Goal: Task Accomplishment & Management: Manage account settings

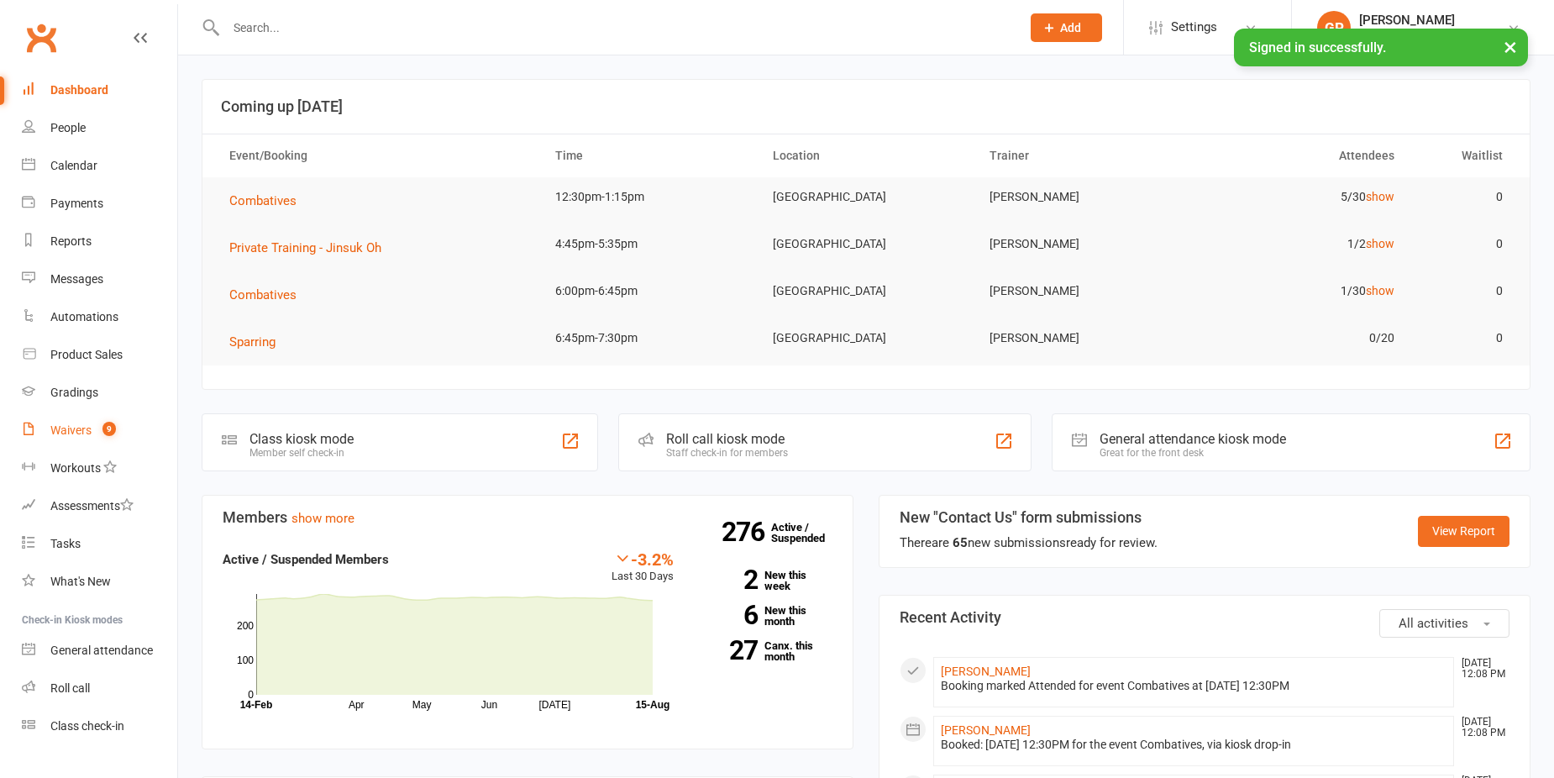
click at [99, 434] on count-badge "9" at bounding box center [105, 429] width 22 height 13
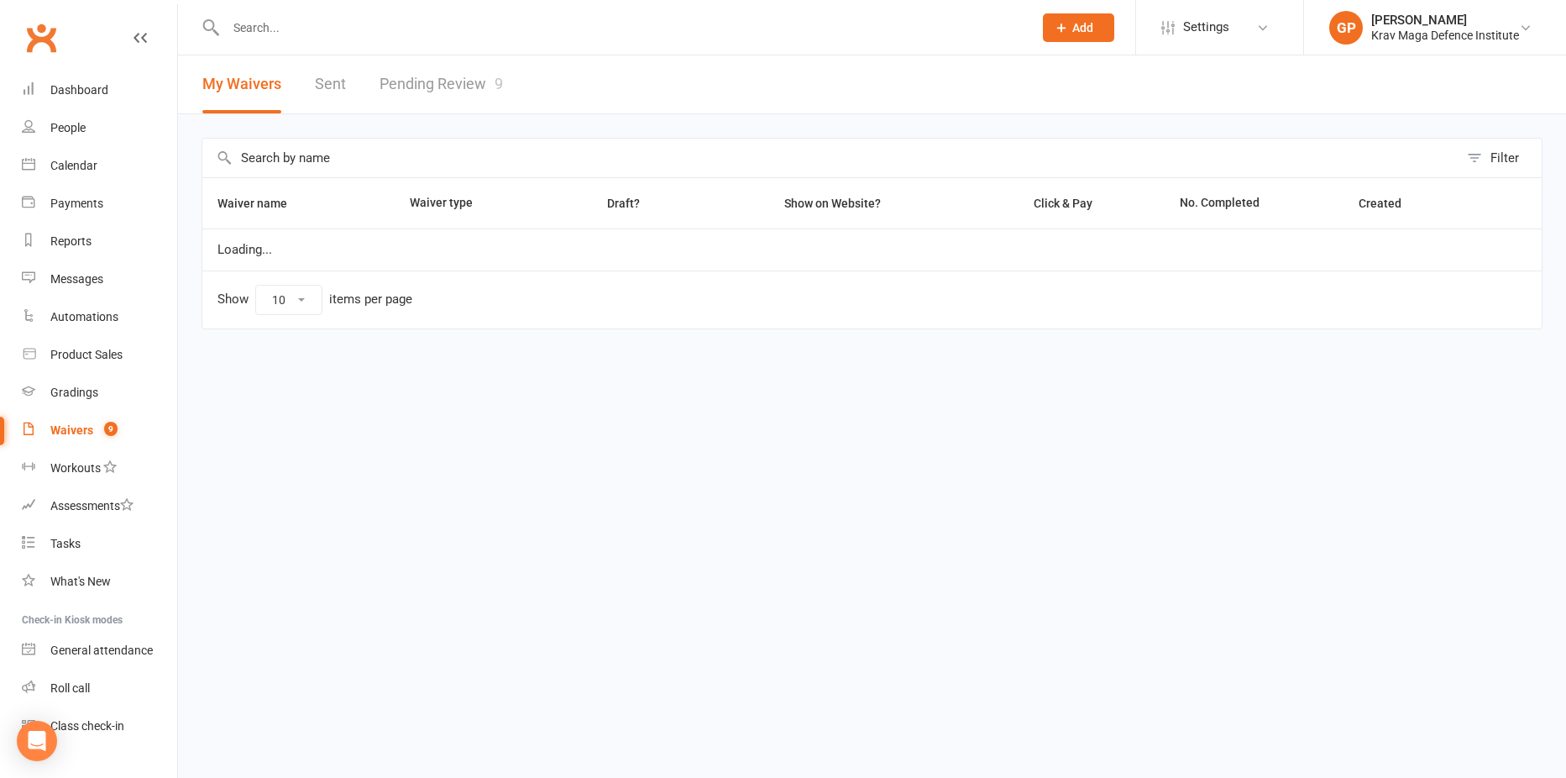
click at [451, 85] on link "Pending Review 9" at bounding box center [441, 84] width 123 height 58
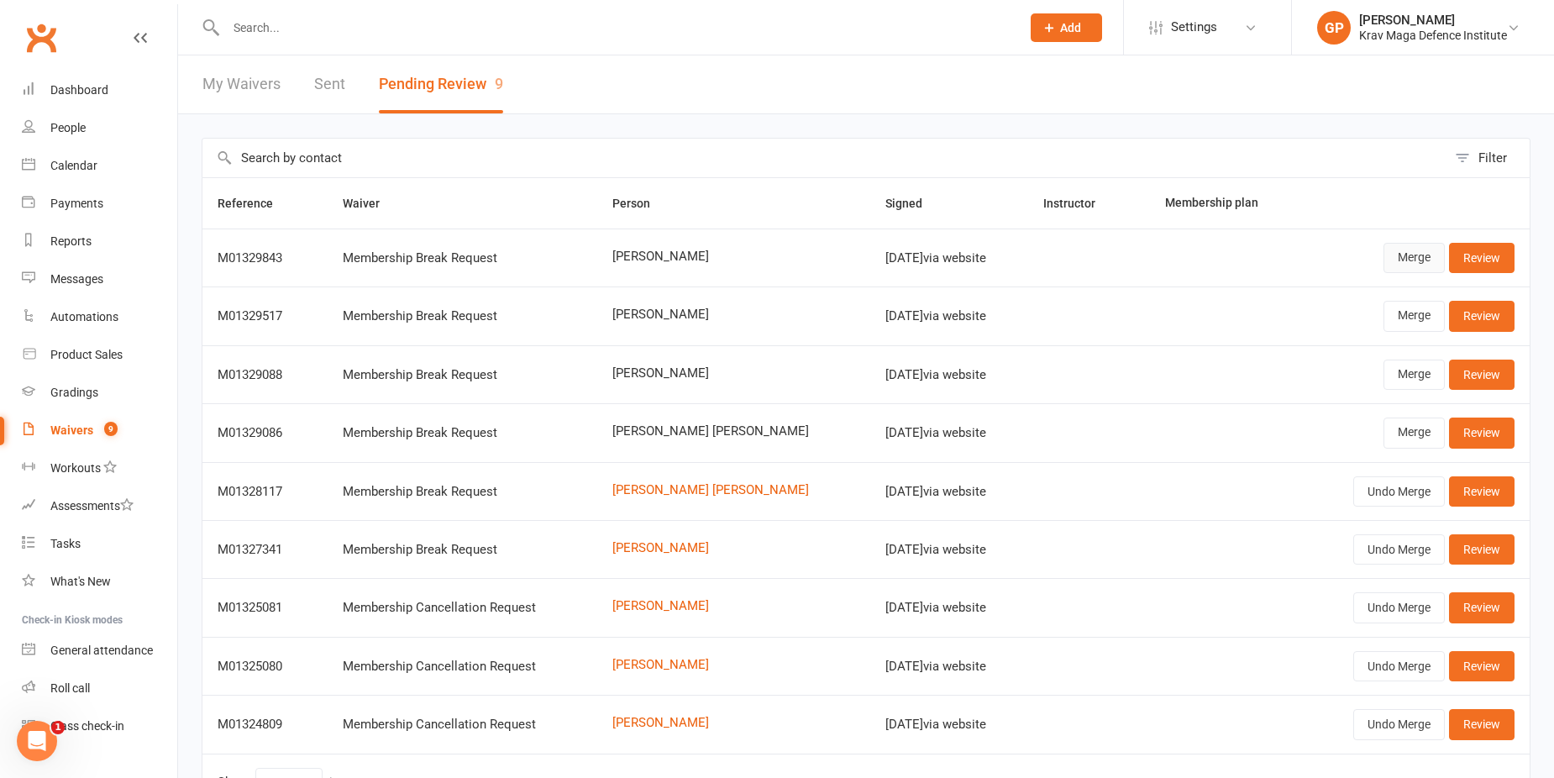
click at [1398, 263] on link "Merge" at bounding box center [1413, 258] width 61 height 30
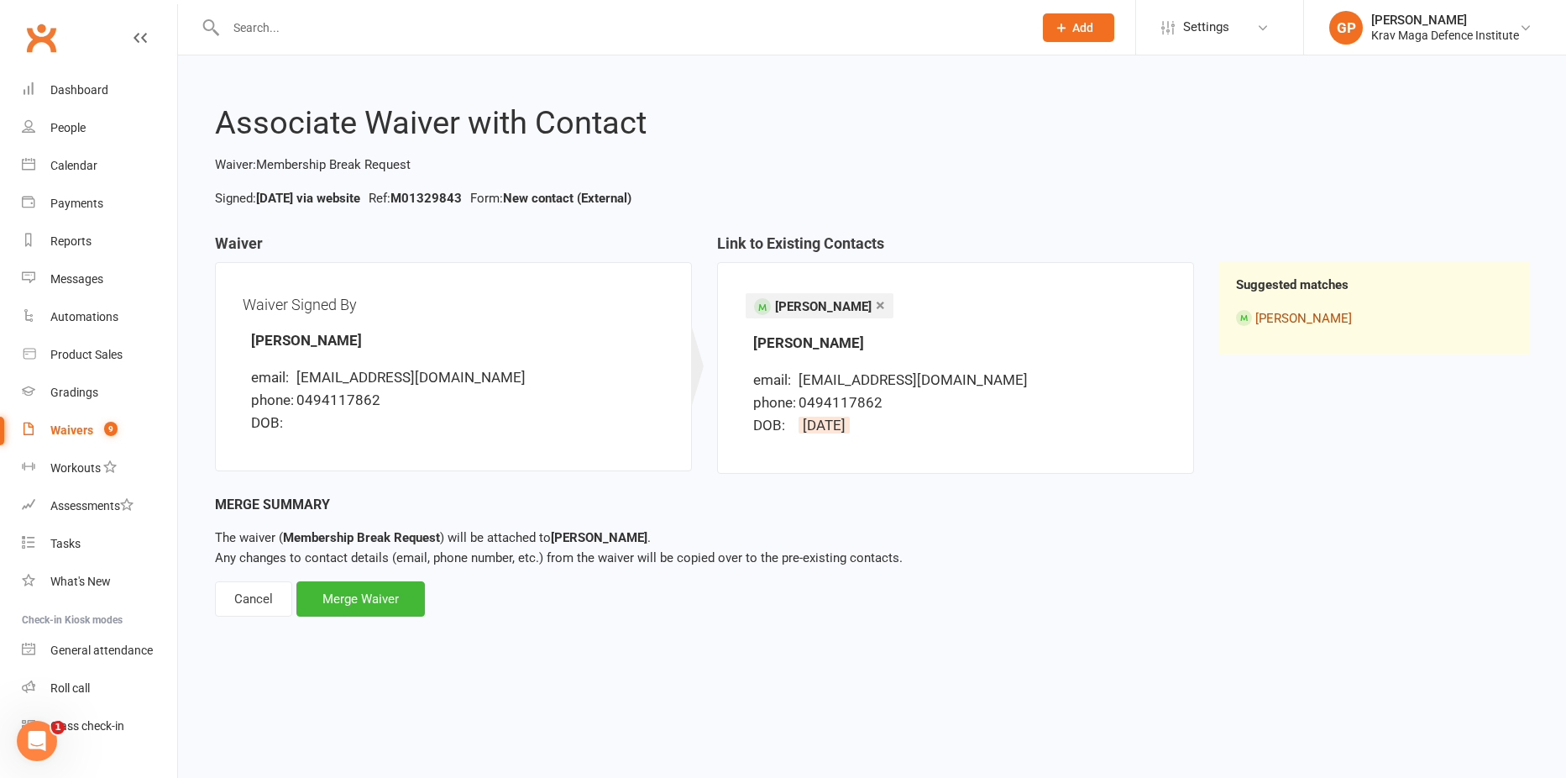
click at [1313, 317] on link "Tsutomu Shibasaki" at bounding box center [1304, 318] width 97 height 15
click at [401, 587] on div "Merge Waiver" at bounding box center [360, 598] width 128 height 35
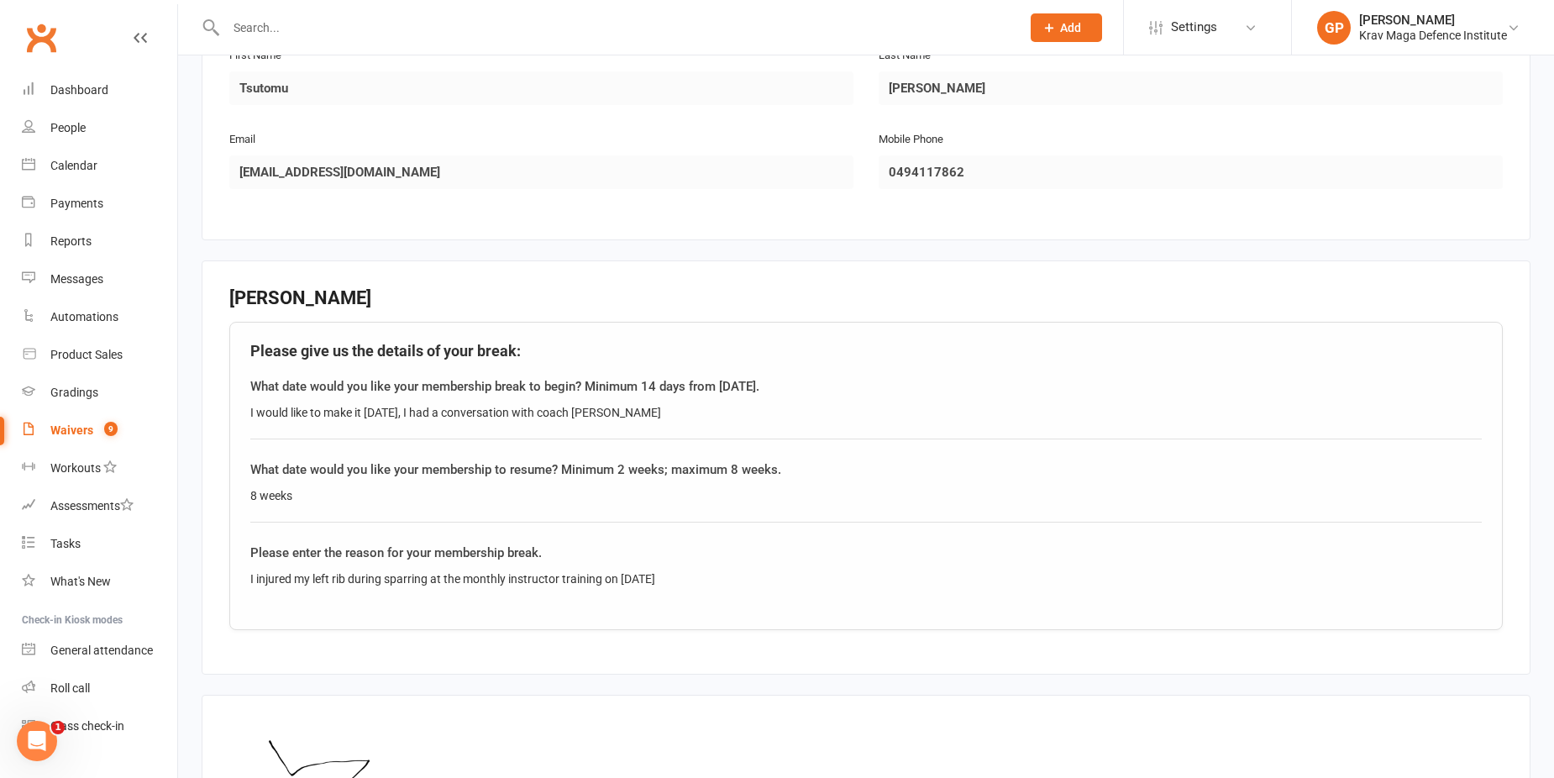
scroll to position [549, 0]
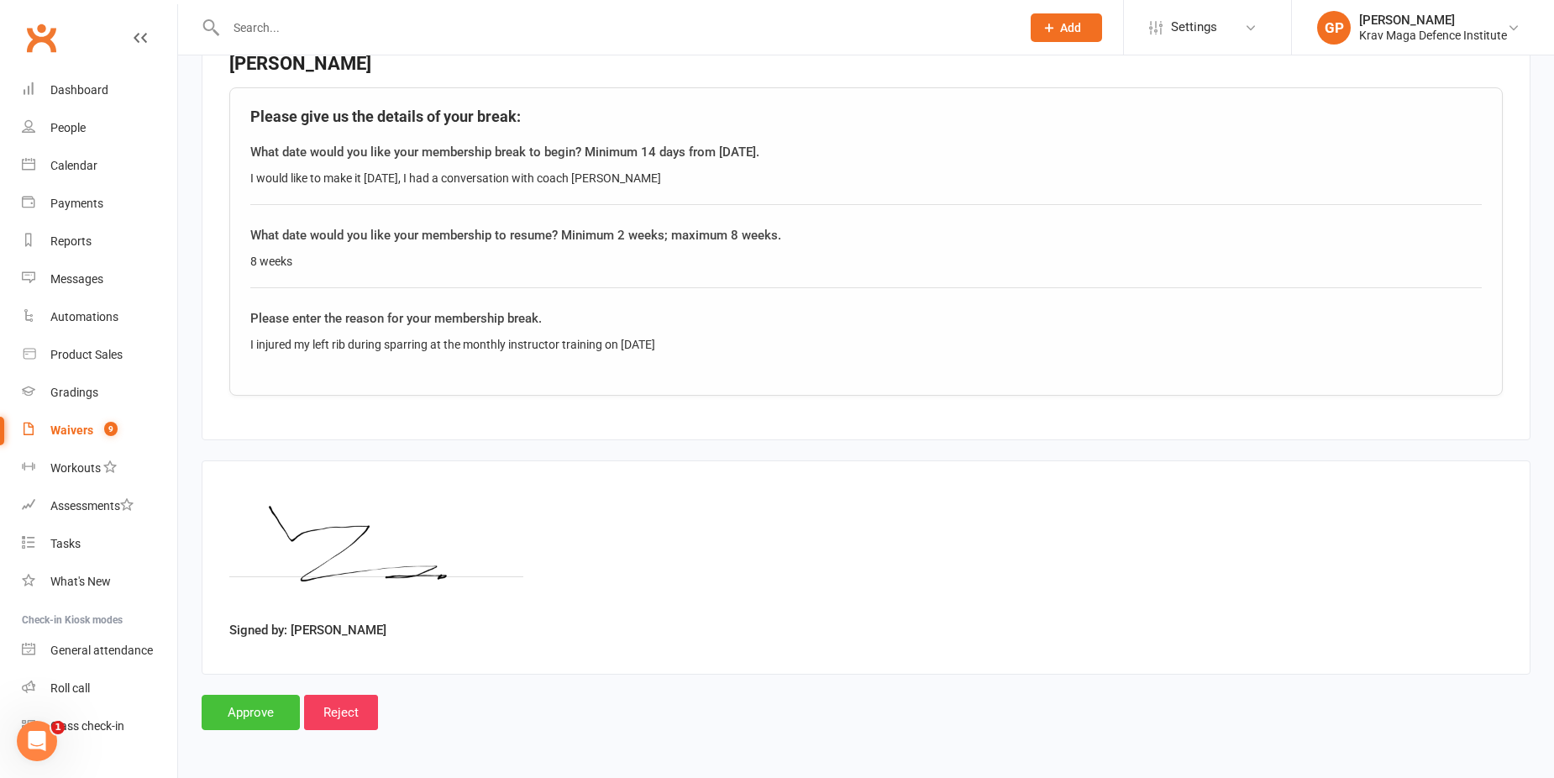
click at [253, 715] on input "Approve" at bounding box center [251, 712] width 98 height 35
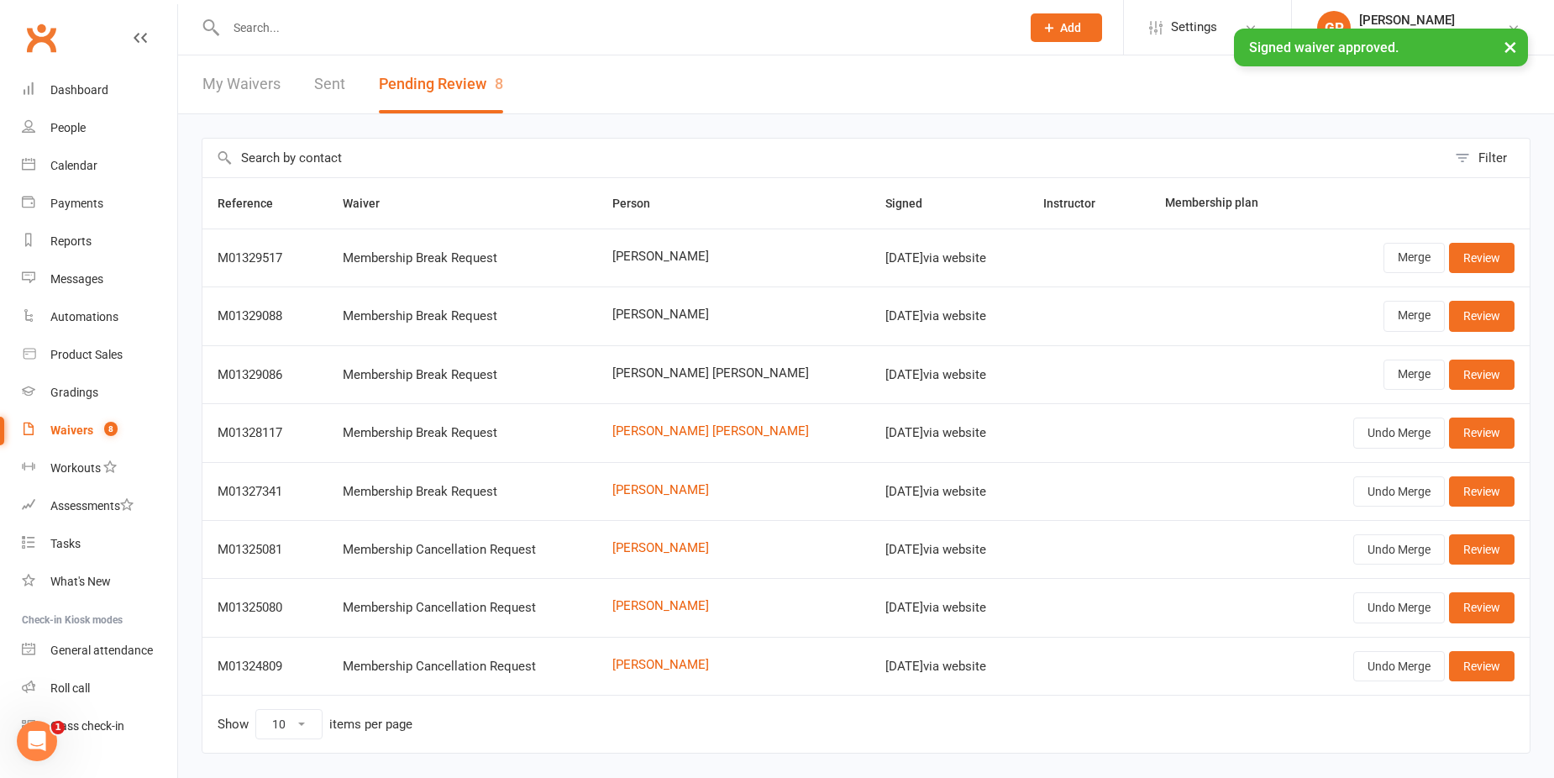
click at [285, 21] on input "text" at bounding box center [615, 28] width 788 height 24
type input "tsu"
click at [293, 29] on div "× Signed waiver approved." at bounding box center [766, 29] width 1532 height 0
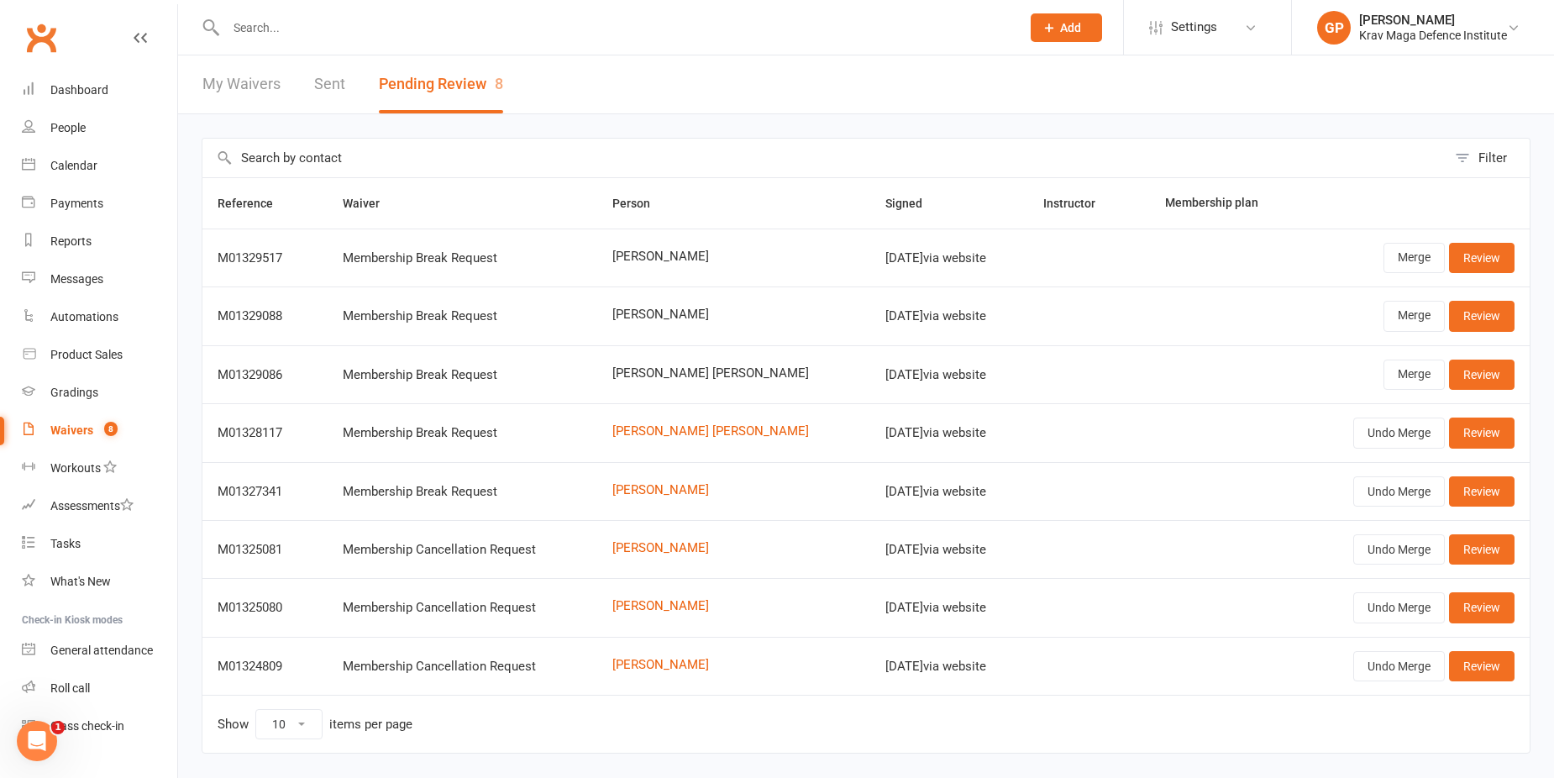
click at [294, 26] on input "text" at bounding box center [615, 28] width 788 height 24
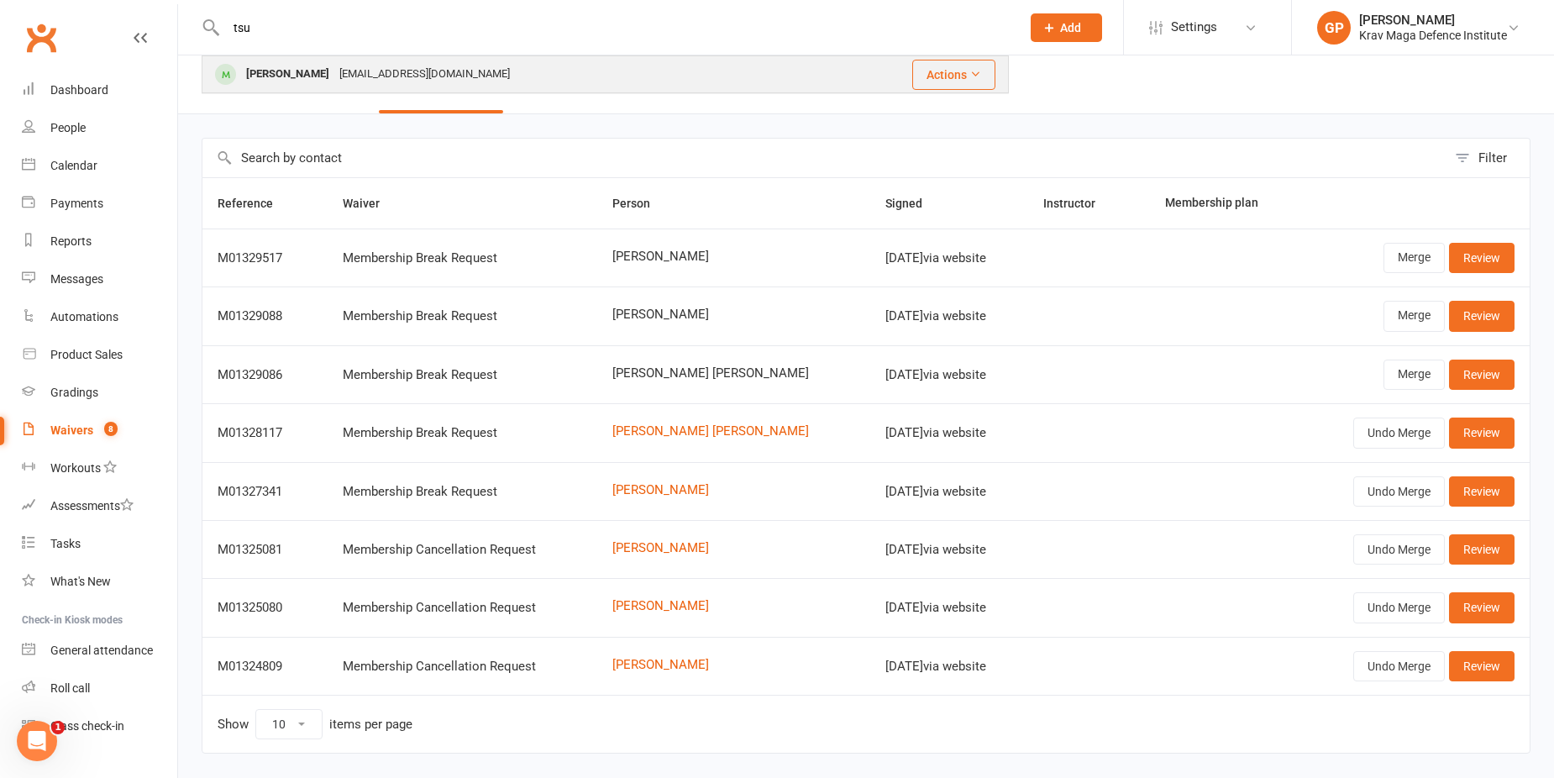
type input "tsu"
click at [334, 66] on div "Tsutomu Shibasaki" at bounding box center [287, 74] width 93 height 24
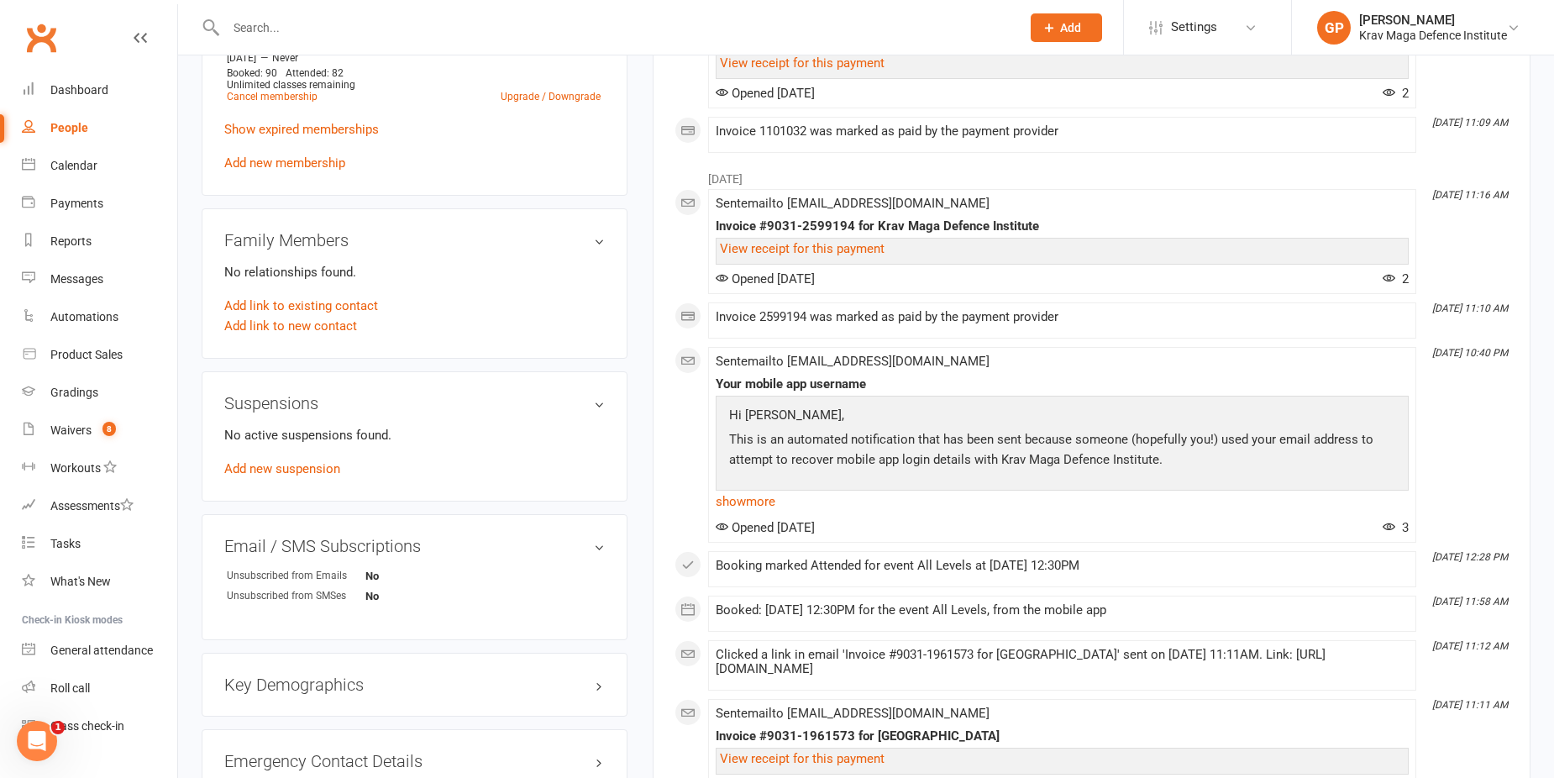
scroll to position [840, 0]
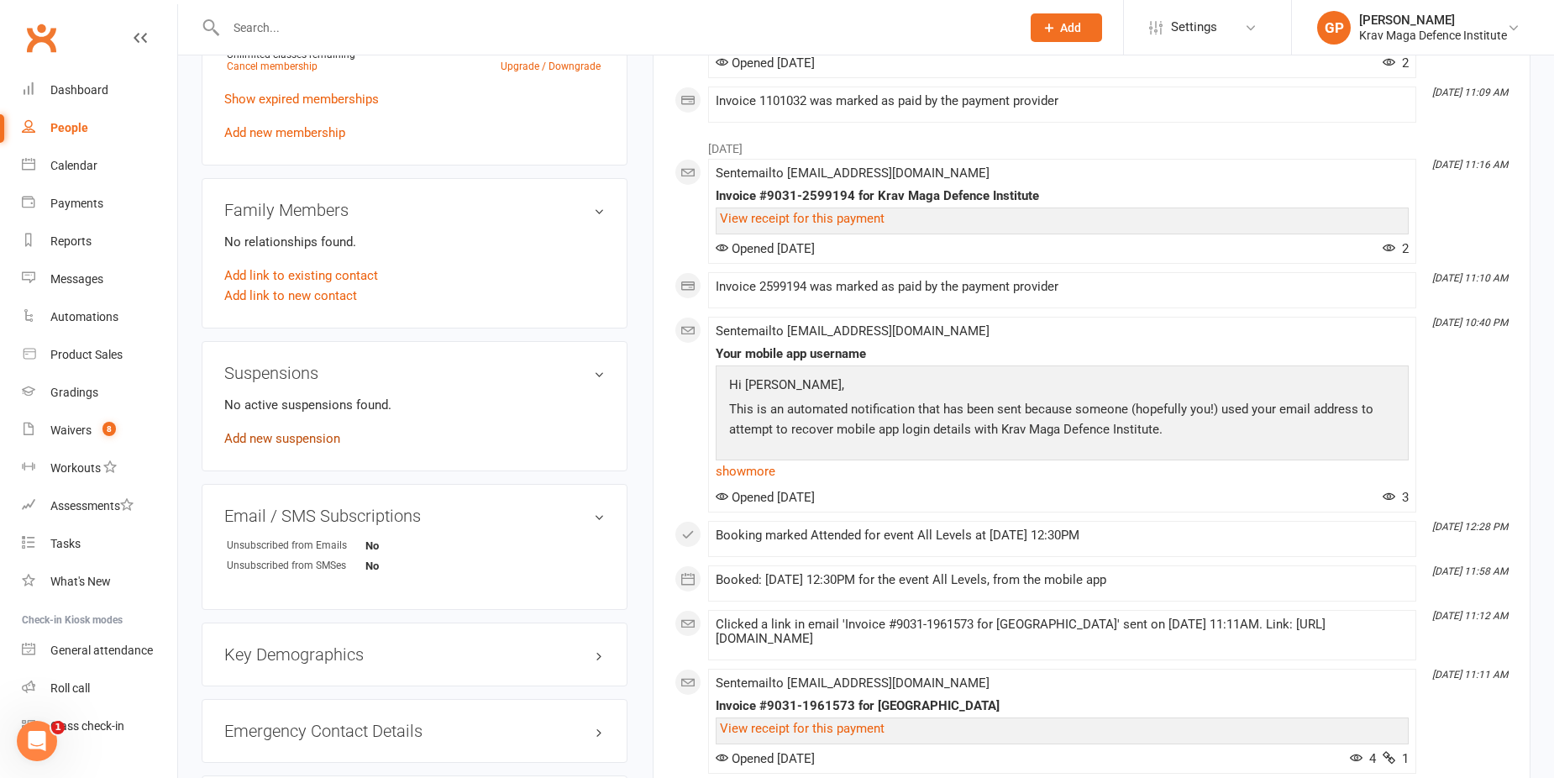
click at [284, 431] on link "Add new suspension" at bounding box center [282, 438] width 116 height 15
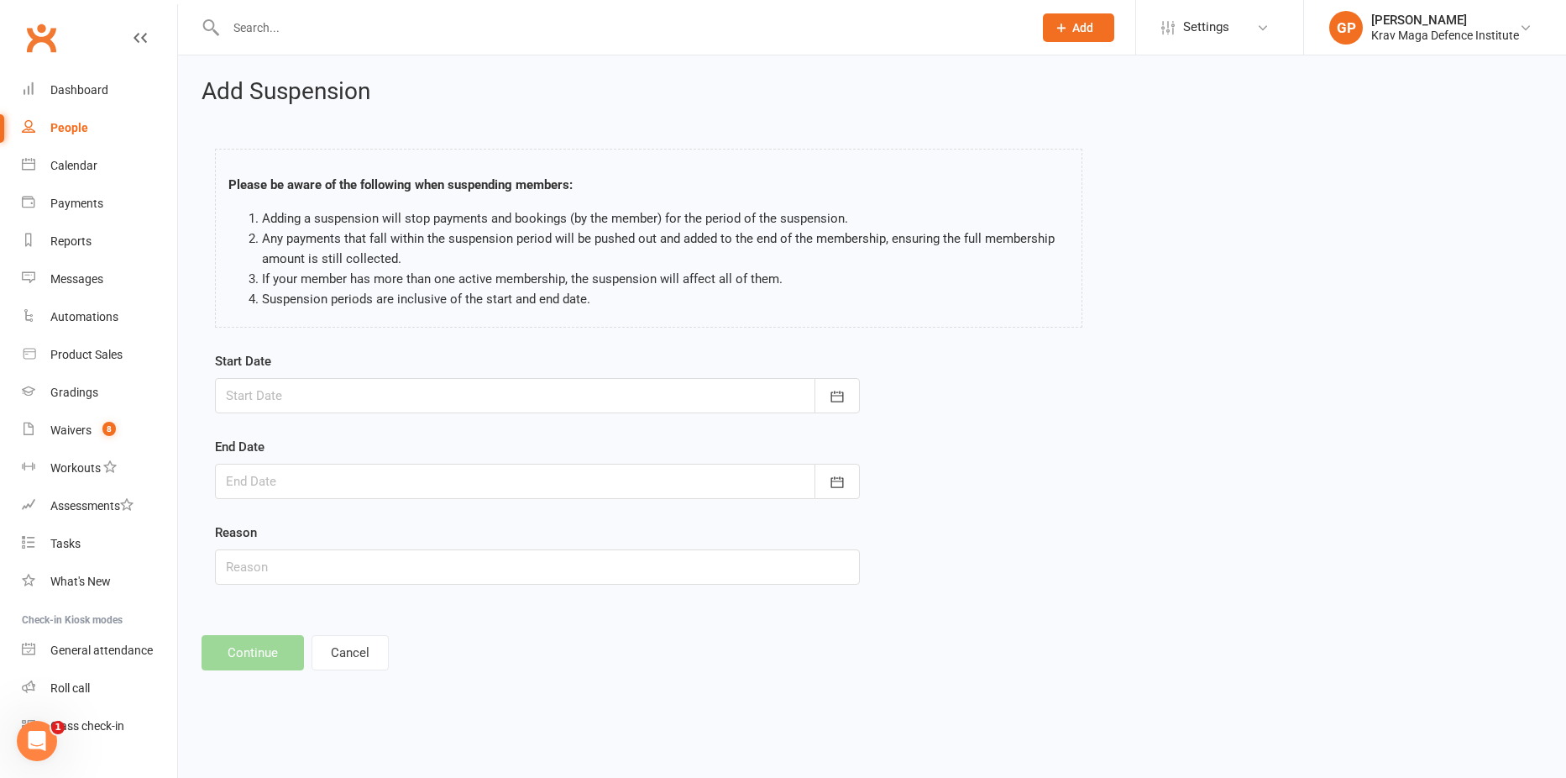
click at [244, 401] on div at bounding box center [537, 395] width 645 height 35
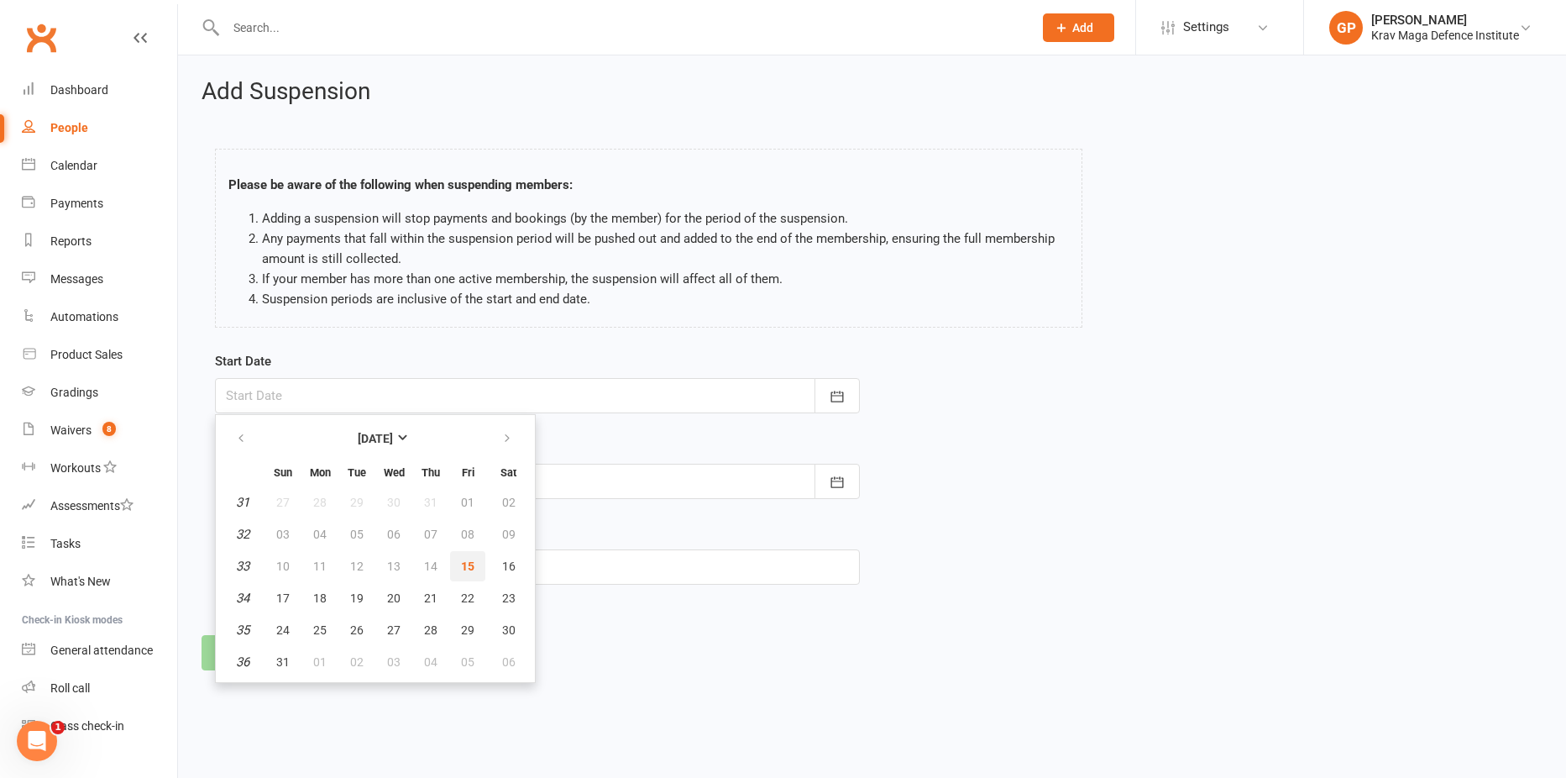
click at [472, 565] on span "15" at bounding box center [467, 565] width 13 height 13
type input "15 Aug 2025"
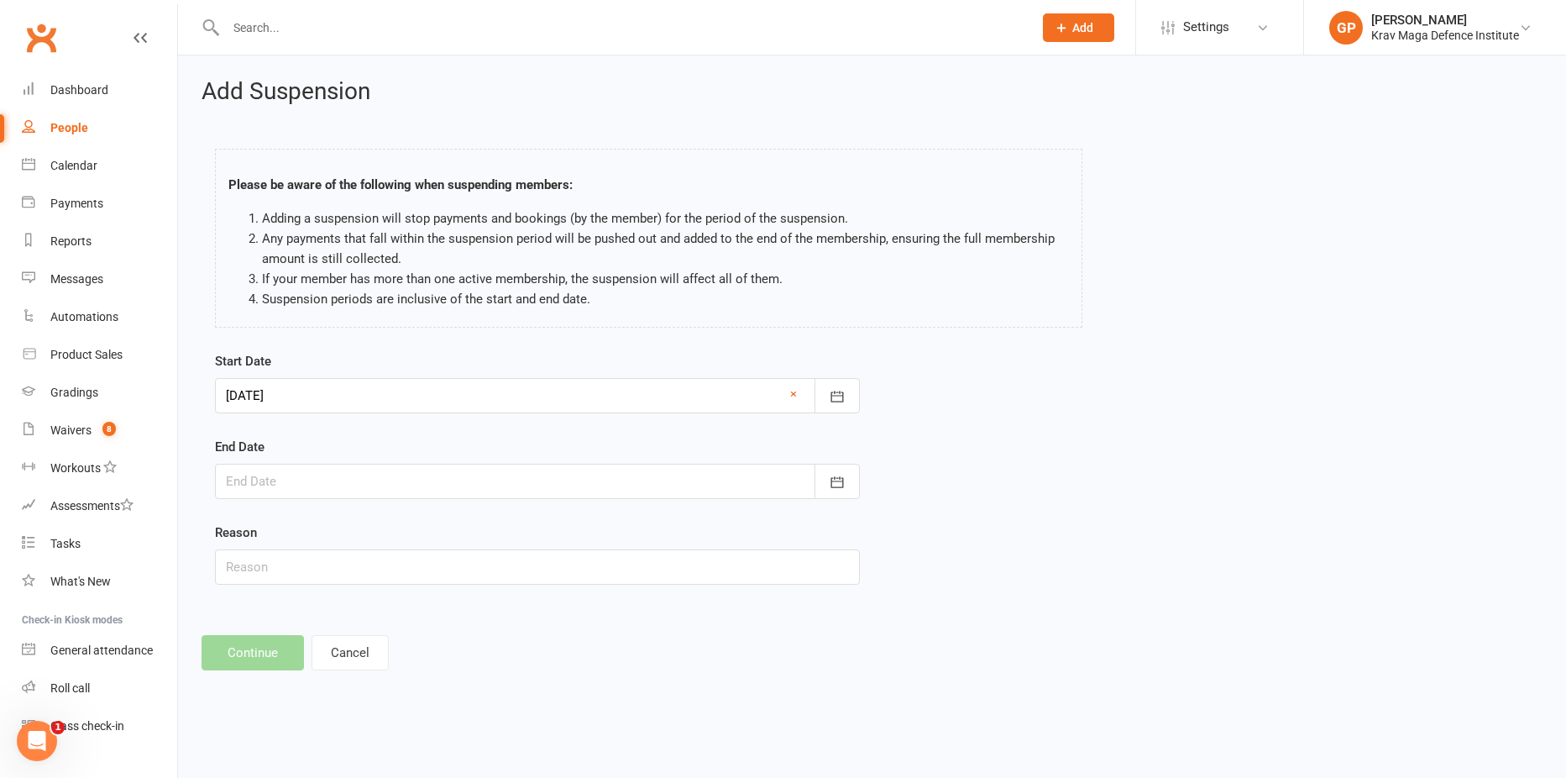
click at [260, 479] on div at bounding box center [537, 481] width 645 height 35
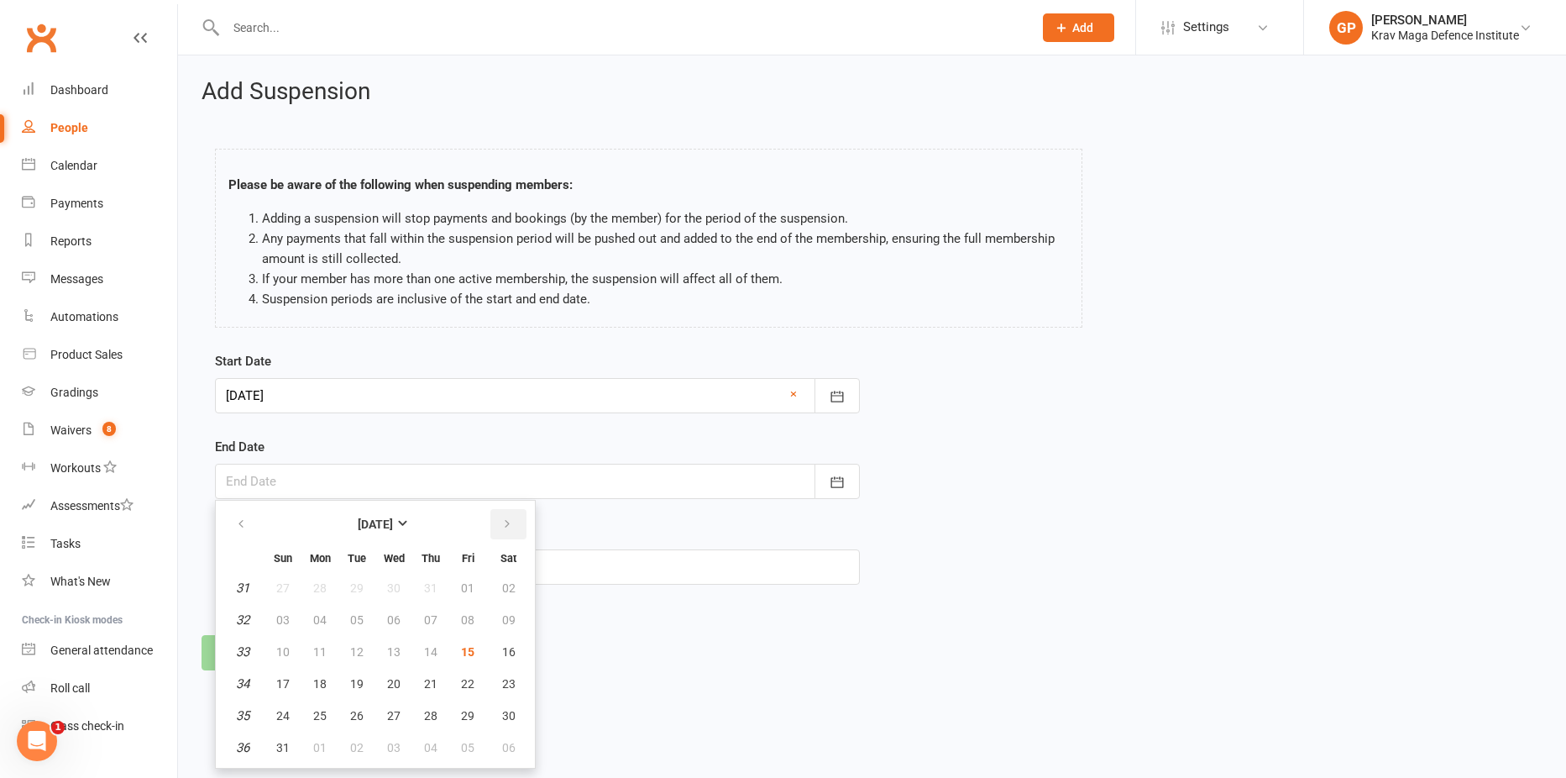
click at [506, 523] on icon "button" at bounding box center [507, 523] width 12 height 13
click at [507, 742] on span "11" at bounding box center [508, 747] width 13 height 13
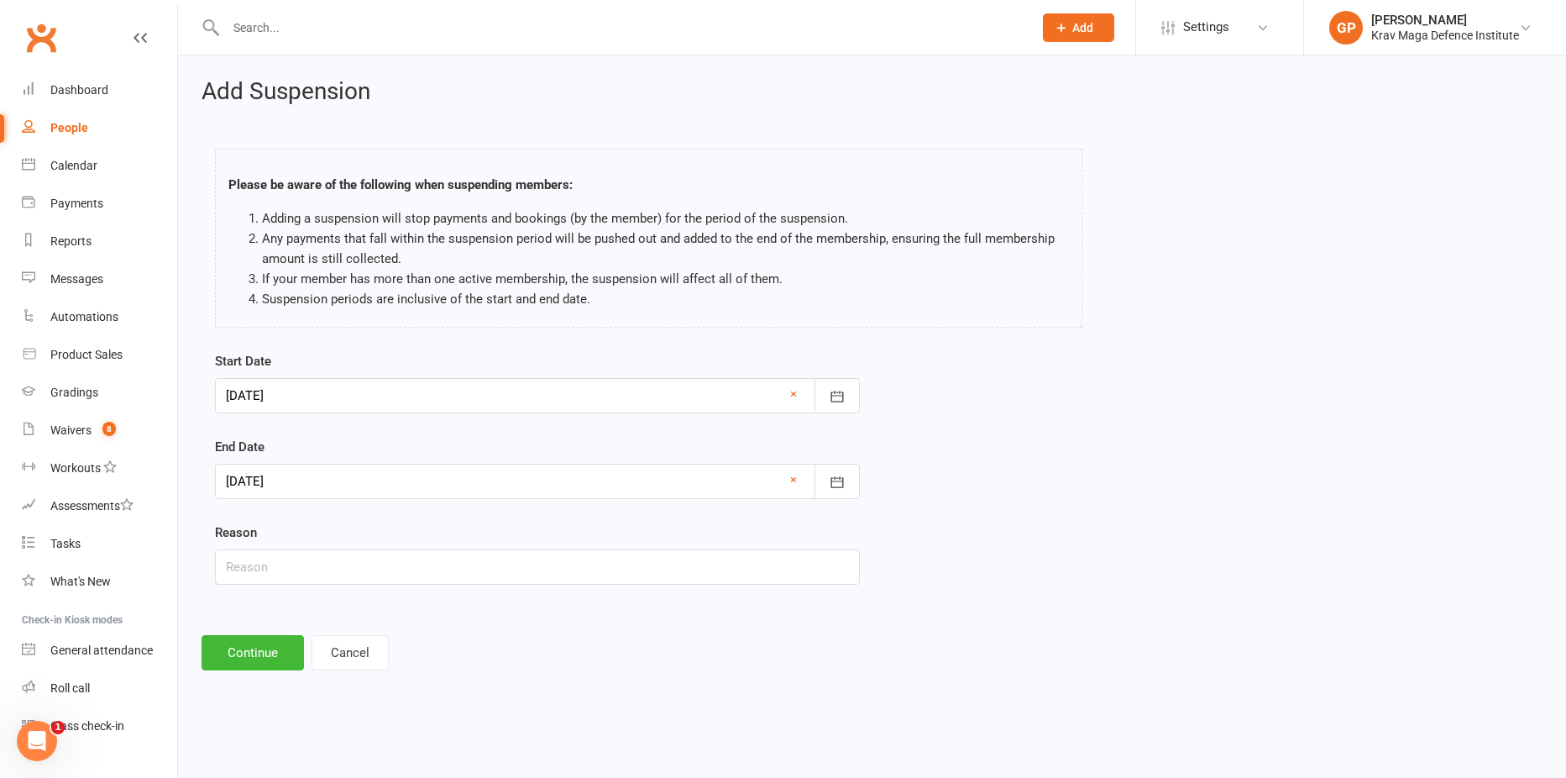
click at [342, 488] on div at bounding box center [537, 481] width 645 height 35
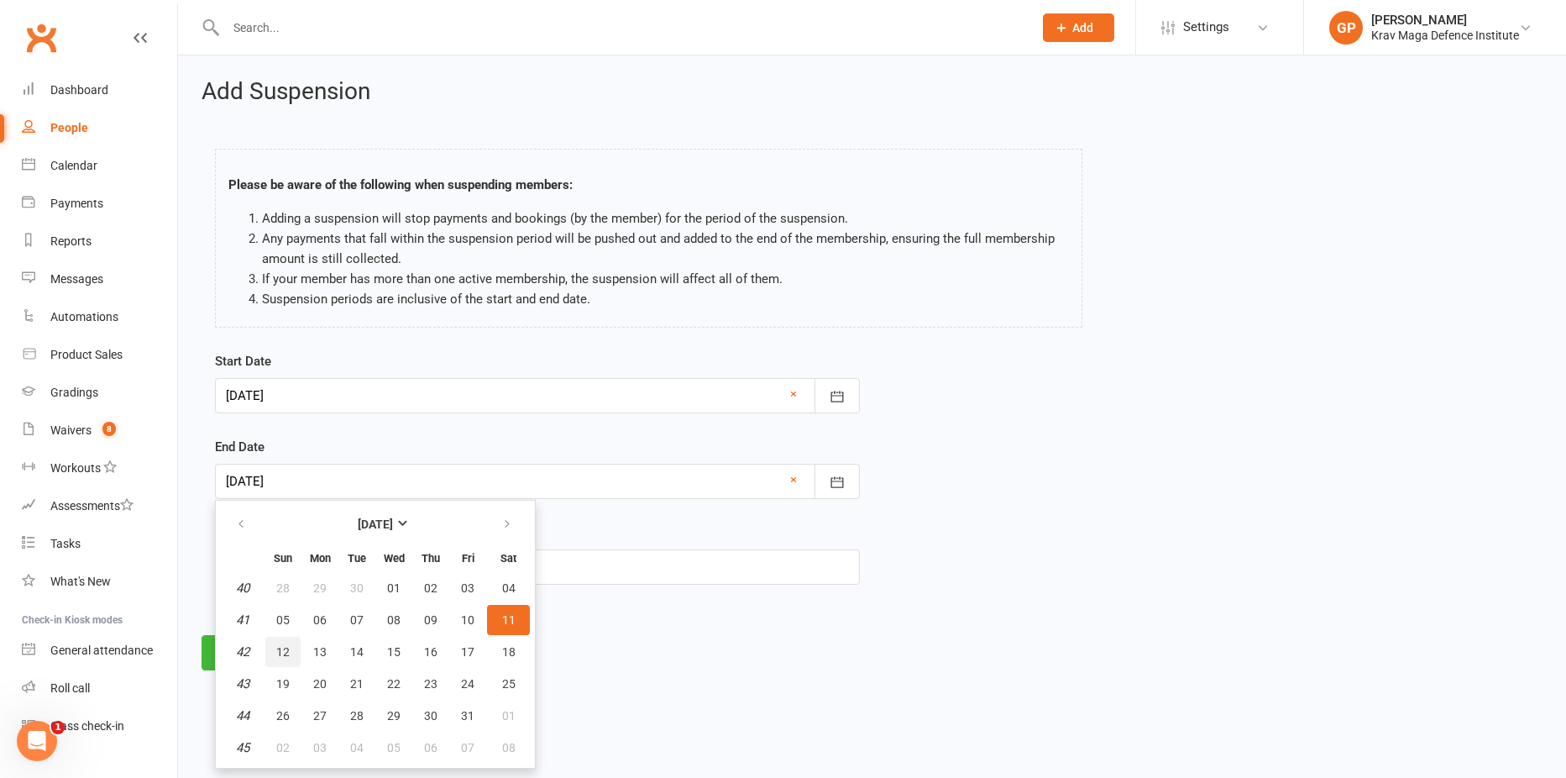
click at [291, 642] on button "12" at bounding box center [282, 652] width 35 height 30
type input "12 Oct 2025"
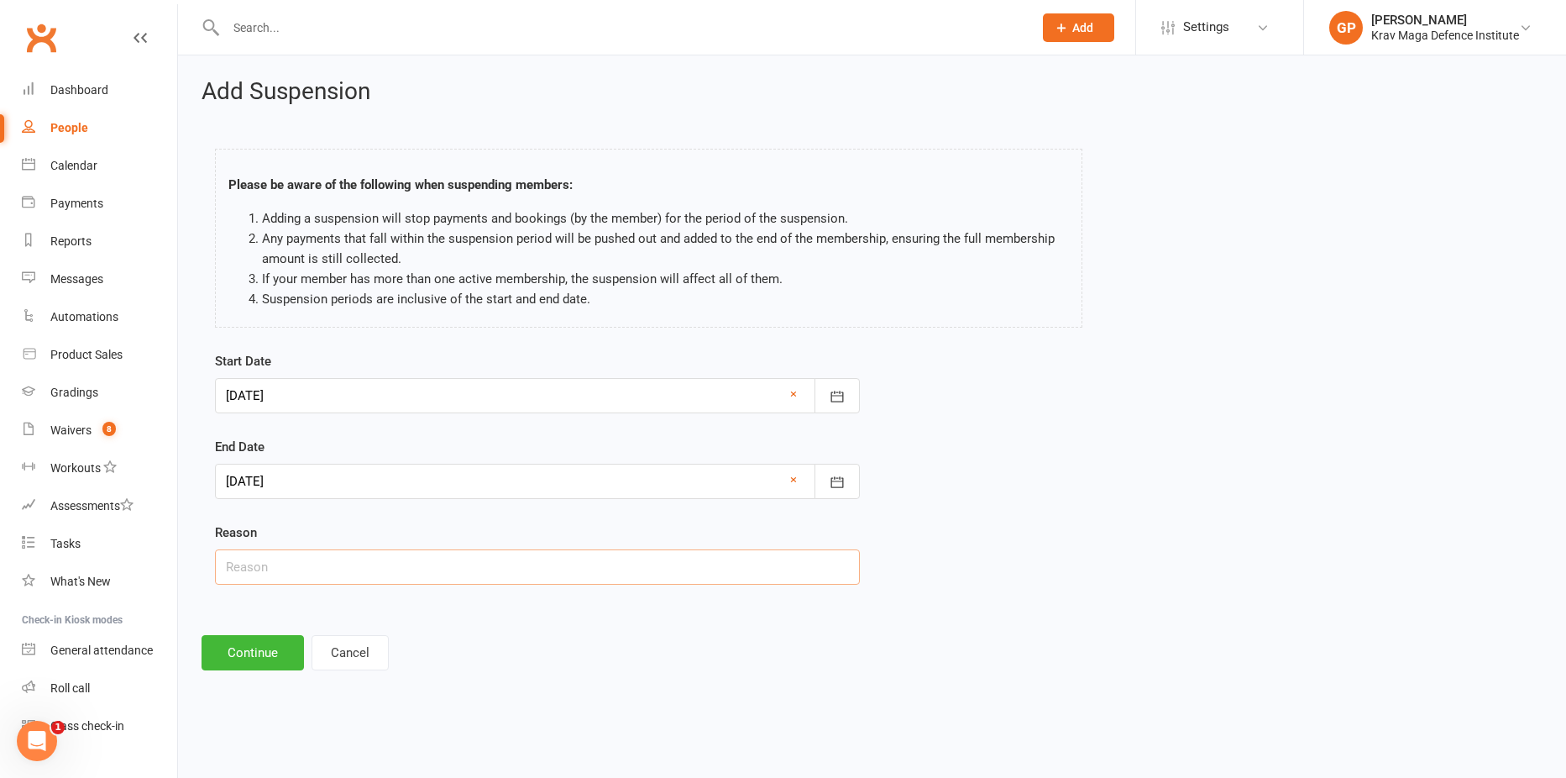
click at [292, 564] on input "text" at bounding box center [537, 566] width 645 height 35
type input "rib injury"
click at [254, 647] on button "Continue" at bounding box center [253, 652] width 102 height 35
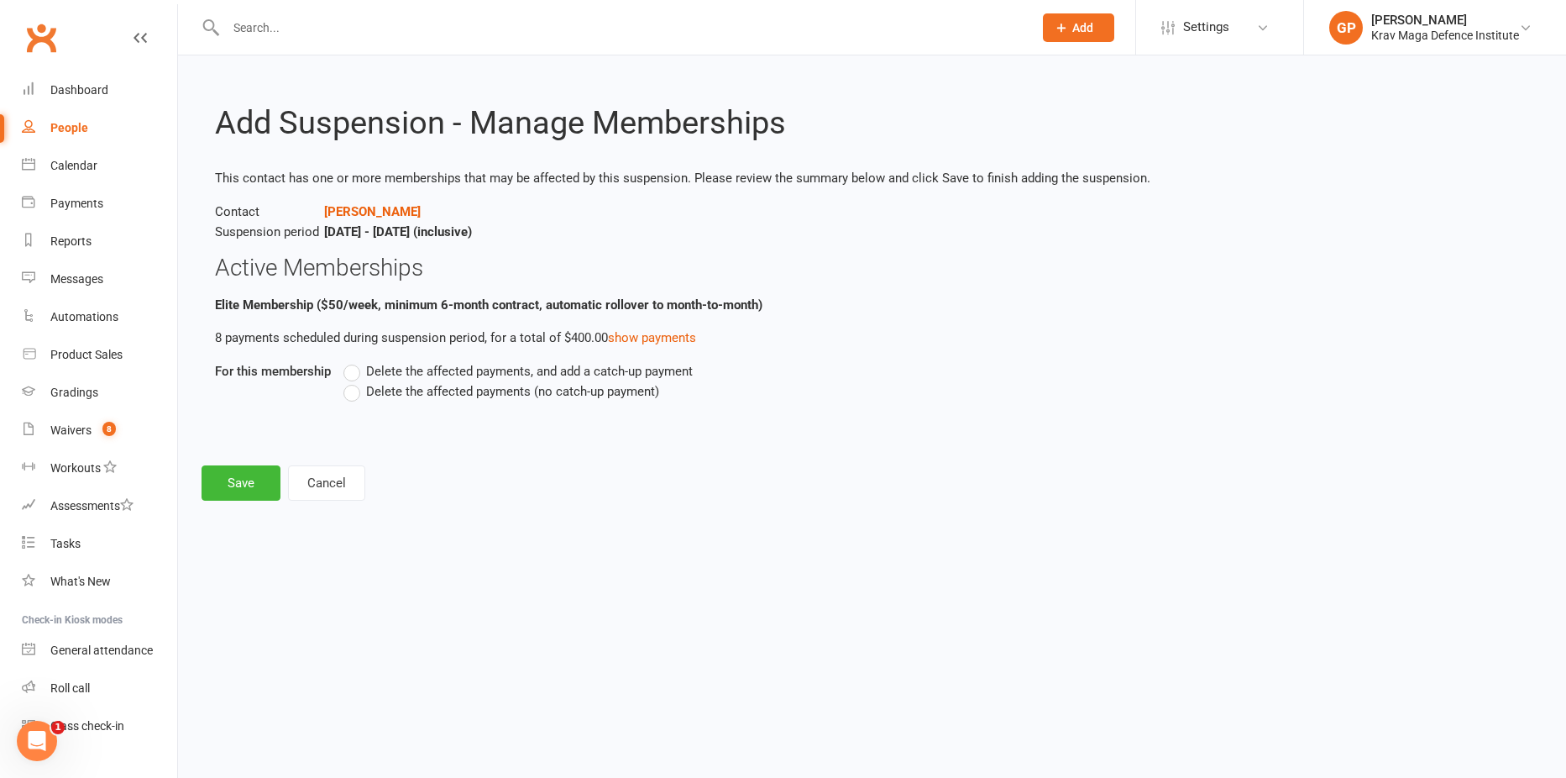
click at [353, 391] on label "Delete the affected payments (no catch-up payment)" at bounding box center [501, 391] width 316 height 20
click at [353, 381] on input "Delete the affected payments (no catch-up payment)" at bounding box center [348, 381] width 11 height 0
click at [255, 480] on button "Save" at bounding box center [241, 482] width 79 height 35
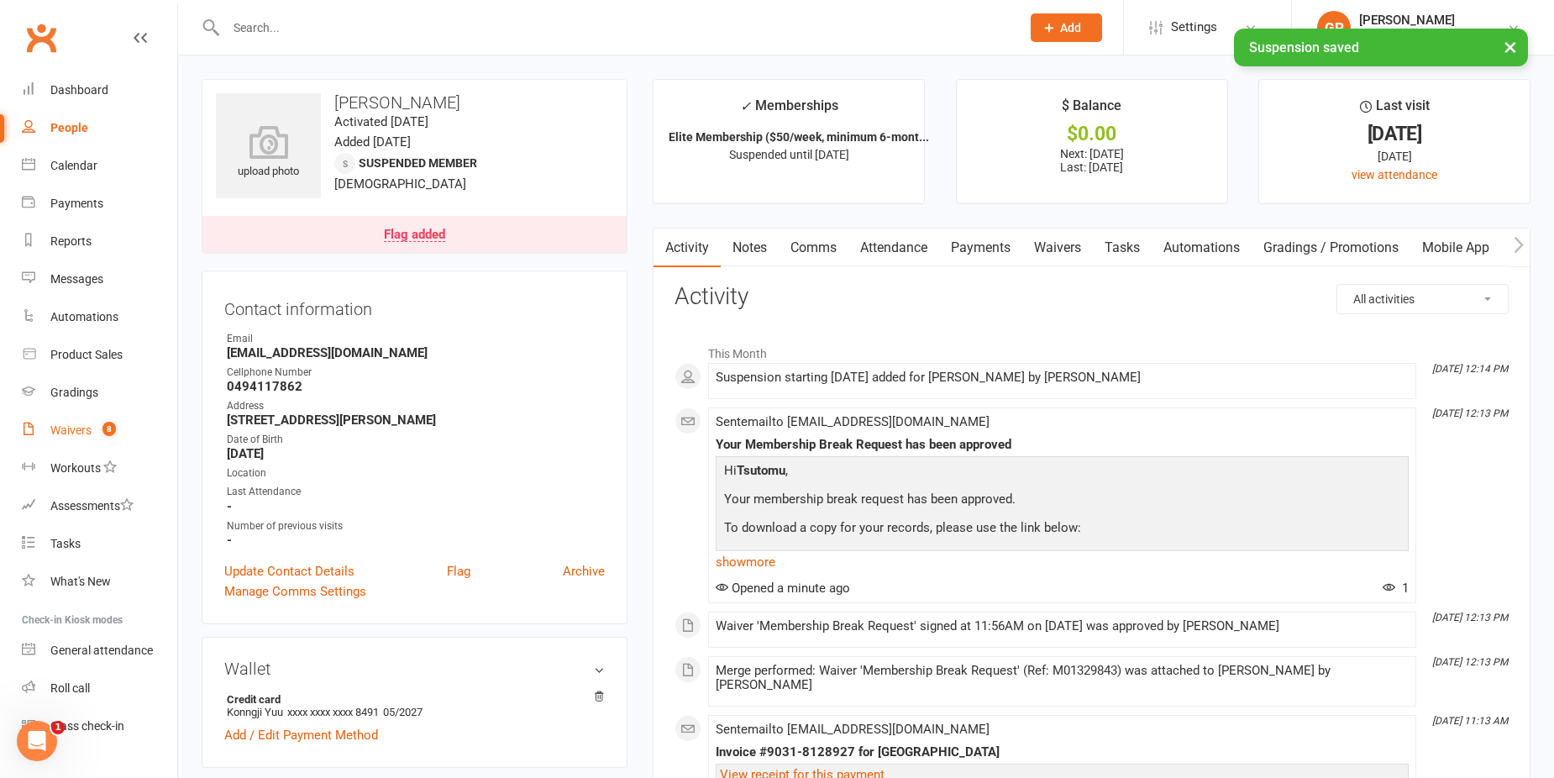
click at [66, 420] on link "Waivers 8" at bounding box center [99, 431] width 155 height 38
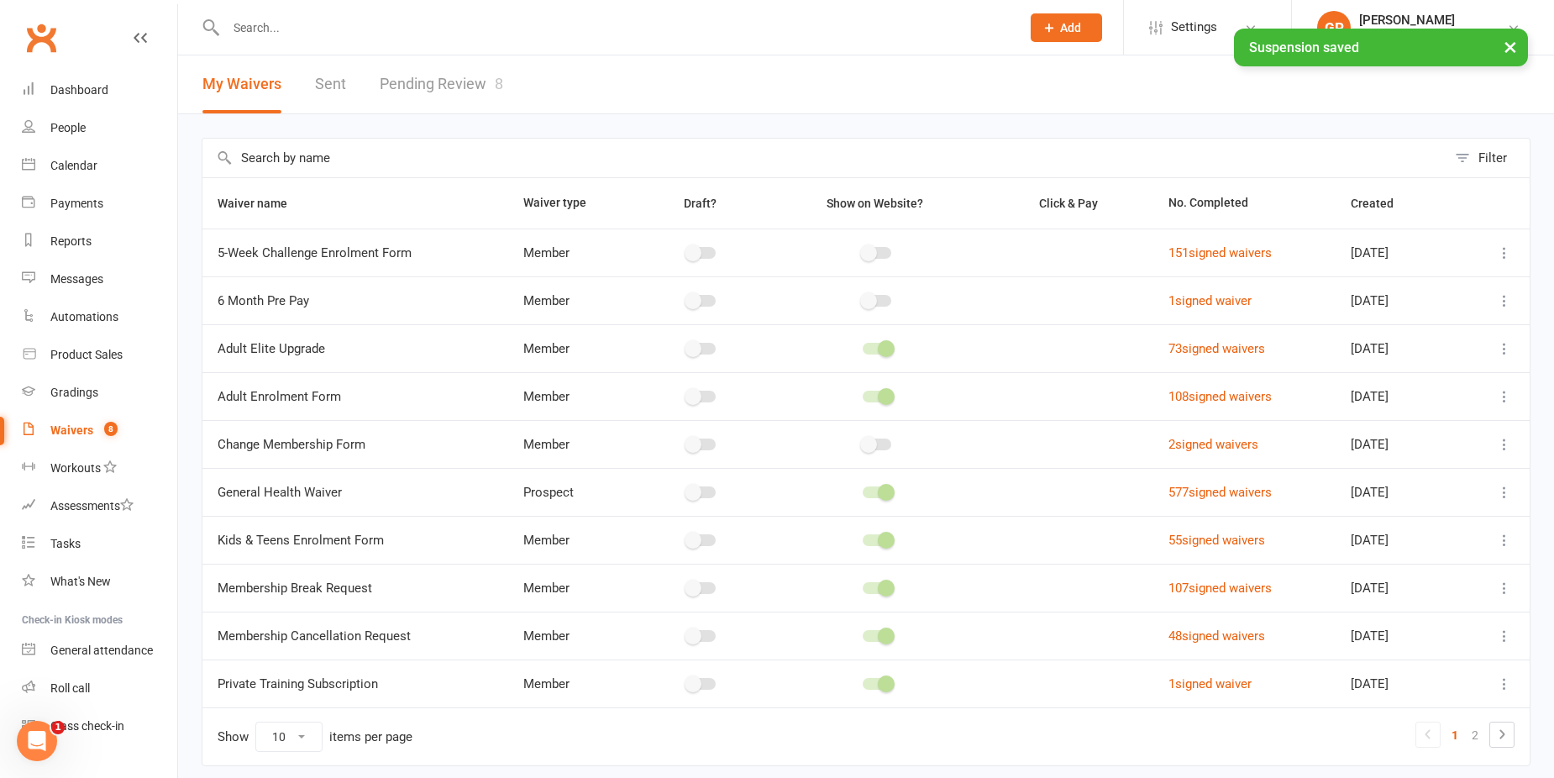
click at [419, 92] on link "Pending Review 8" at bounding box center [441, 84] width 123 height 58
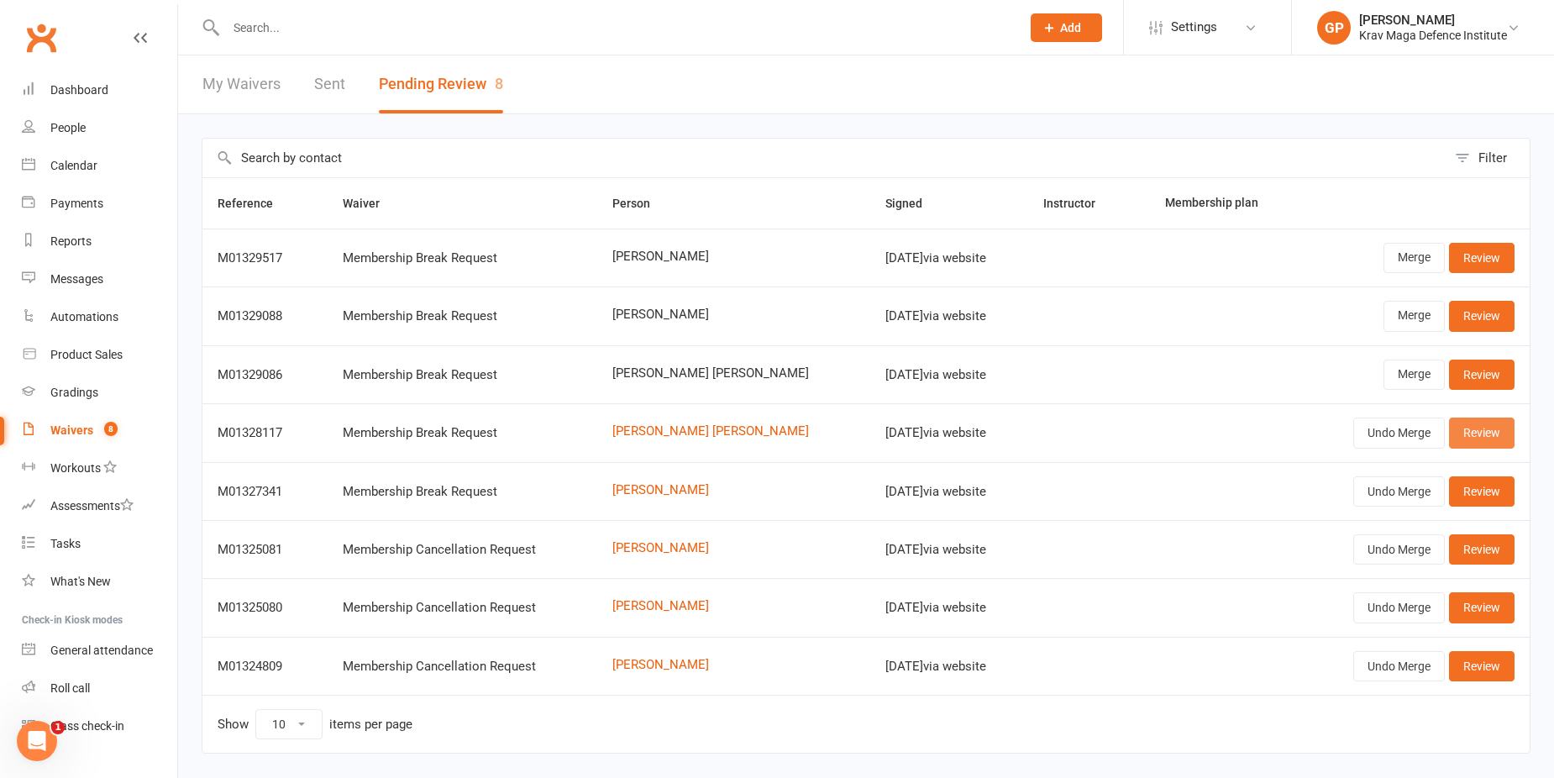
click at [1504, 429] on link "Review" at bounding box center [1482, 432] width 66 height 30
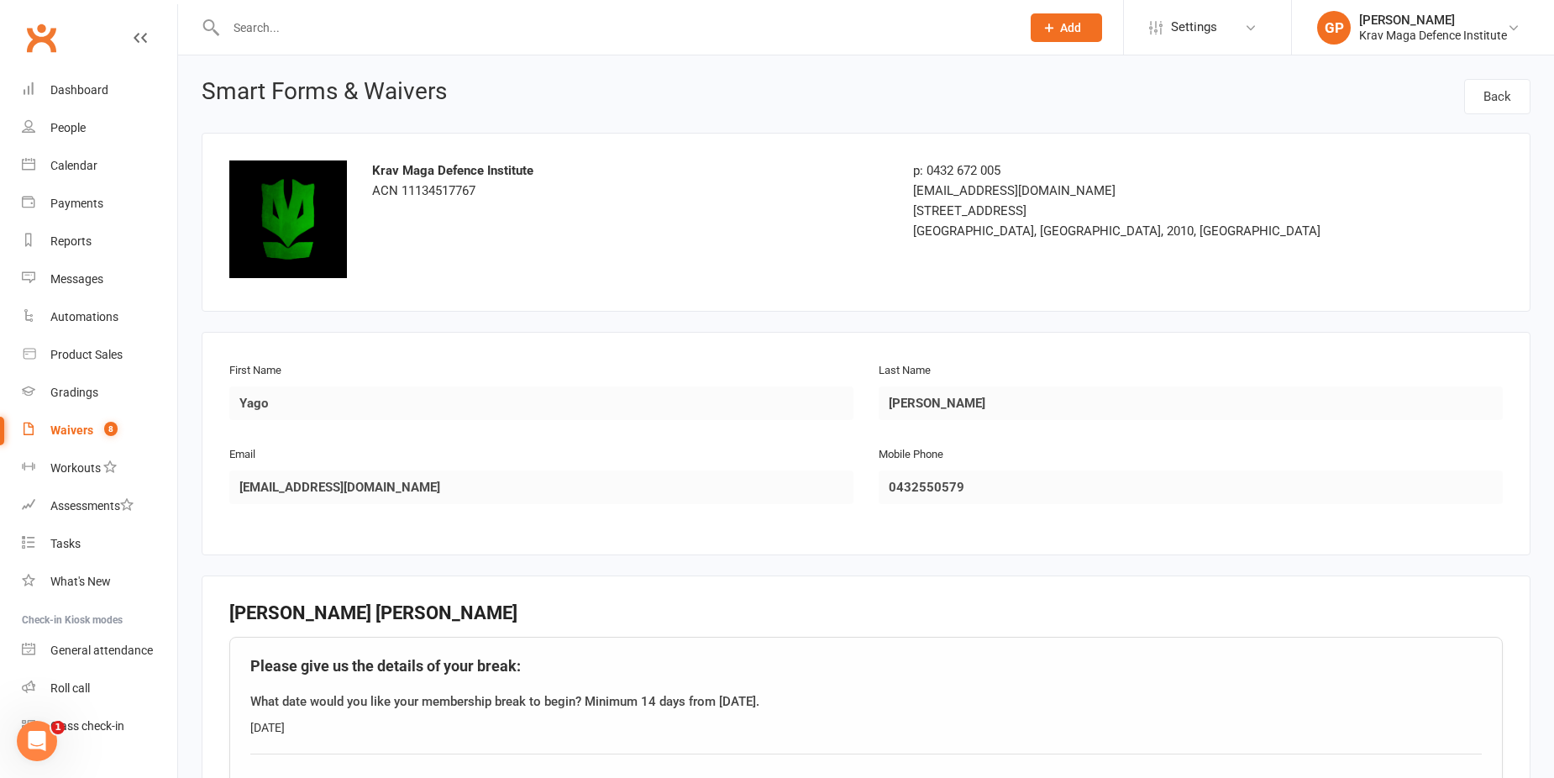
click at [100, 427] on count-badge "8" at bounding box center [107, 429] width 22 height 13
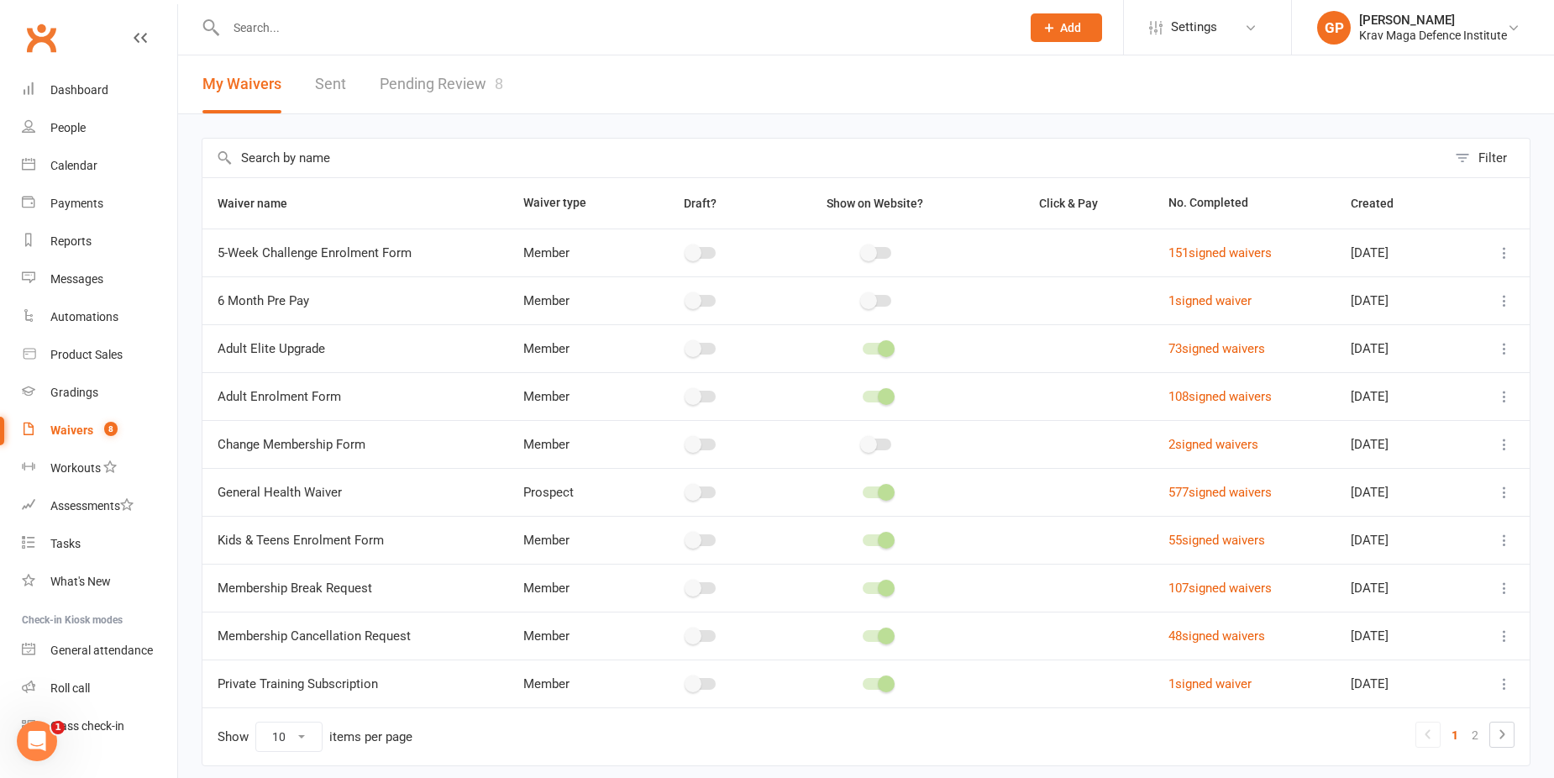
click at [435, 93] on link "Pending Review 8" at bounding box center [441, 84] width 123 height 58
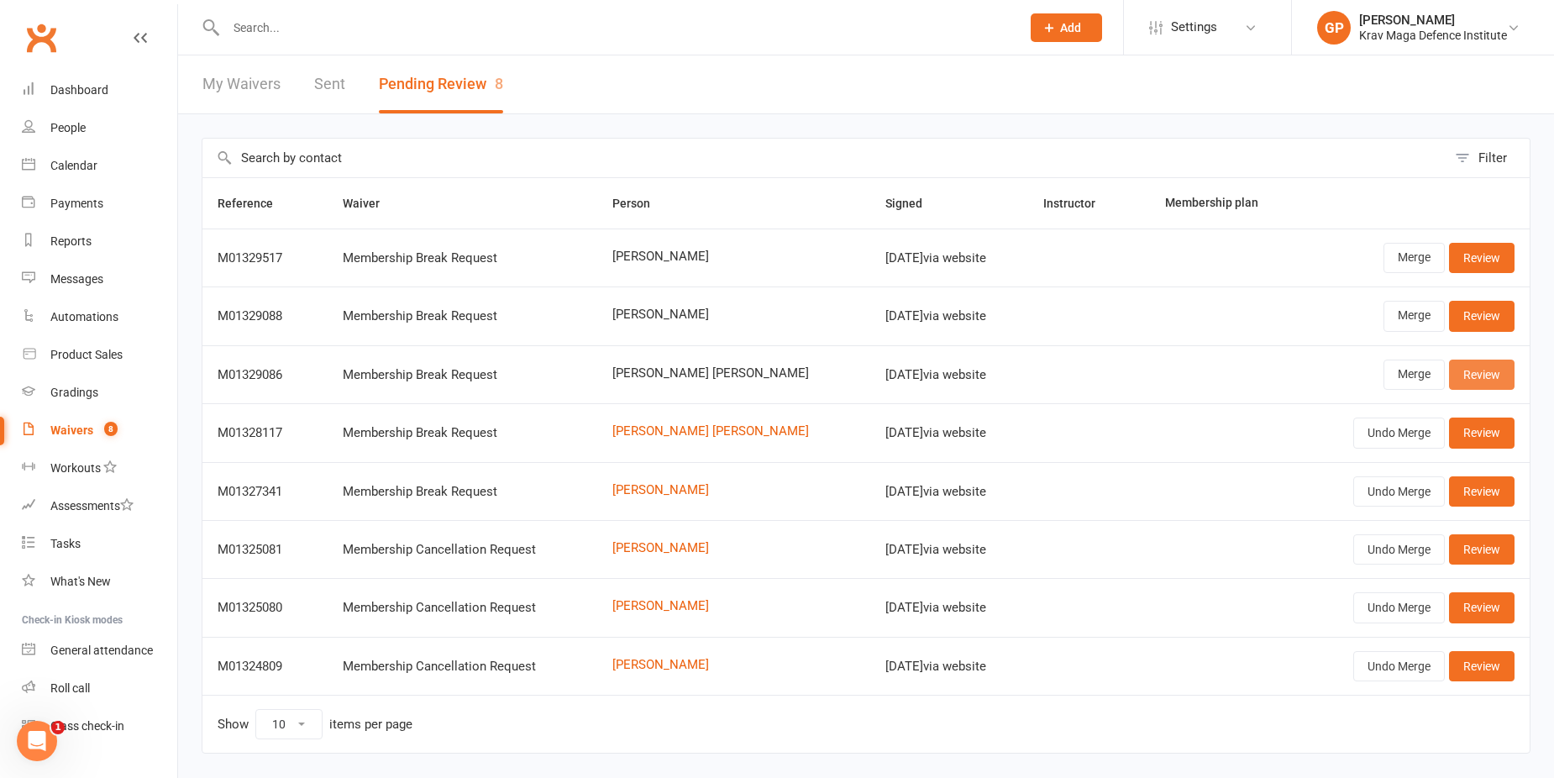
click at [1476, 364] on link "Review" at bounding box center [1482, 374] width 66 height 30
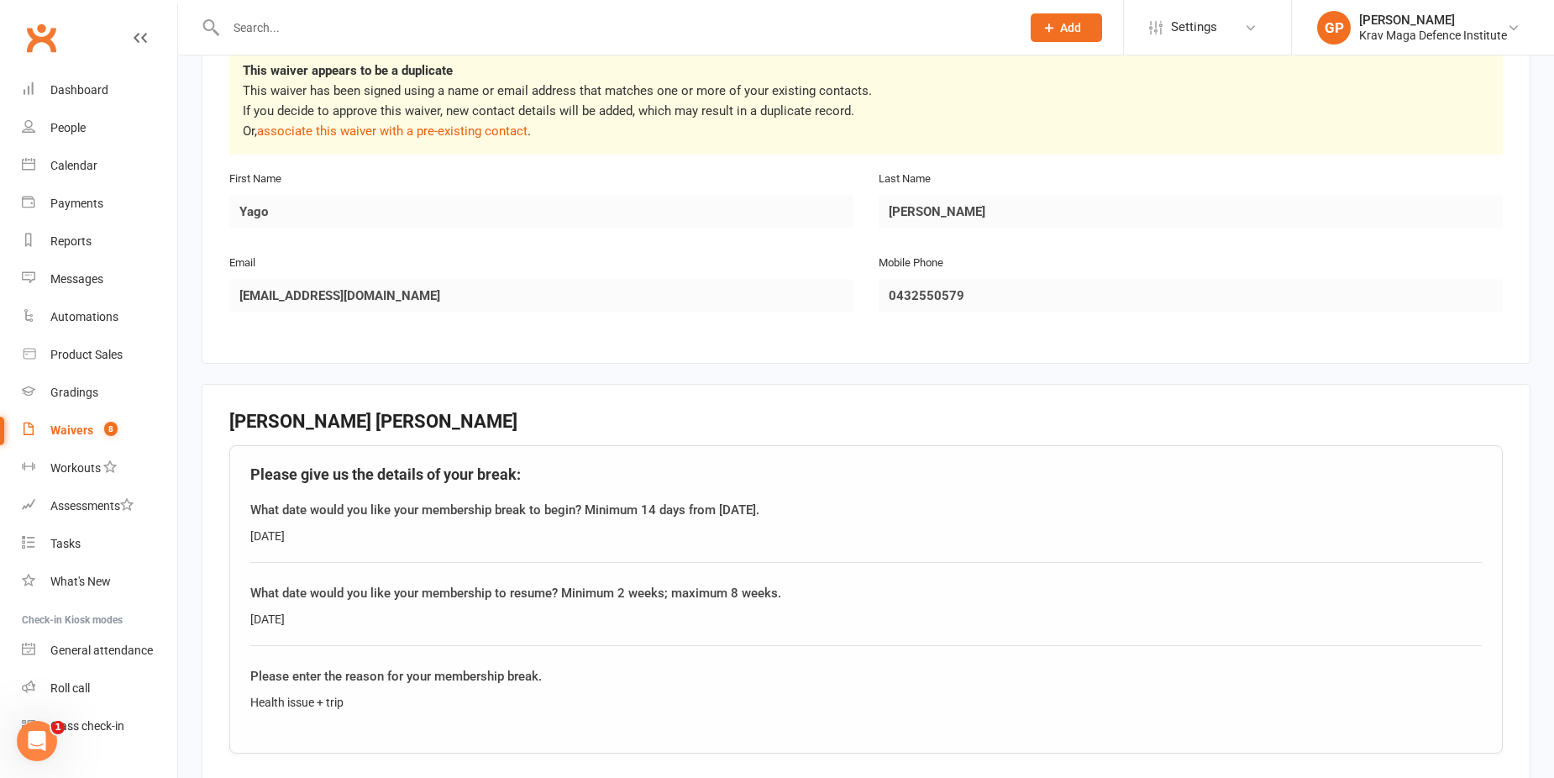
scroll to position [504, 0]
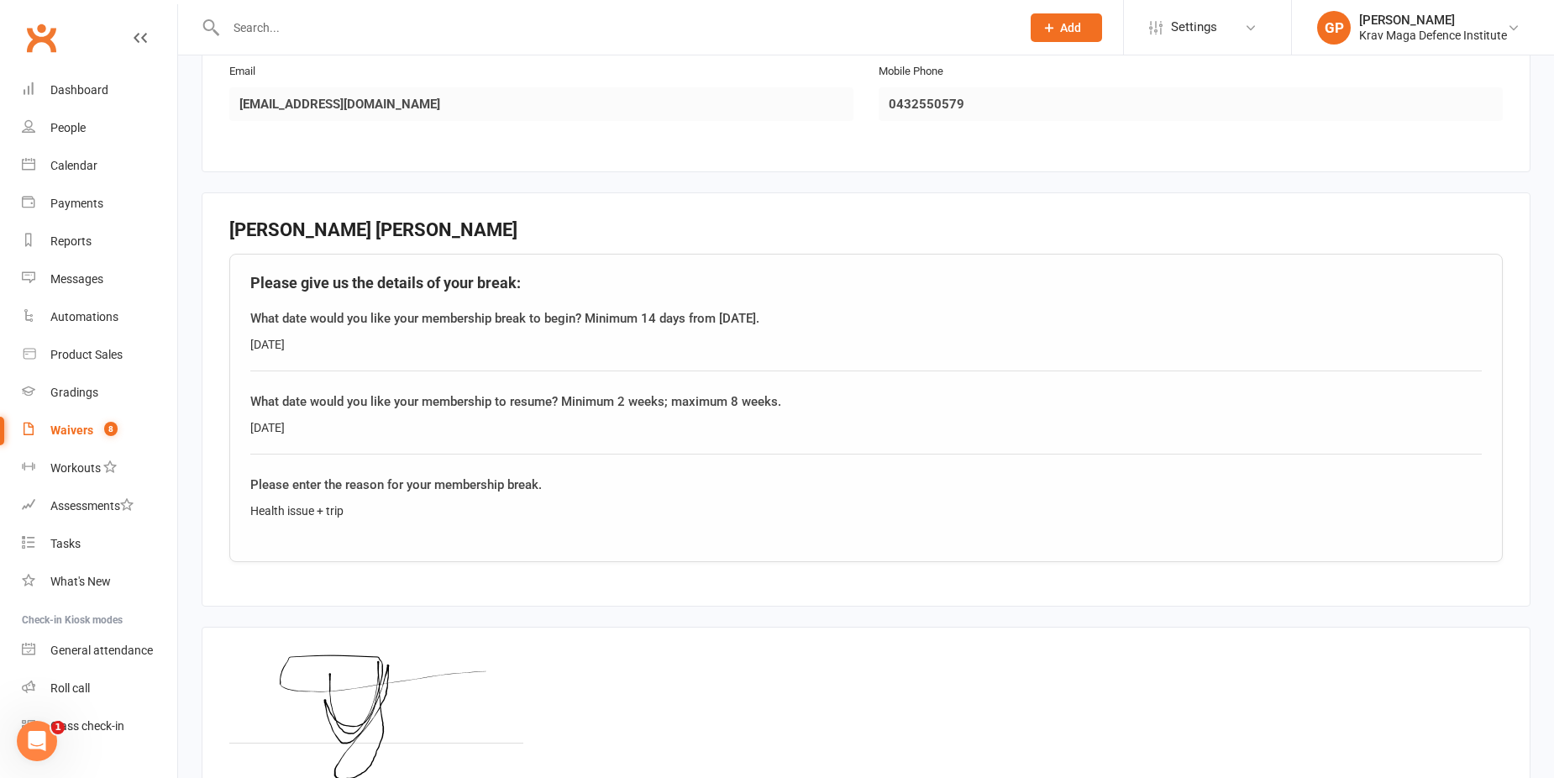
drag, startPoint x: 344, startPoint y: 339, endPoint x: 234, endPoint y: 333, distance: 110.2
click at [234, 333] on div "Please give us the details of your break: What date would you like your members…" at bounding box center [865, 408] width 1273 height 308
drag, startPoint x: 234, startPoint y: 333, endPoint x: 379, endPoint y: 362, distance: 147.4
click at [379, 362] on div "What date would you like your membership break to begin? Minimum 14 days from t…" at bounding box center [865, 339] width 1231 height 63
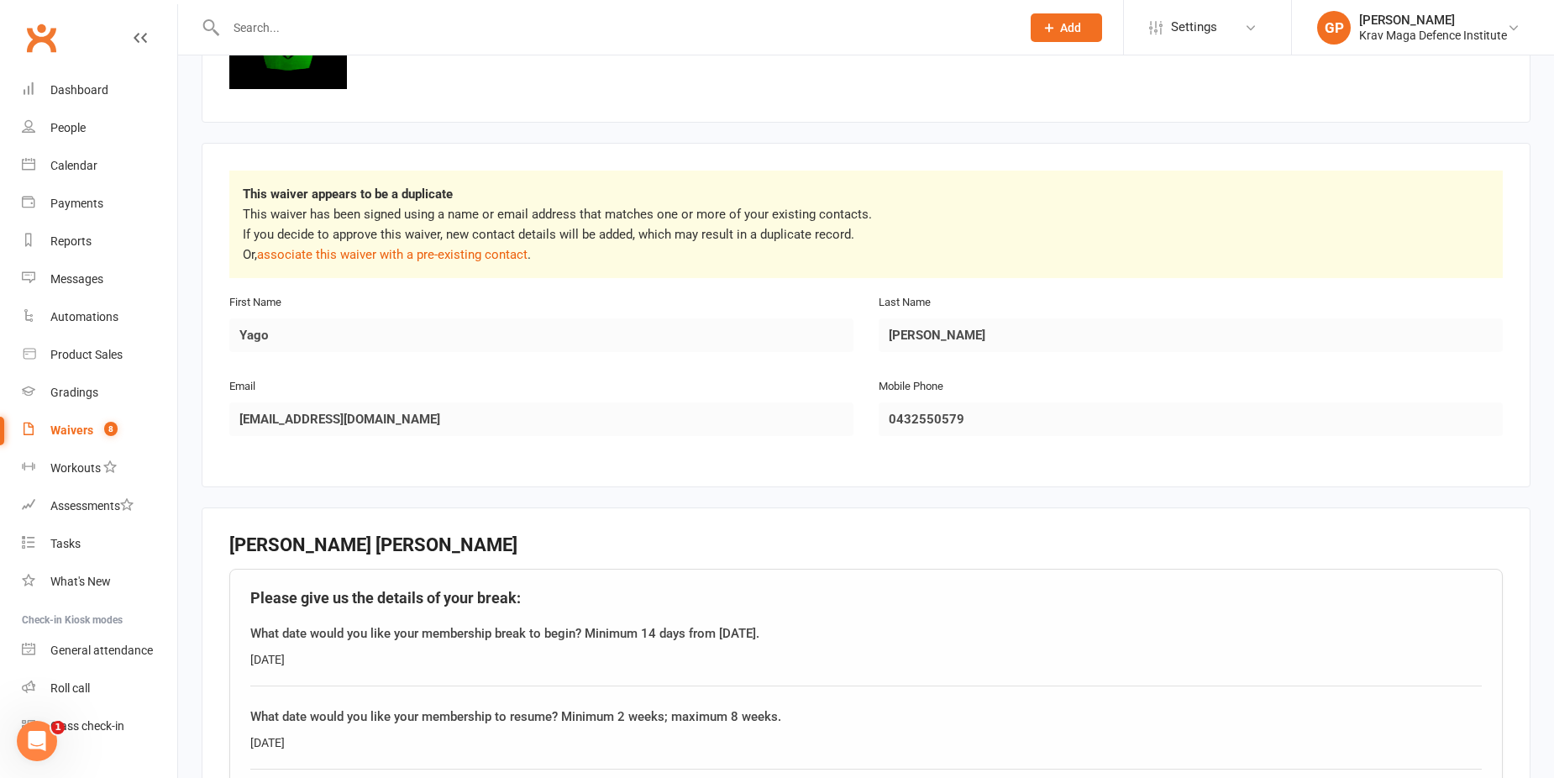
scroll to position [168, 0]
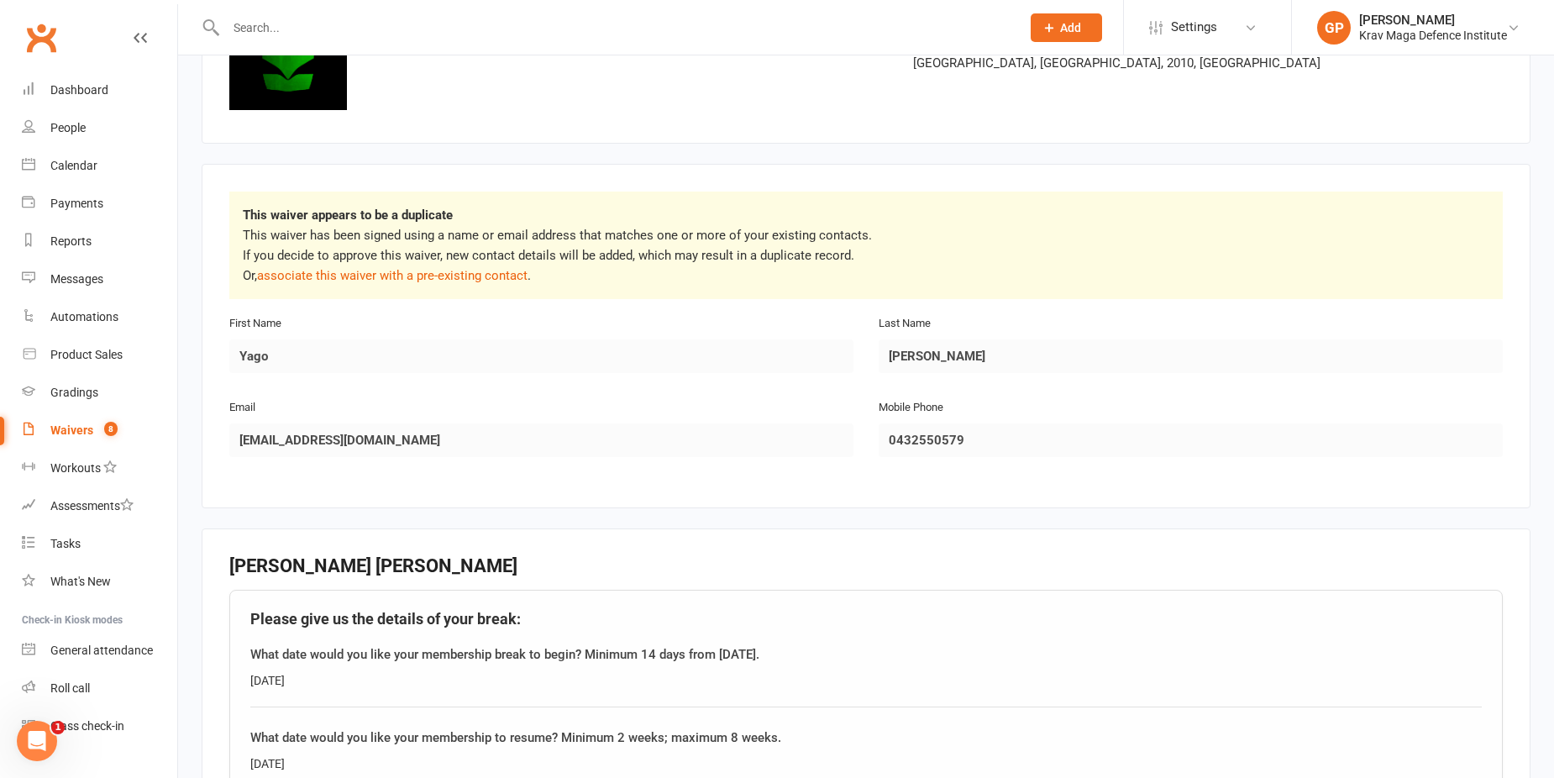
click at [50, 446] on link "Waivers 8" at bounding box center [99, 431] width 155 height 38
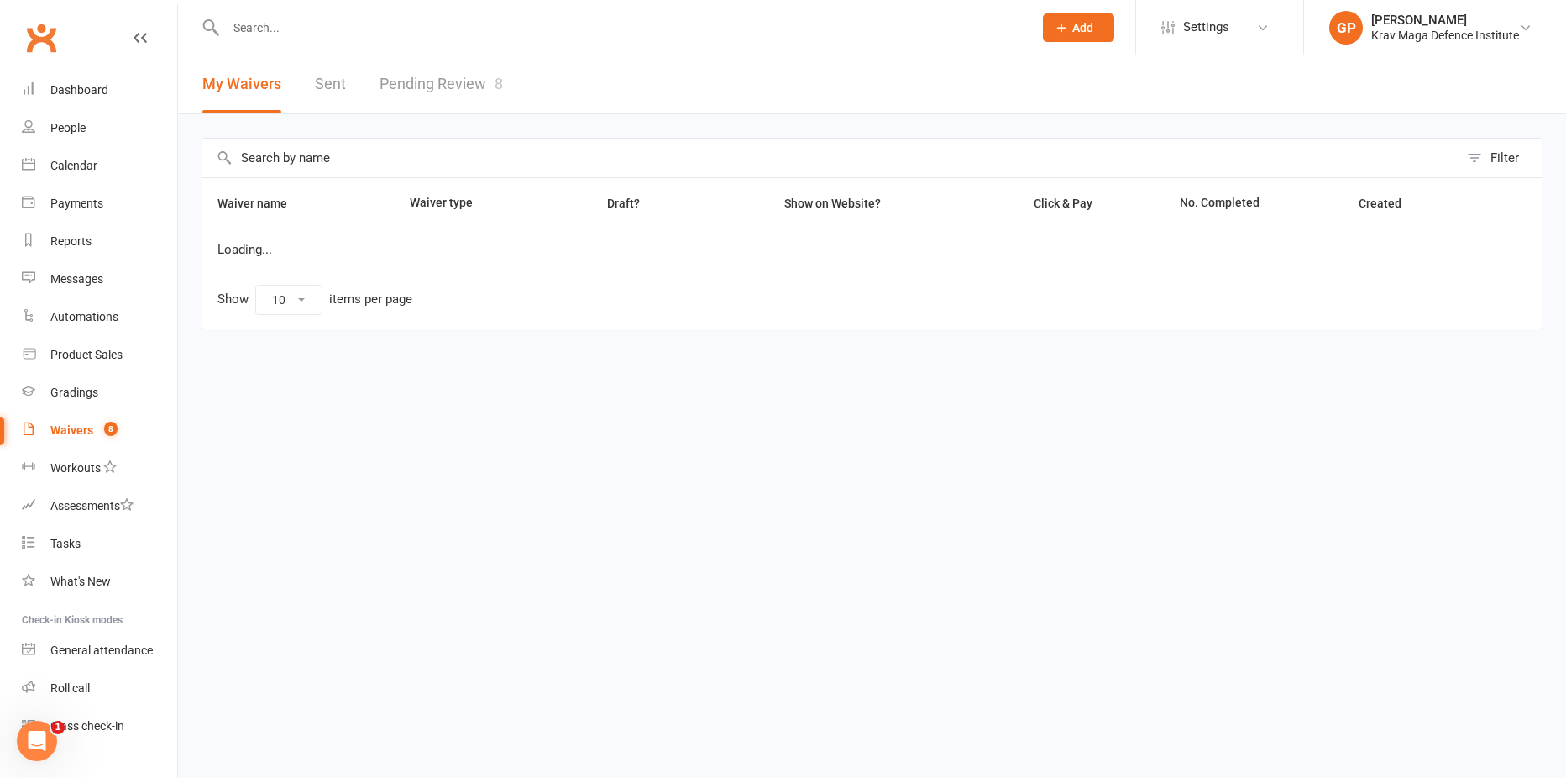
click at [73, 422] on link "Waivers 8" at bounding box center [99, 431] width 155 height 38
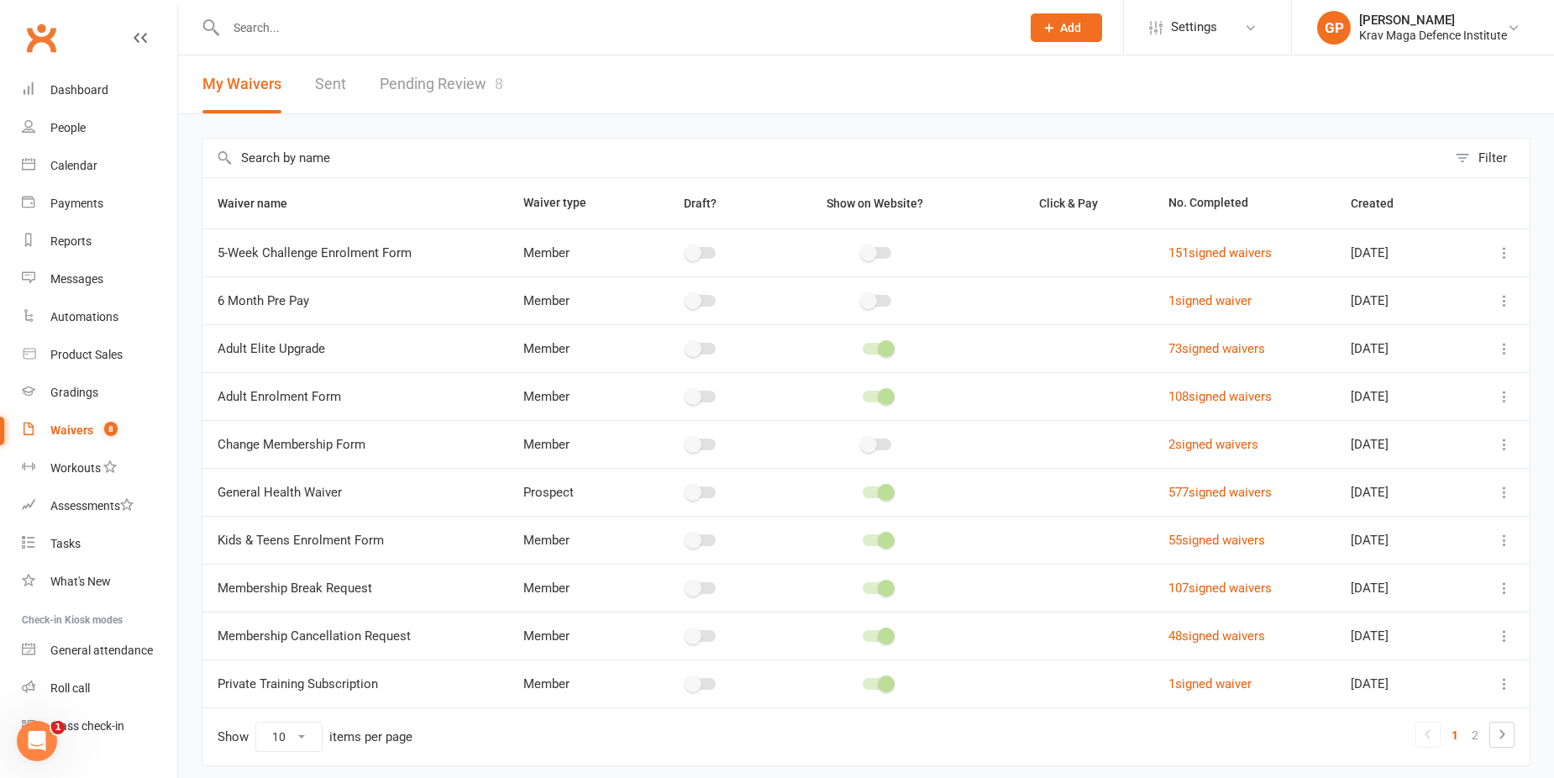
click at [73, 422] on link "Waivers 8" at bounding box center [99, 431] width 155 height 38
click at [81, 178] on link "Calendar" at bounding box center [99, 166] width 155 height 38
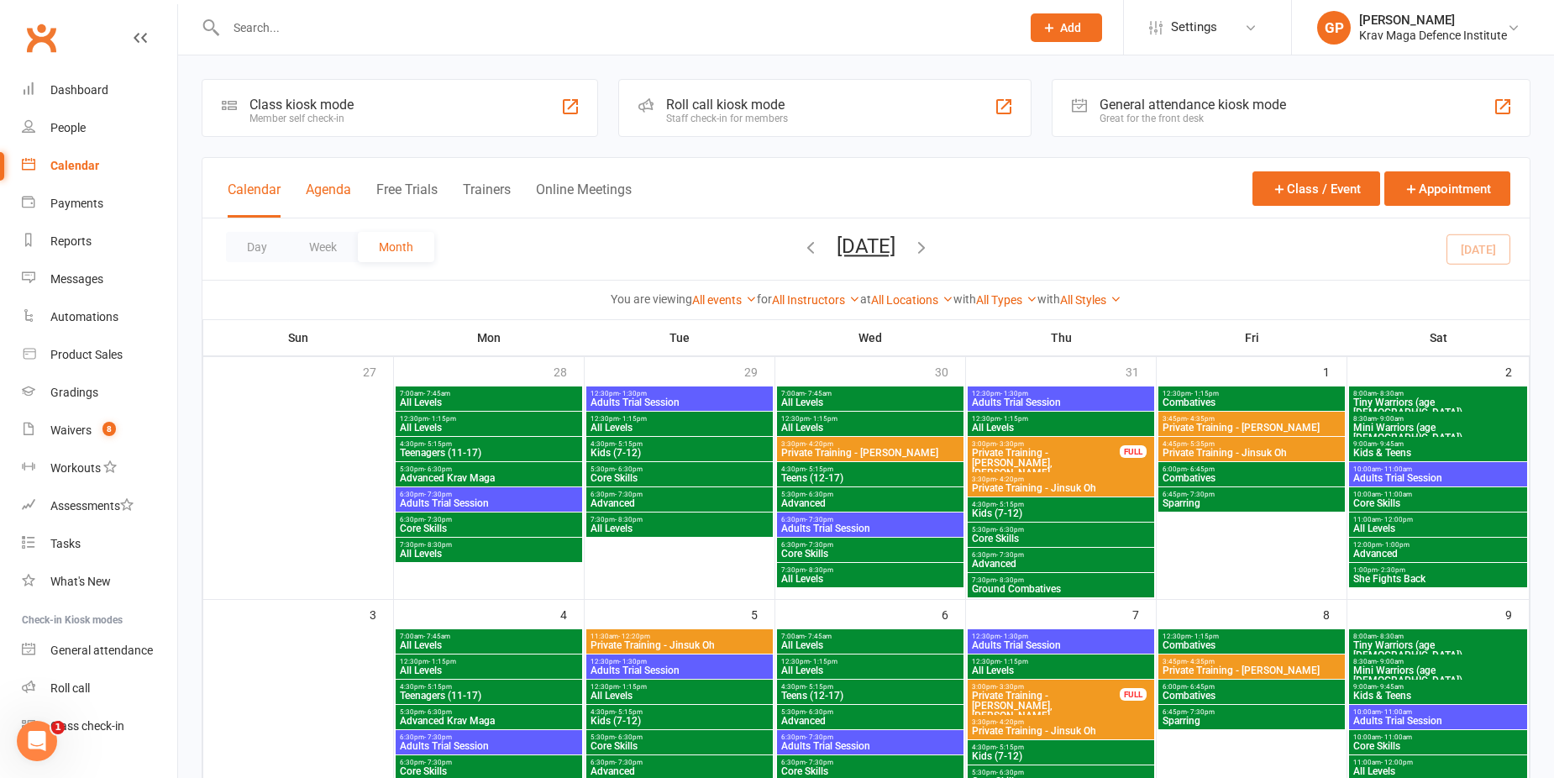
click at [335, 188] on button "Agenda" at bounding box center [328, 199] width 45 height 36
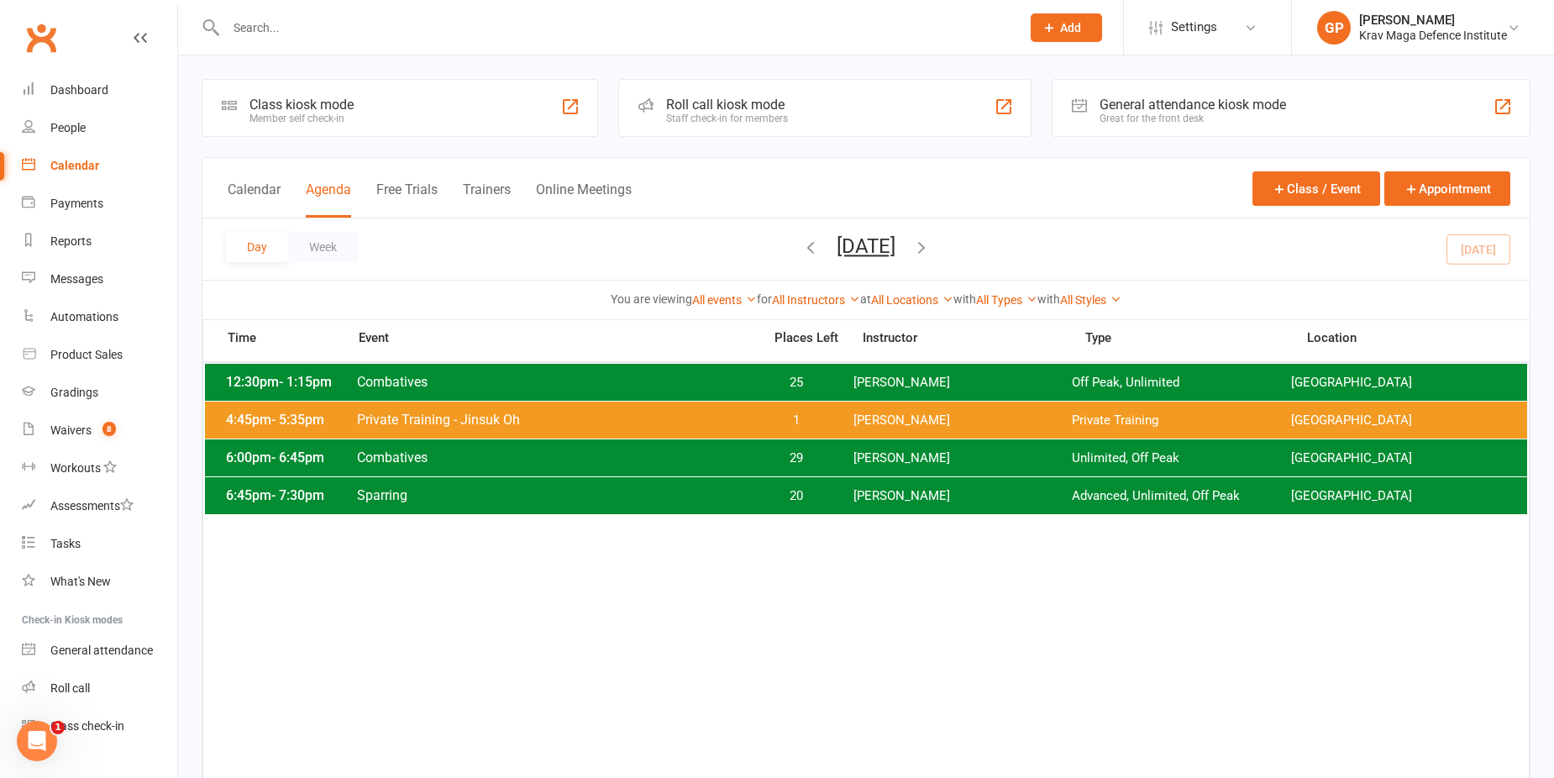
click at [931, 249] on icon "button" at bounding box center [921, 247] width 18 height 18
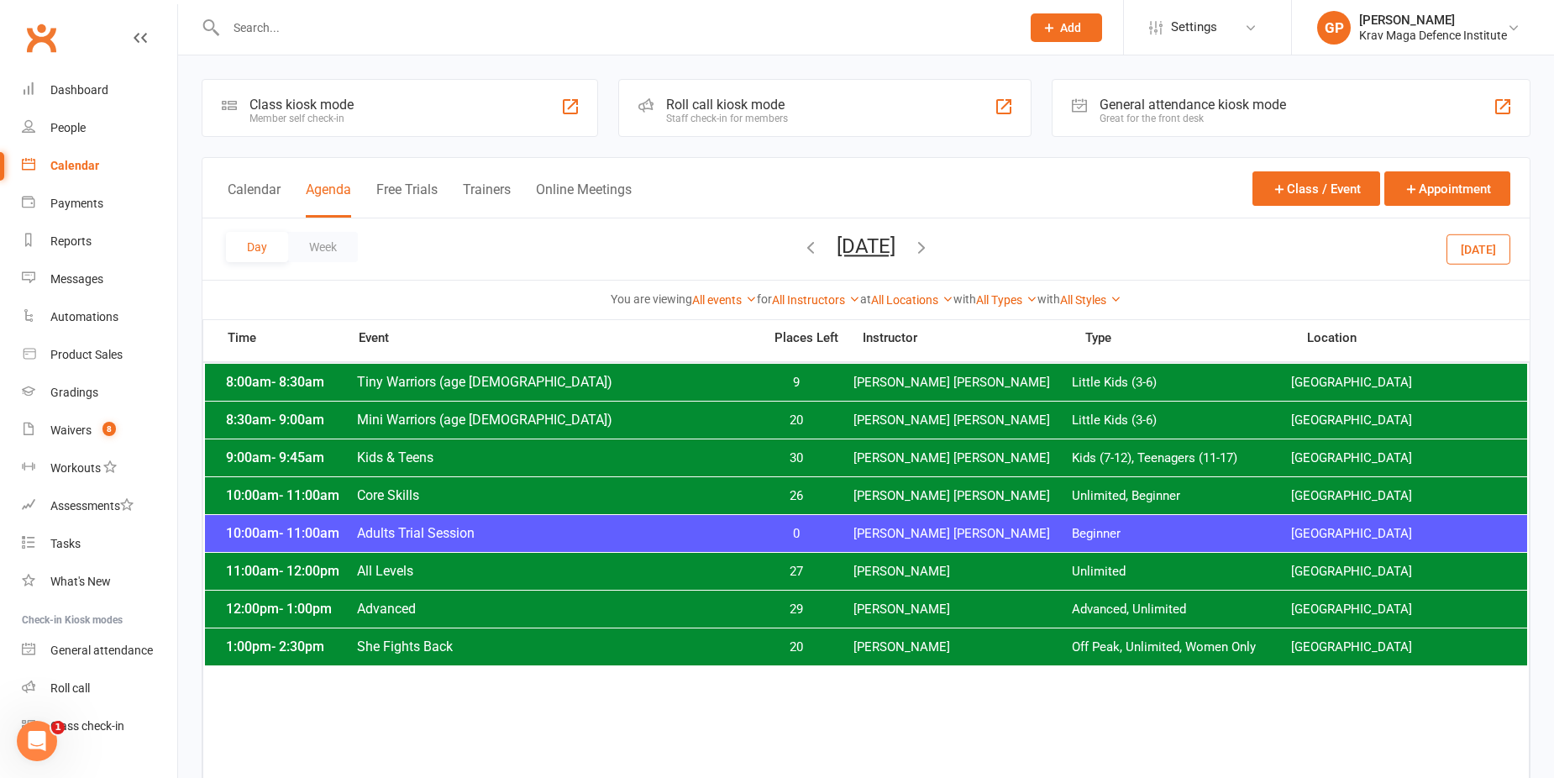
click at [866, 651] on span "Tegan Tandek" at bounding box center [962, 647] width 219 height 16
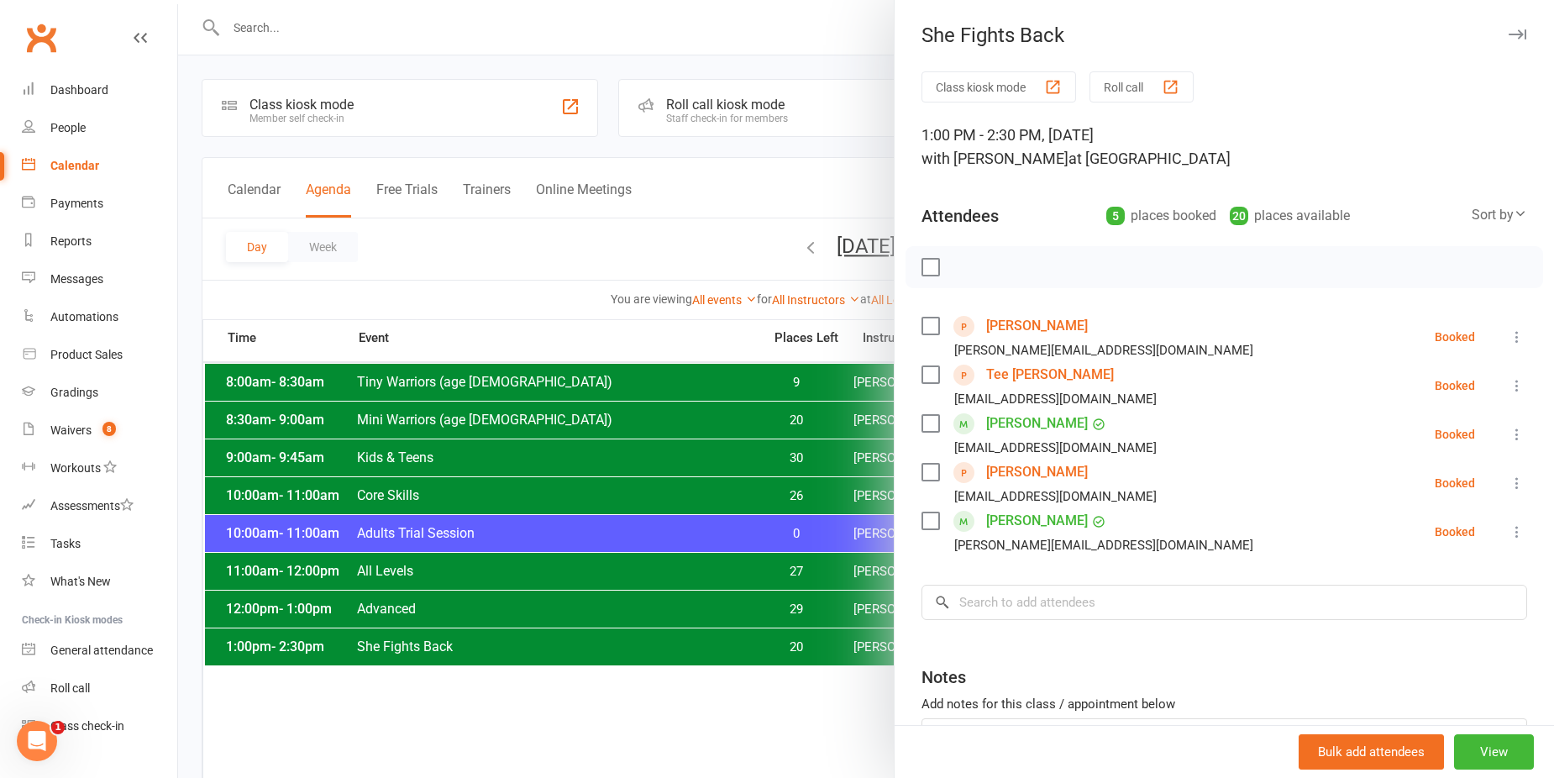
click at [532, 204] on div at bounding box center [866, 389] width 1376 height 778
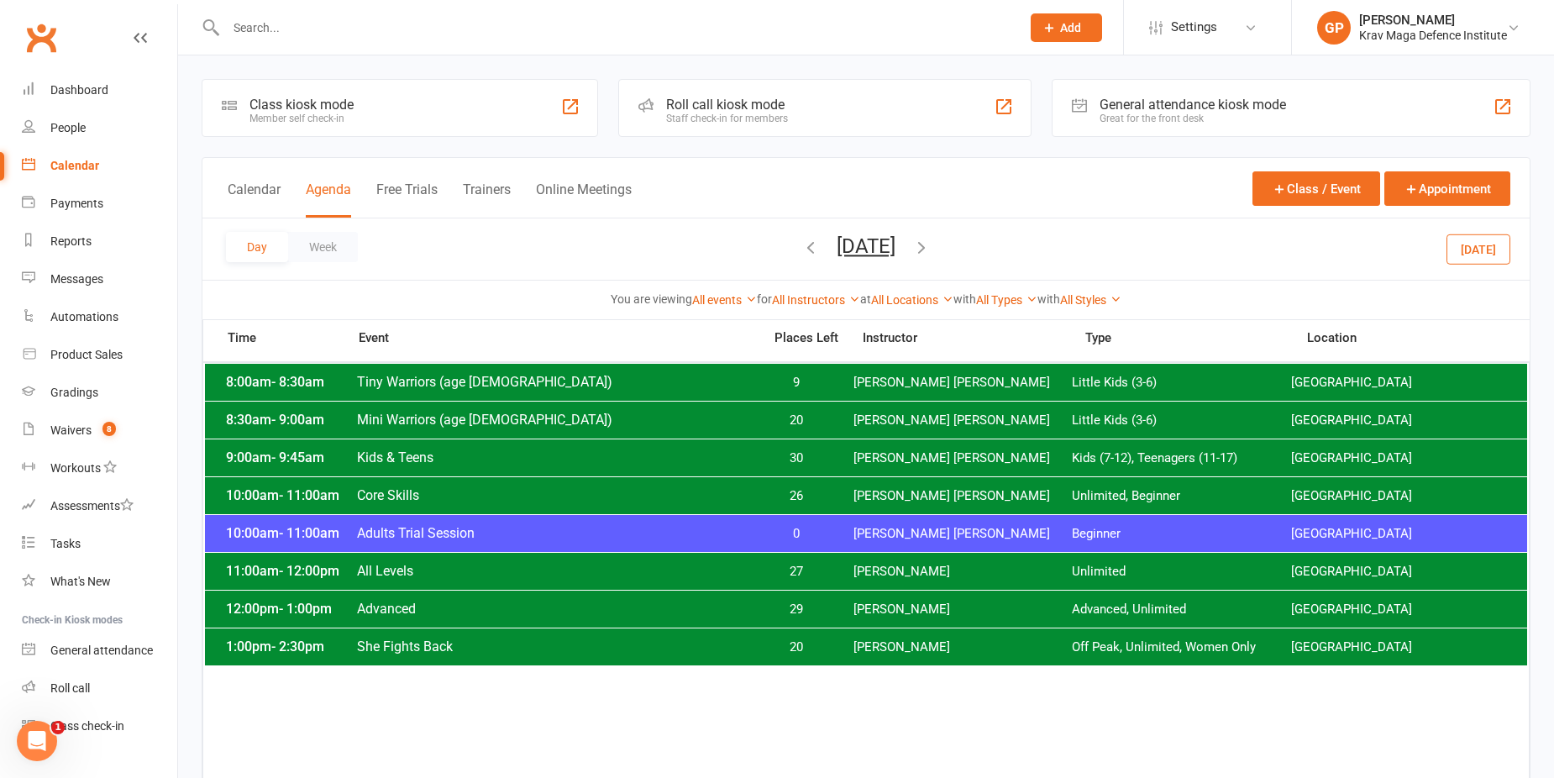
click at [931, 250] on icon "button" at bounding box center [921, 247] width 18 height 18
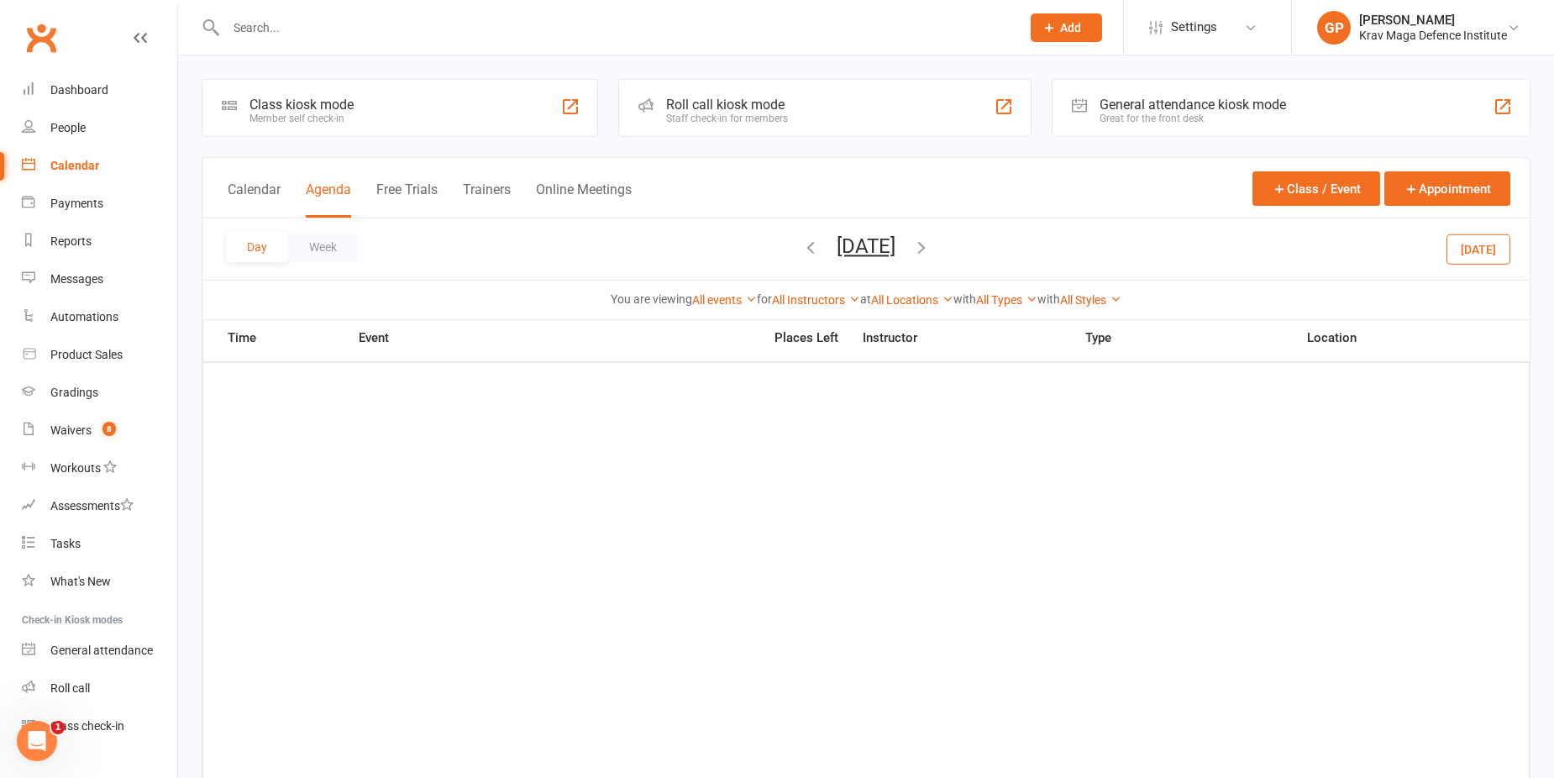
click at [801, 236] on button "button" at bounding box center [810, 248] width 18 height 29
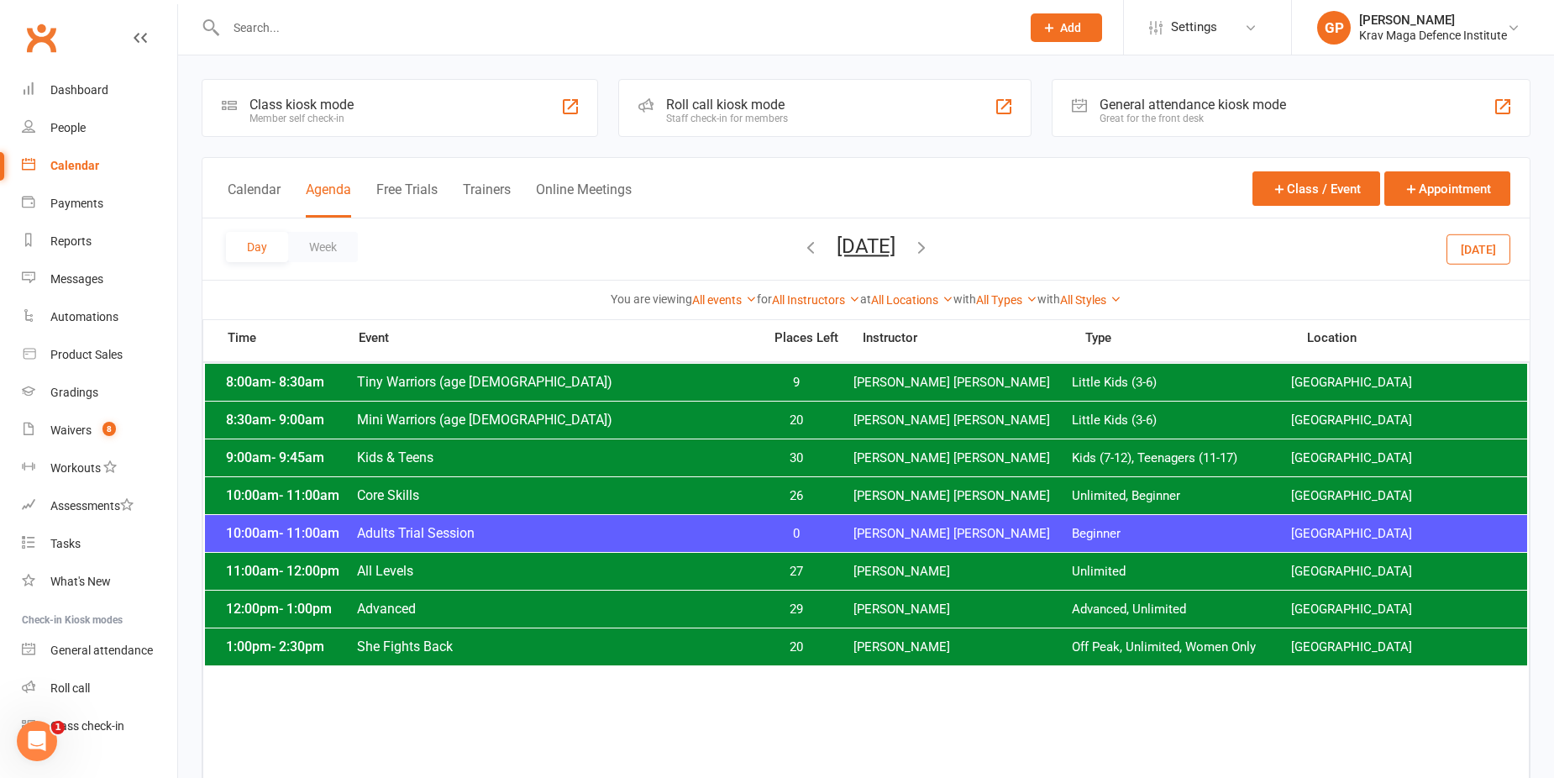
click at [931, 244] on icon "button" at bounding box center [921, 247] width 18 height 18
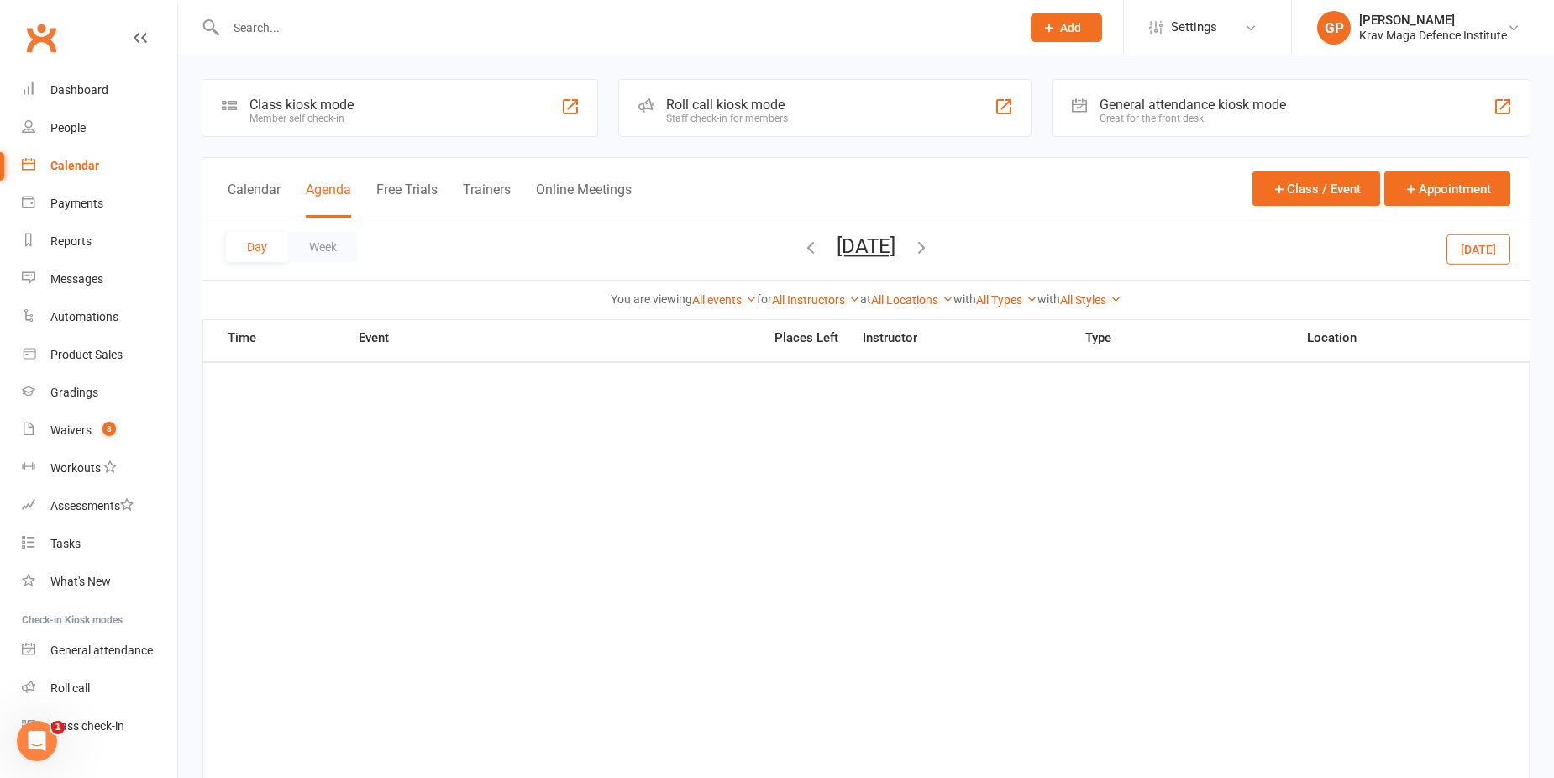
click at [931, 245] on icon "button" at bounding box center [921, 247] width 18 height 18
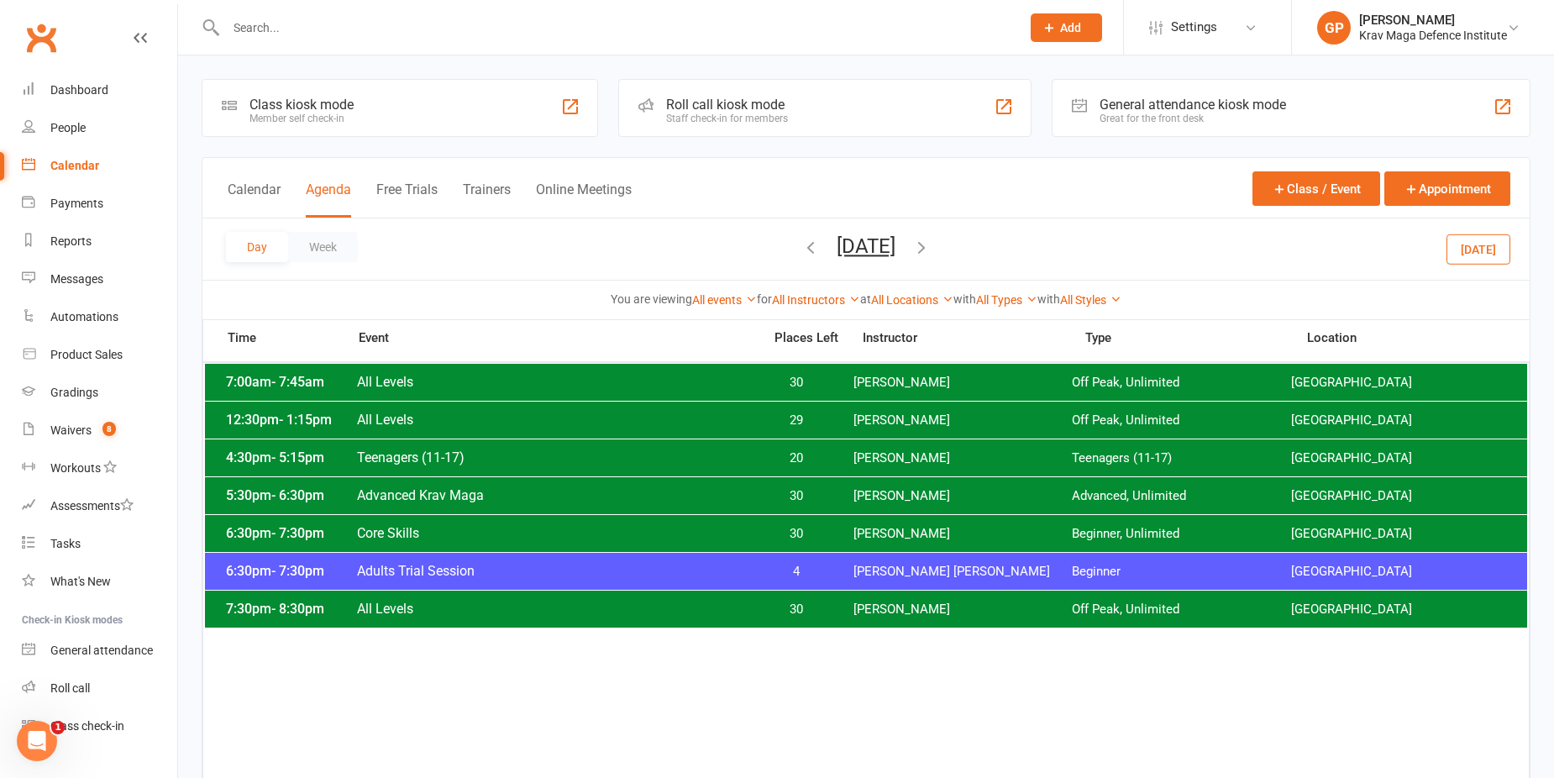
click at [906, 570] on span "Ben Edward" at bounding box center [962, 572] width 219 height 16
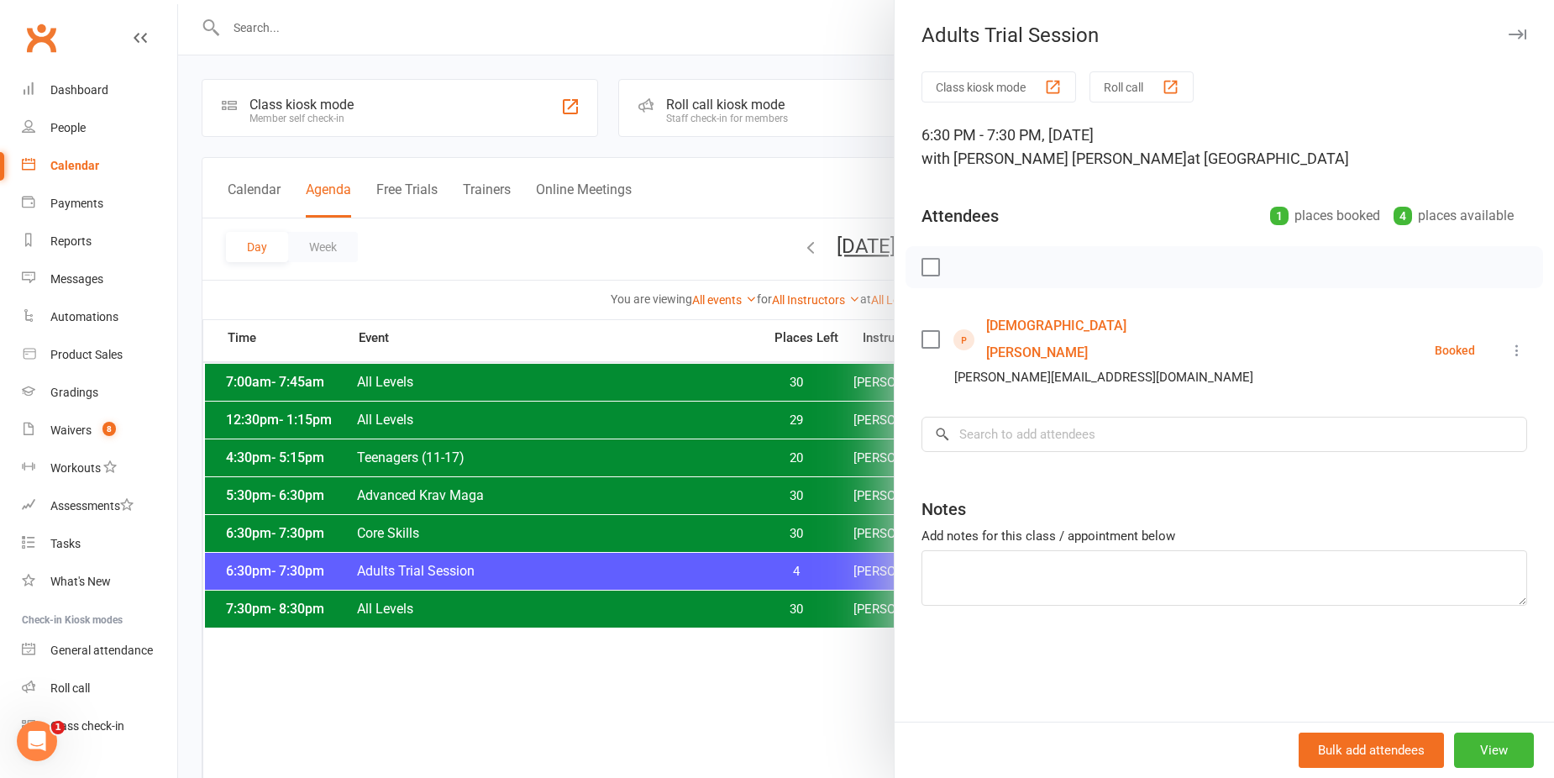
click at [1018, 328] on link "Matthew Speechly" at bounding box center [1082, 339] width 193 height 54
click at [595, 234] on div at bounding box center [866, 389] width 1376 height 778
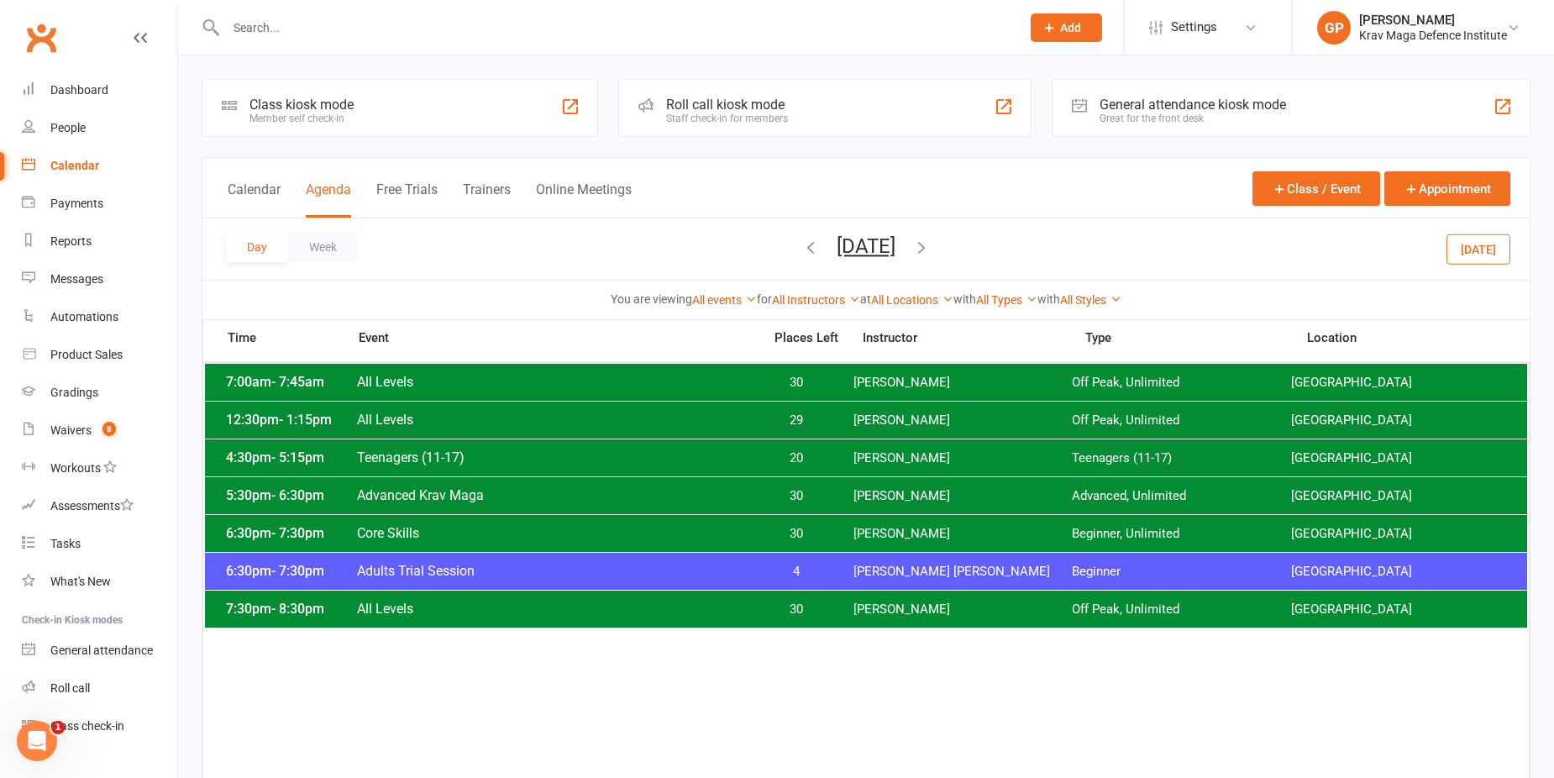
click at [931, 251] on icon "button" at bounding box center [921, 247] width 18 height 18
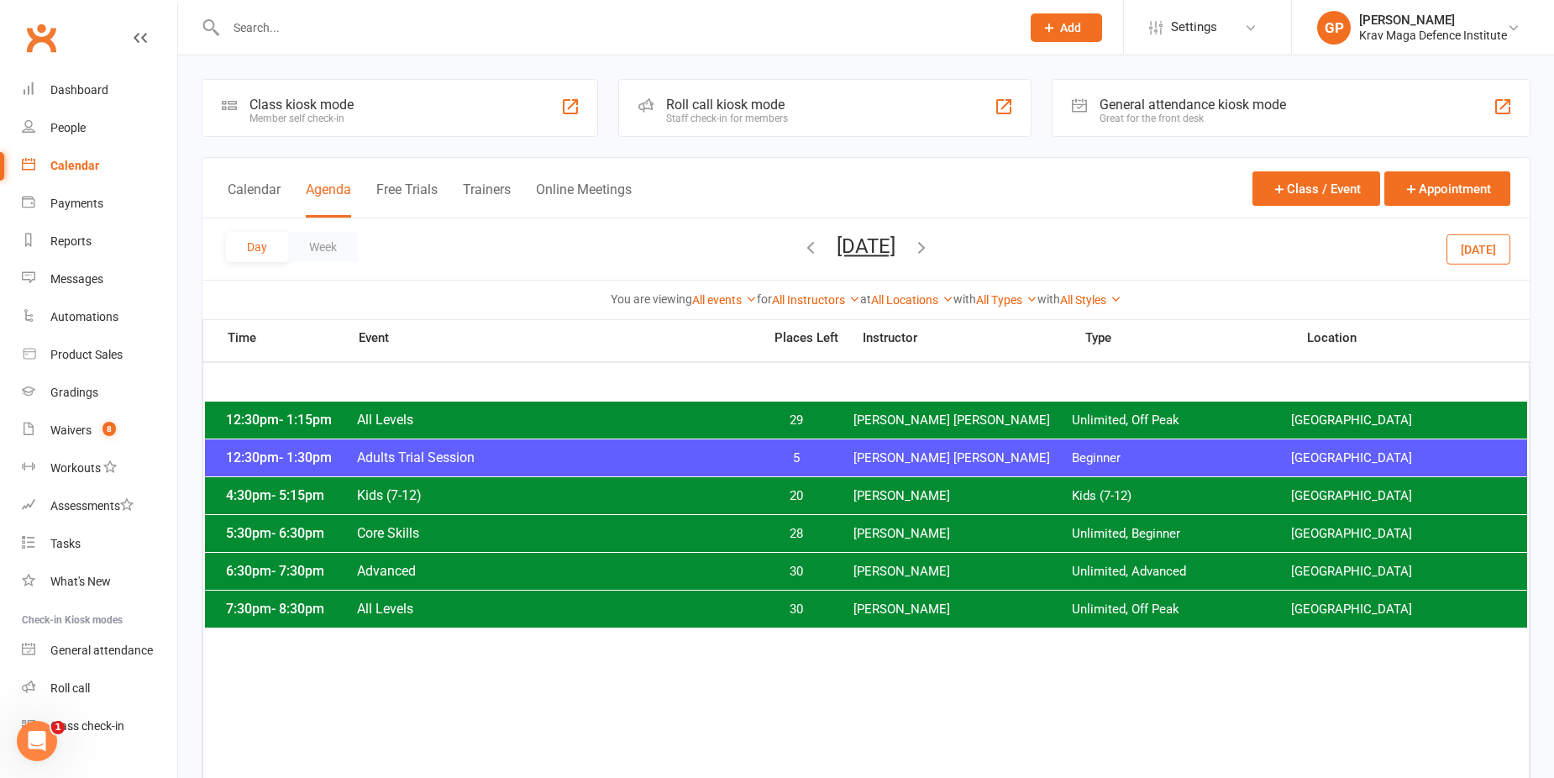
click at [931, 245] on icon "button" at bounding box center [921, 247] width 18 height 18
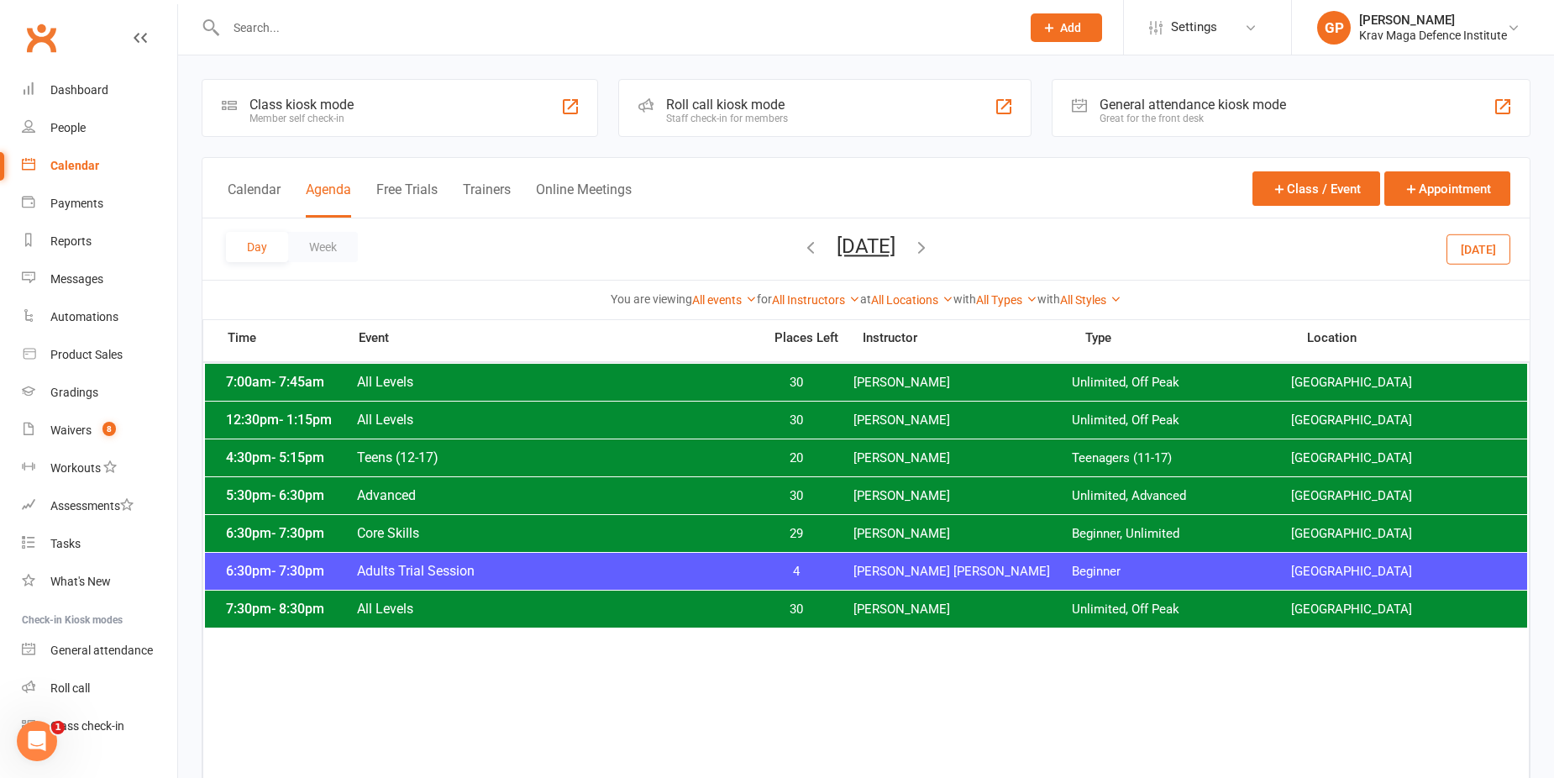
click at [841, 572] on div "6:30pm - 7:30pm Adults Trial Session 4 Ben Edward Beginner Surry Hills Gym" at bounding box center [866, 571] width 1322 height 37
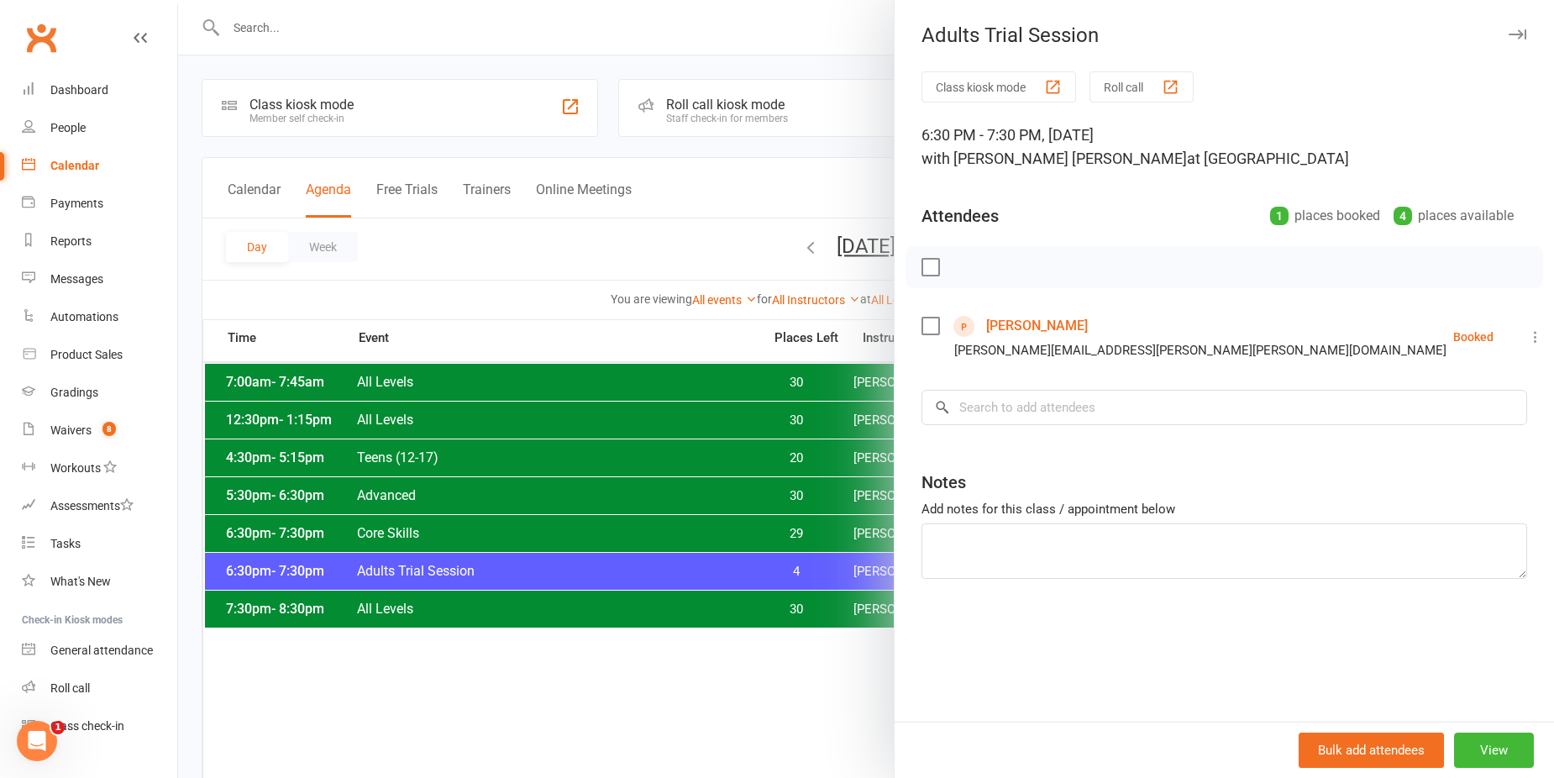
click at [1032, 317] on link "[PERSON_NAME]" at bounding box center [1037, 325] width 102 height 27
click at [610, 244] on div at bounding box center [866, 389] width 1376 height 778
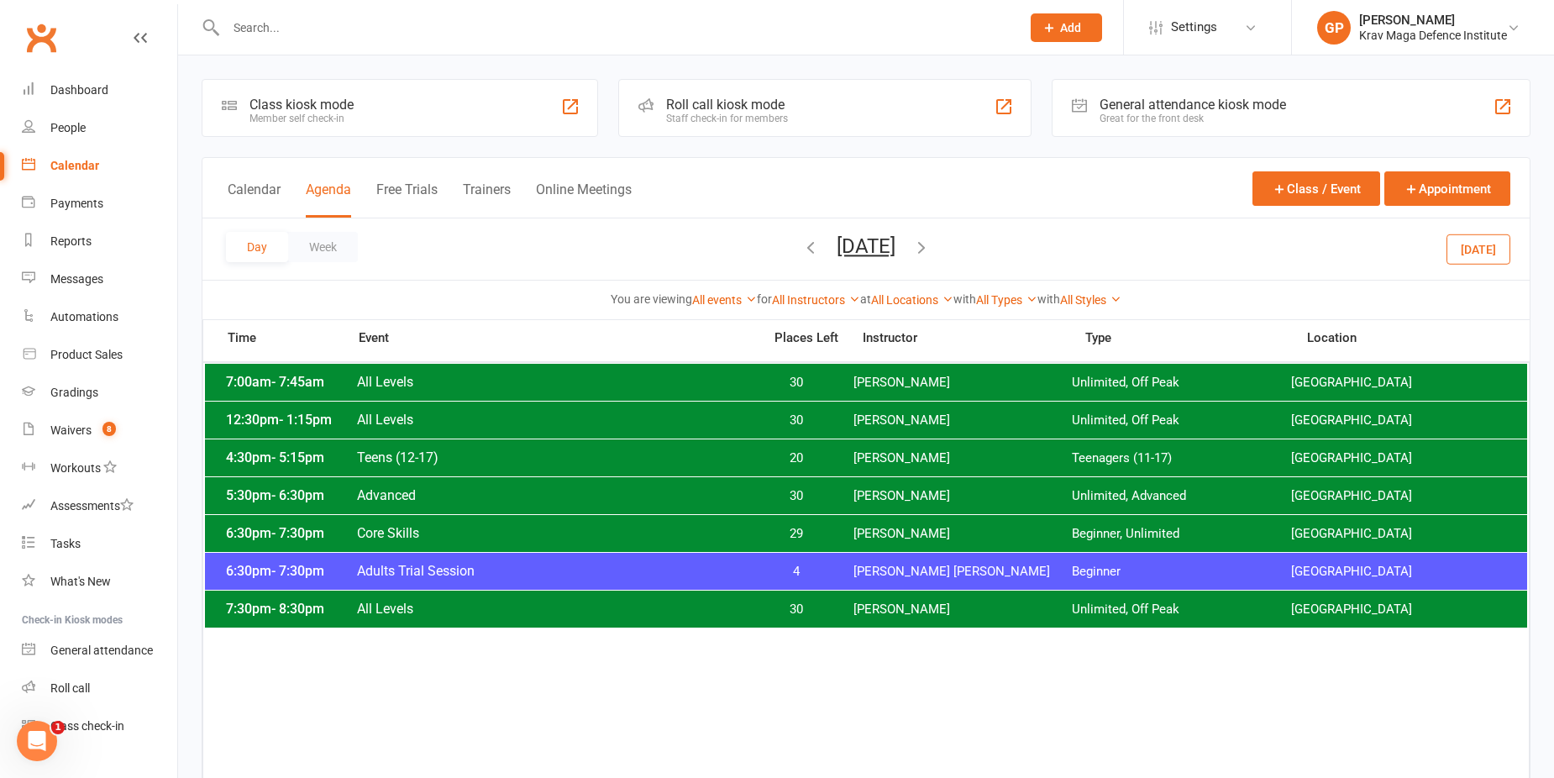
click at [931, 242] on icon "button" at bounding box center [921, 247] width 18 height 18
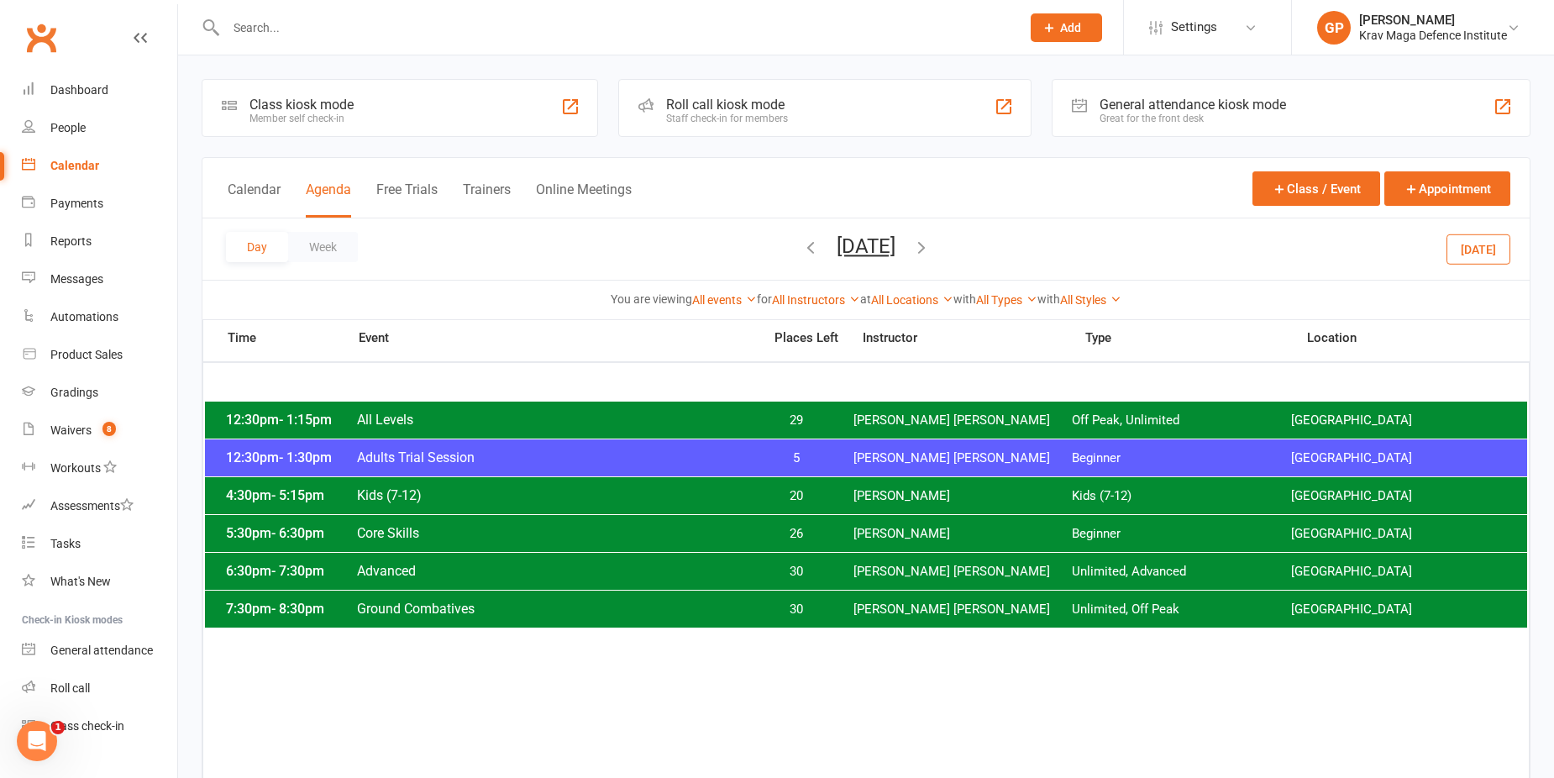
click at [931, 244] on icon "button" at bounding box center [921, 247] width 18 height 18
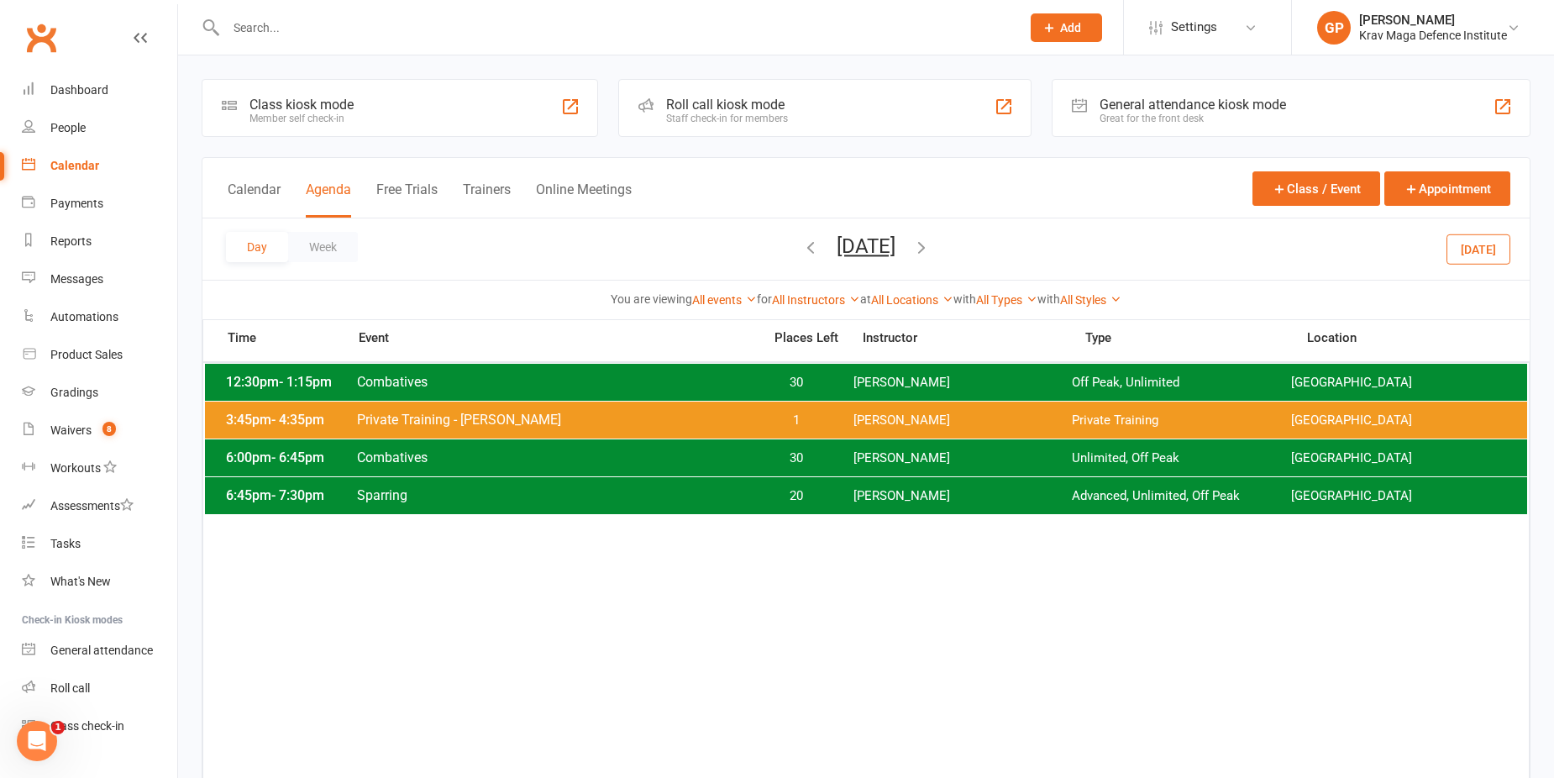
click at [801, 244] on icon "button" at bounding box center [810, 247] width 18 height 18
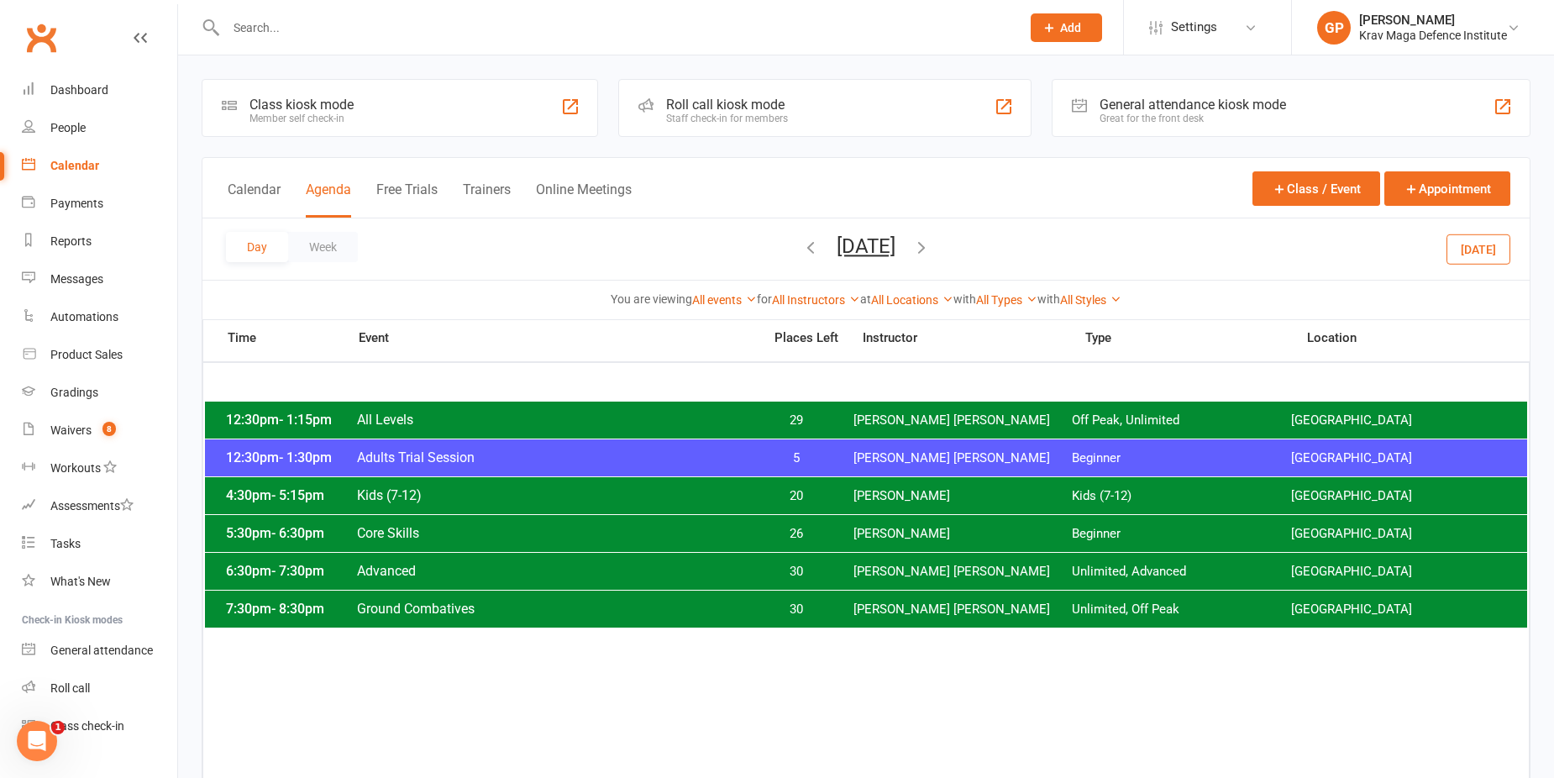
click at [931, 242] on icon "button" at bounding box center [921, 247] width 18 height 18
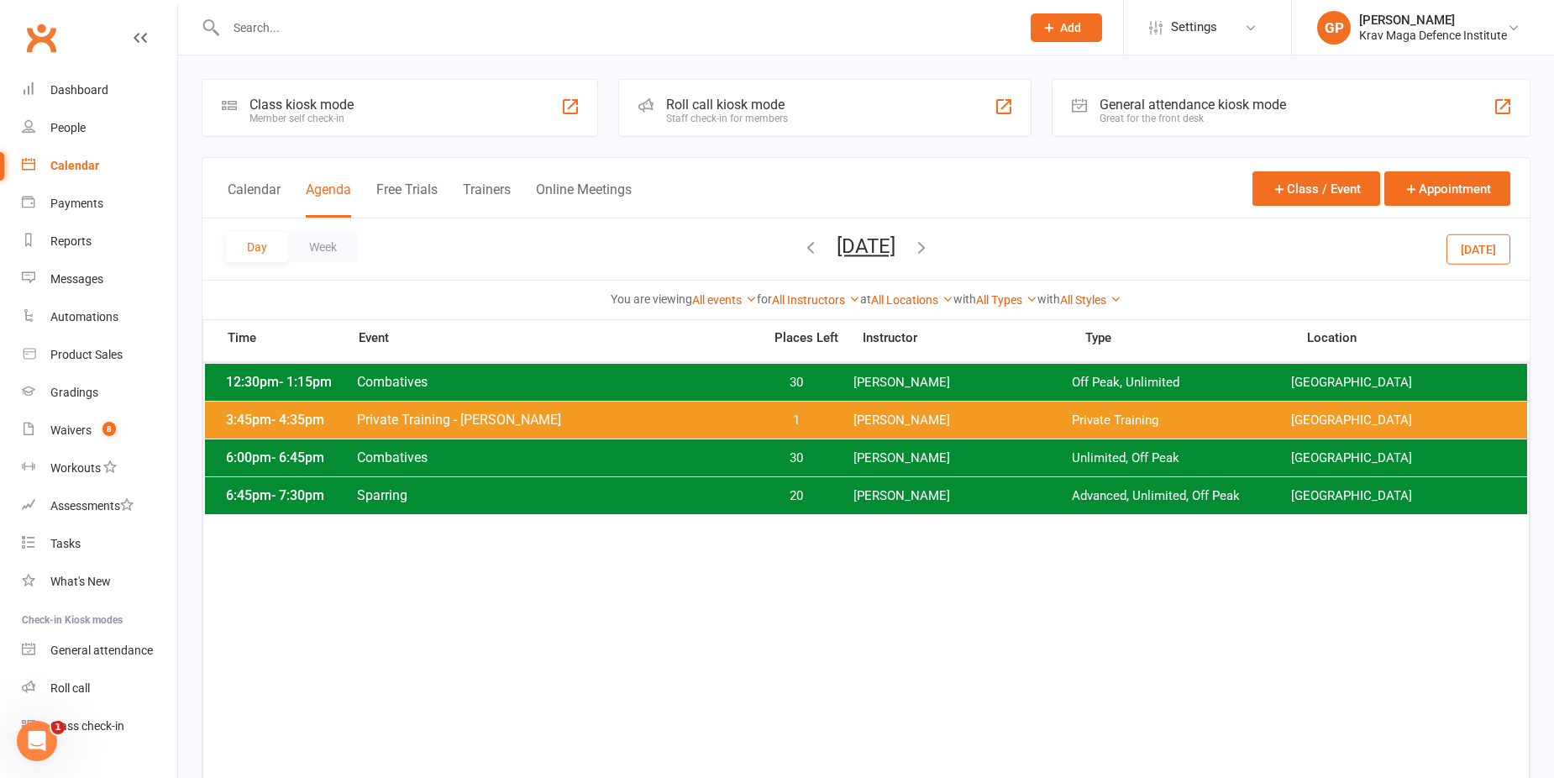
click at [931, 244] on icon "button" at bounding box center [921, 247] width 18 height 18
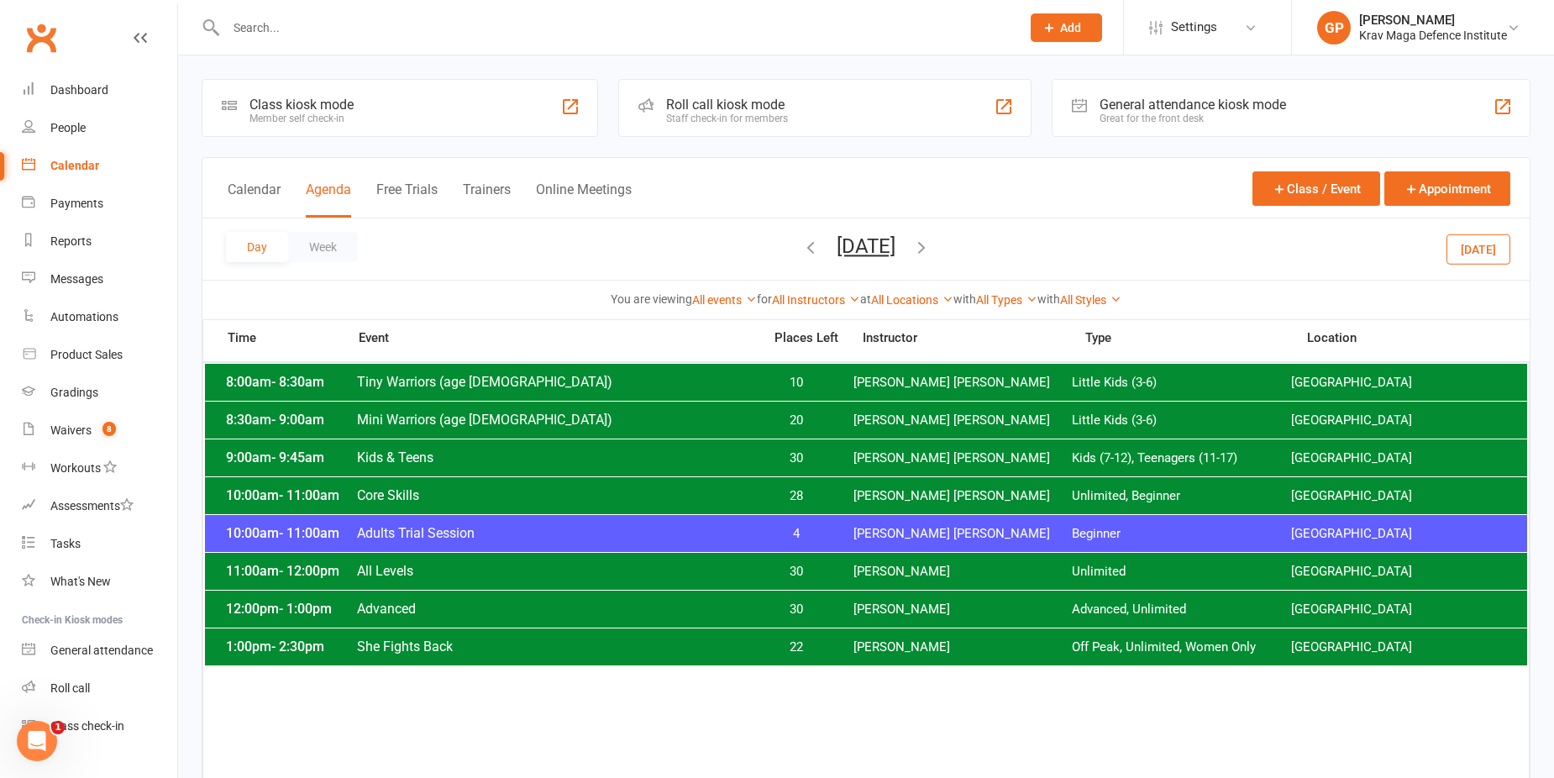
click at [863, 653] on span "Tegan Tandek" at bounding box center [962, 647] width 219 height 16
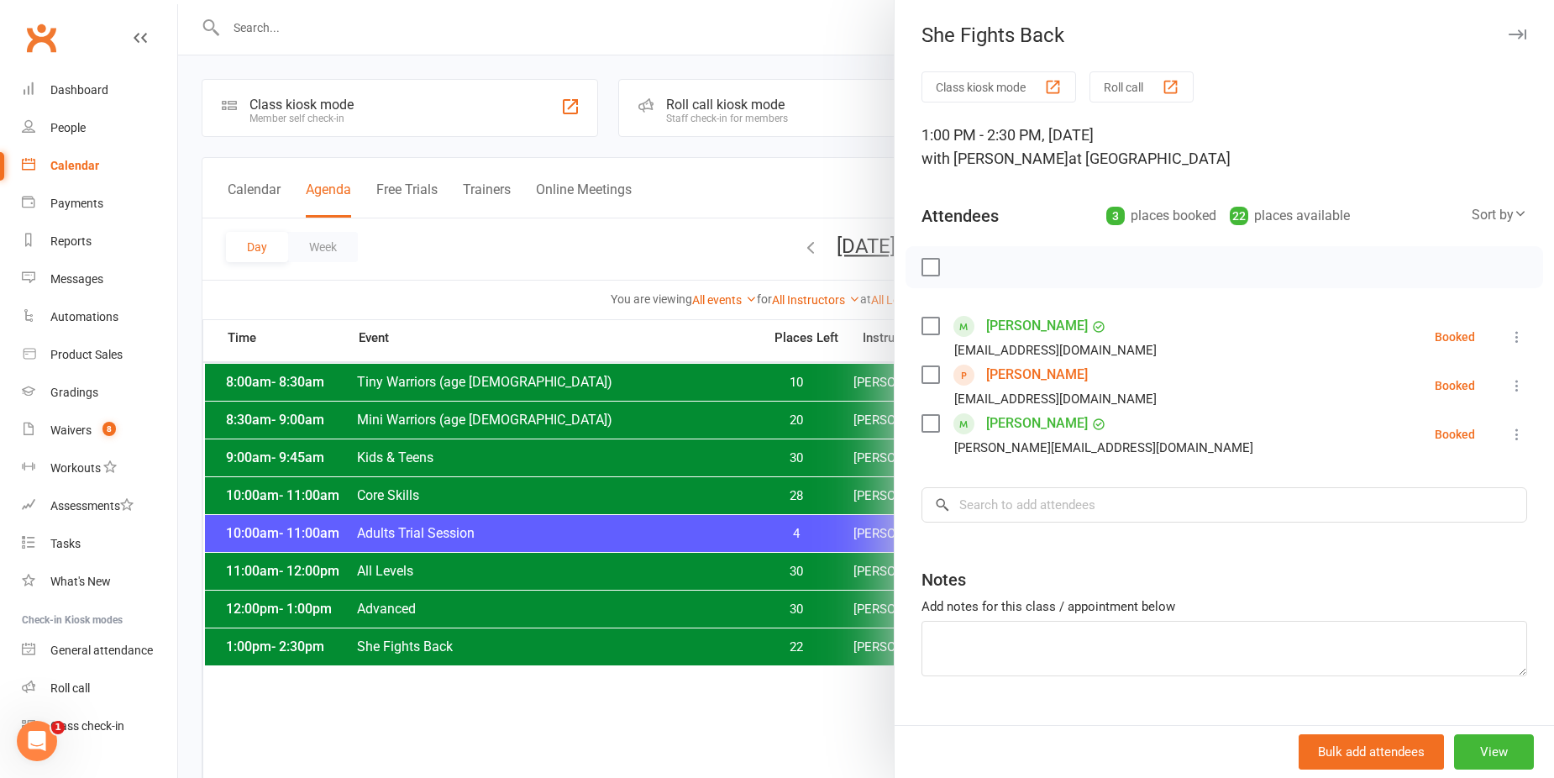
click at [469, 274] on div at bounding box center [866, 389] width 1376 height 778
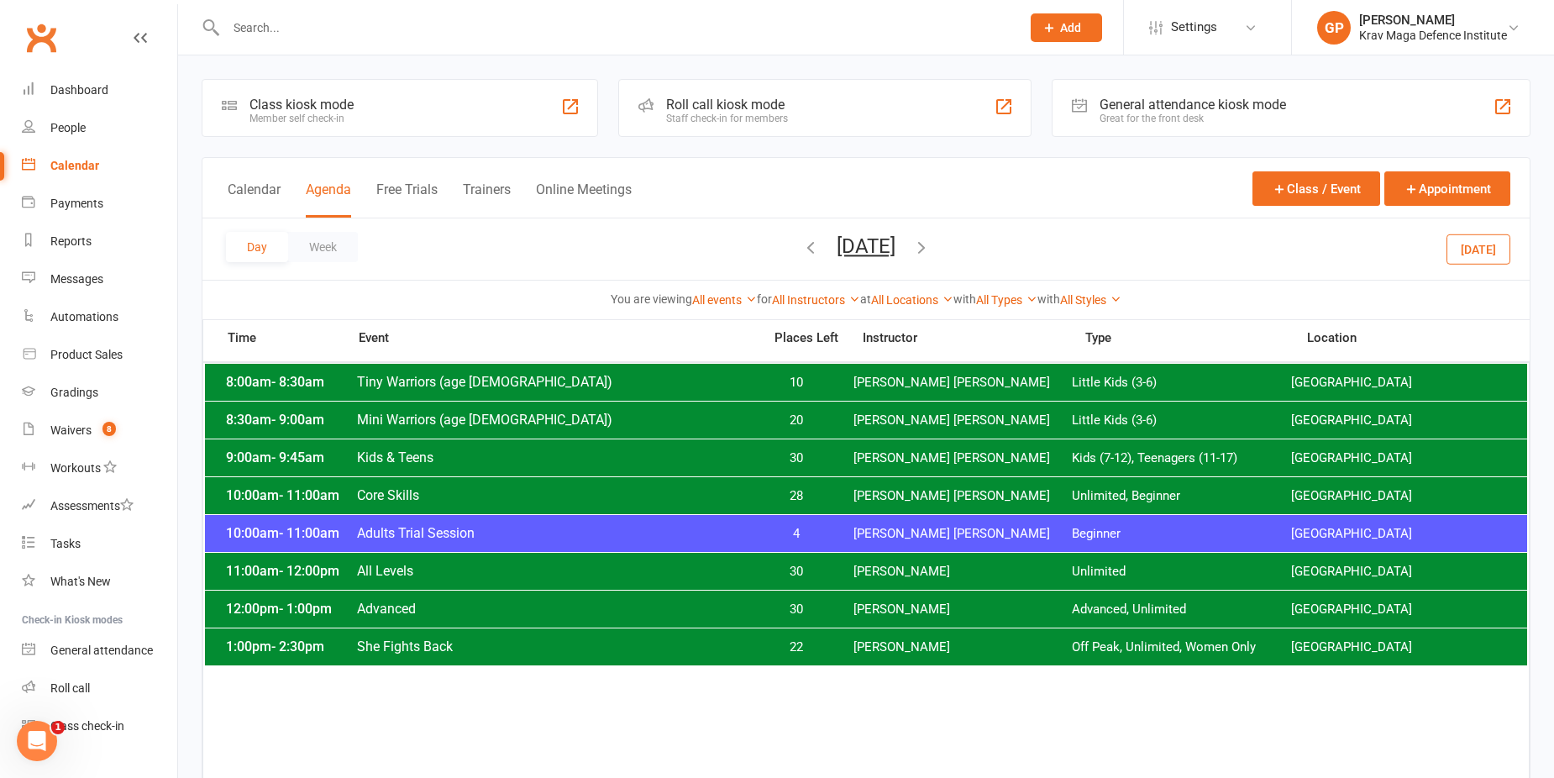
click at [857, 651] on span "Tegan Tandek" at bounding box center [962, 647] width 219 height 16
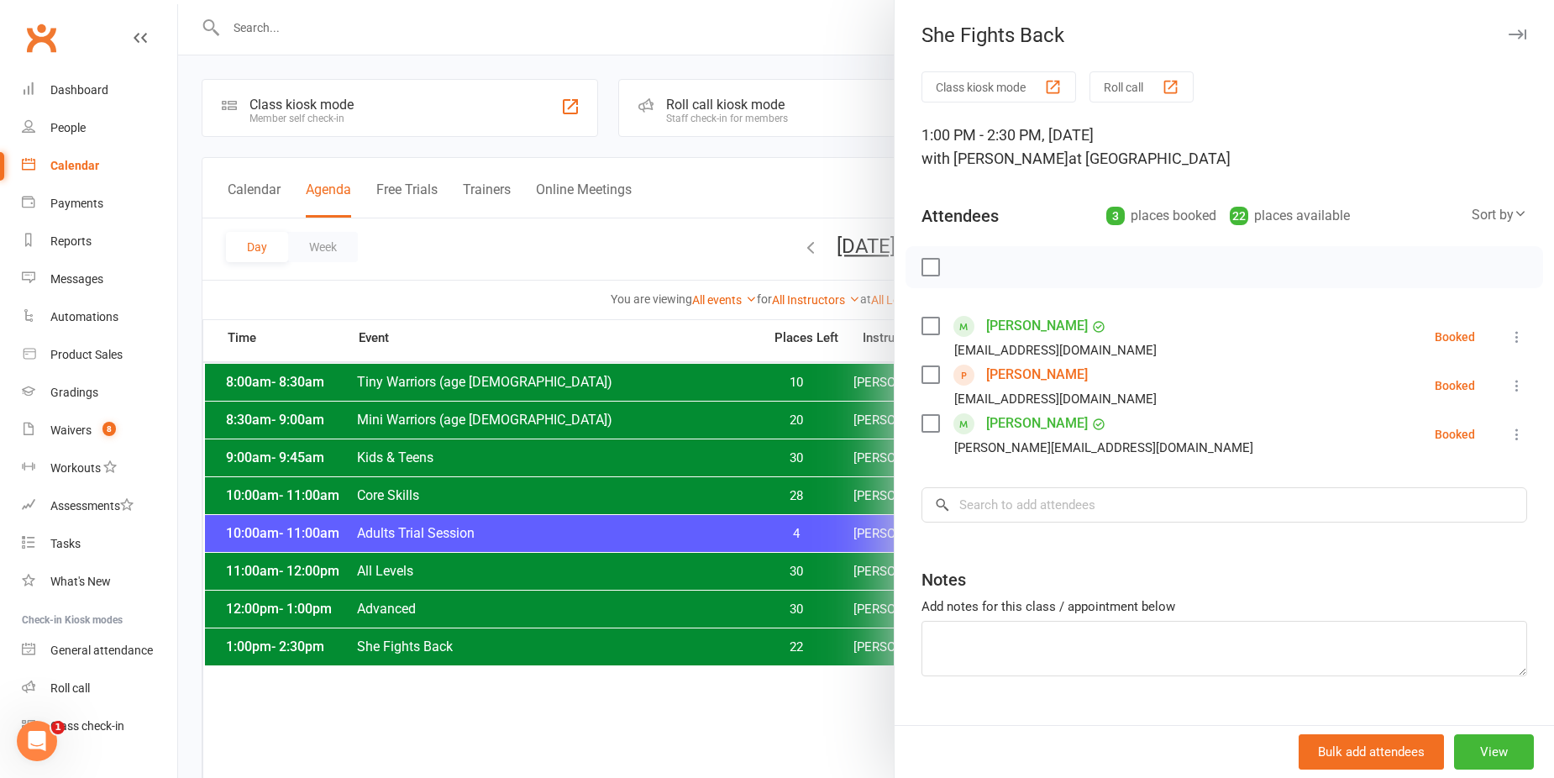
click at [486, 235] on div at bounding box center [866, 389] width 1376 height 778
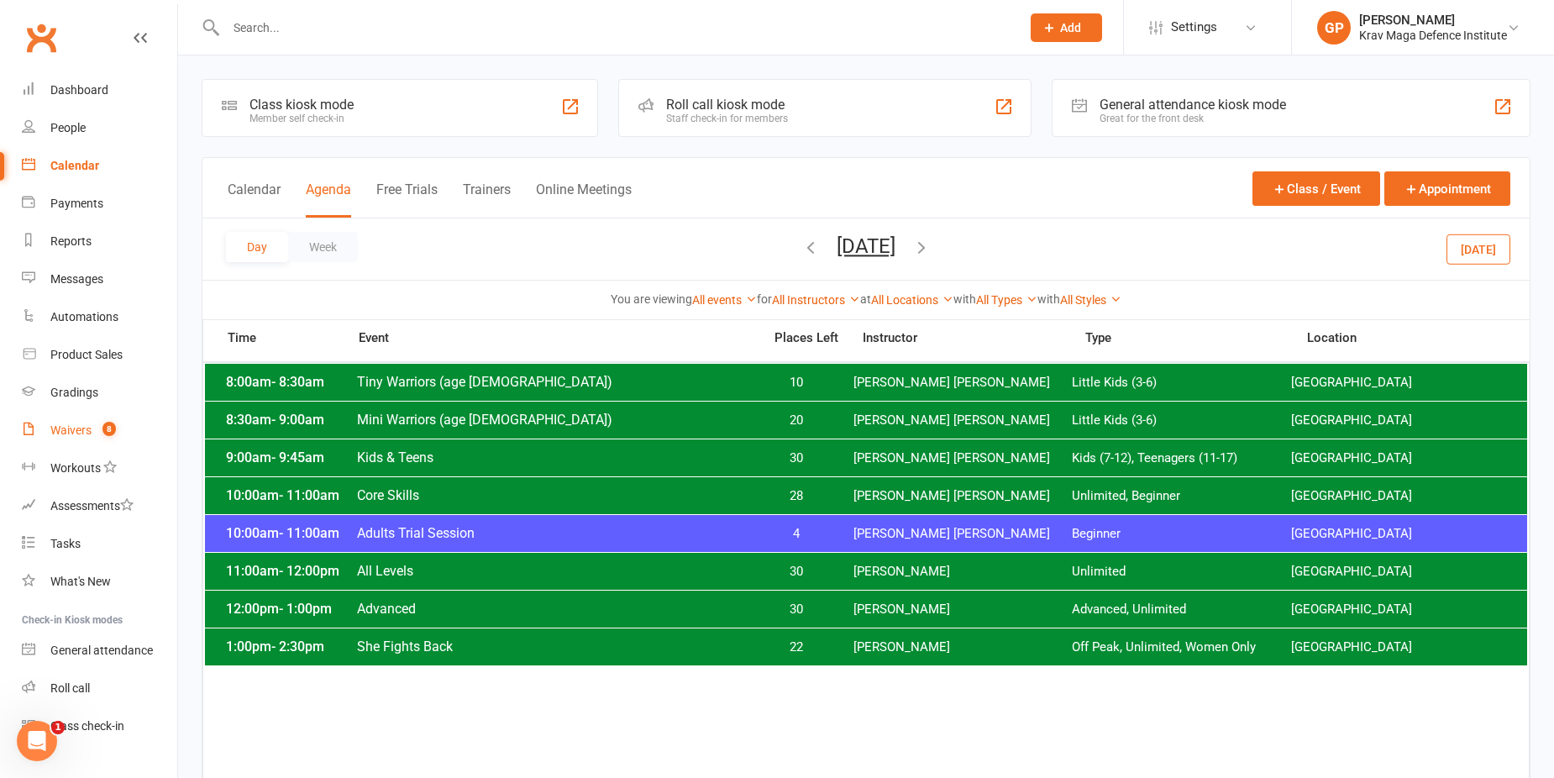
click at [91, 429] on div "Waivers" at bounding box center [70, 429] width 41 height 13
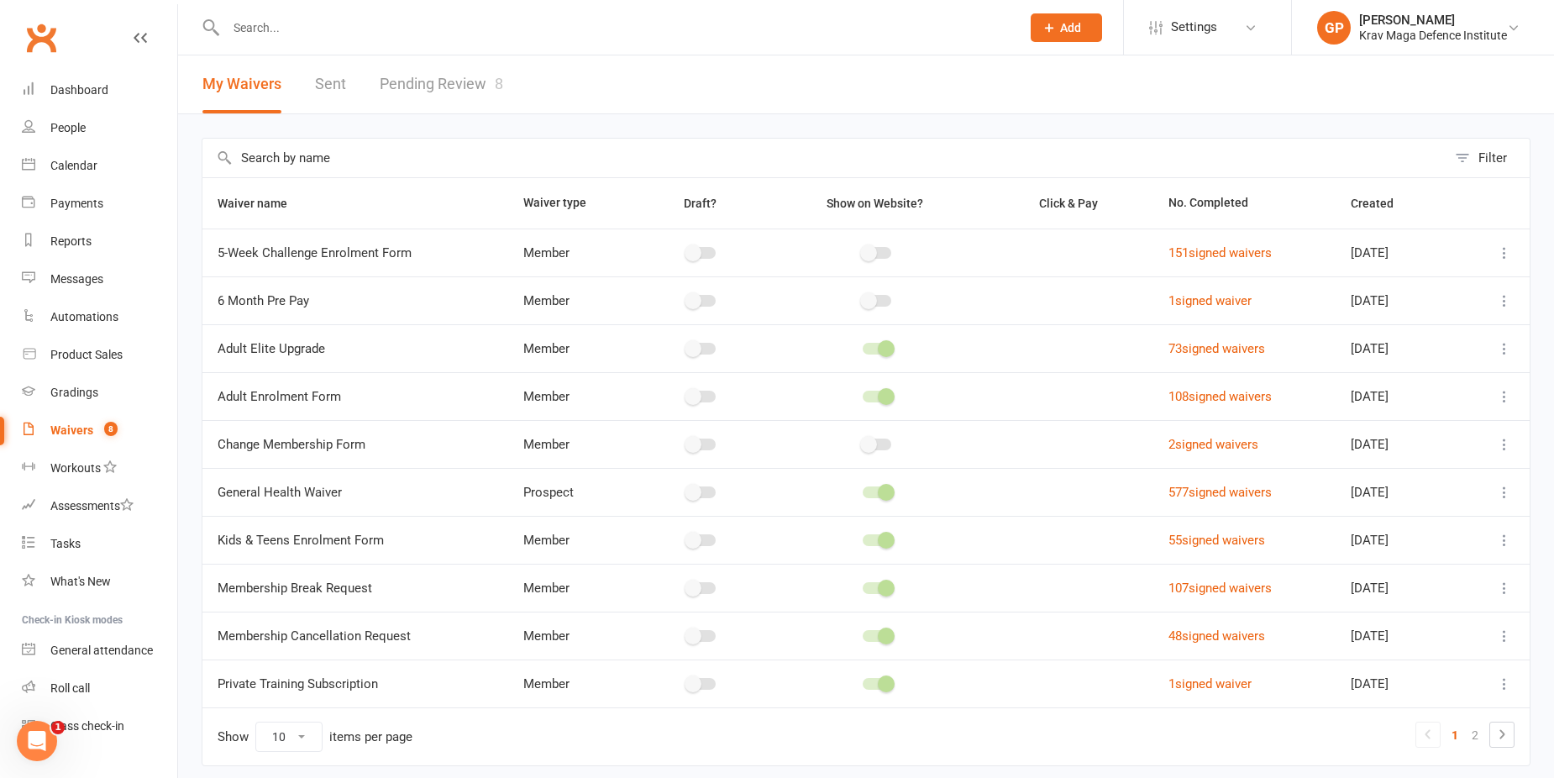
click at [444, 96] on link "Pending Review 8" at bounding box center [441, 84] width 123 height 58
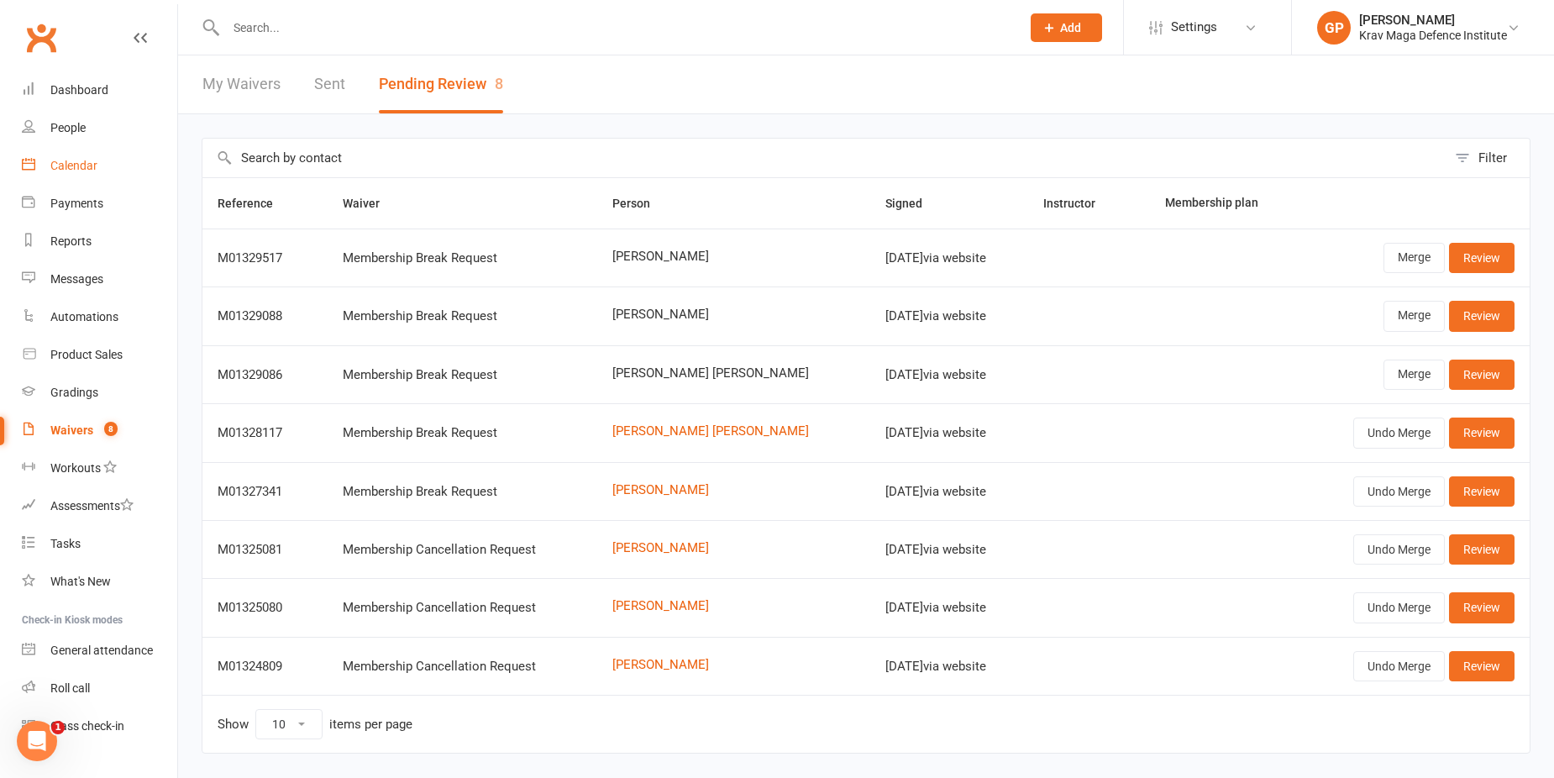
click at [97, 172] on div "Calendar" at bounding box center [73, 165] width 47 height 13
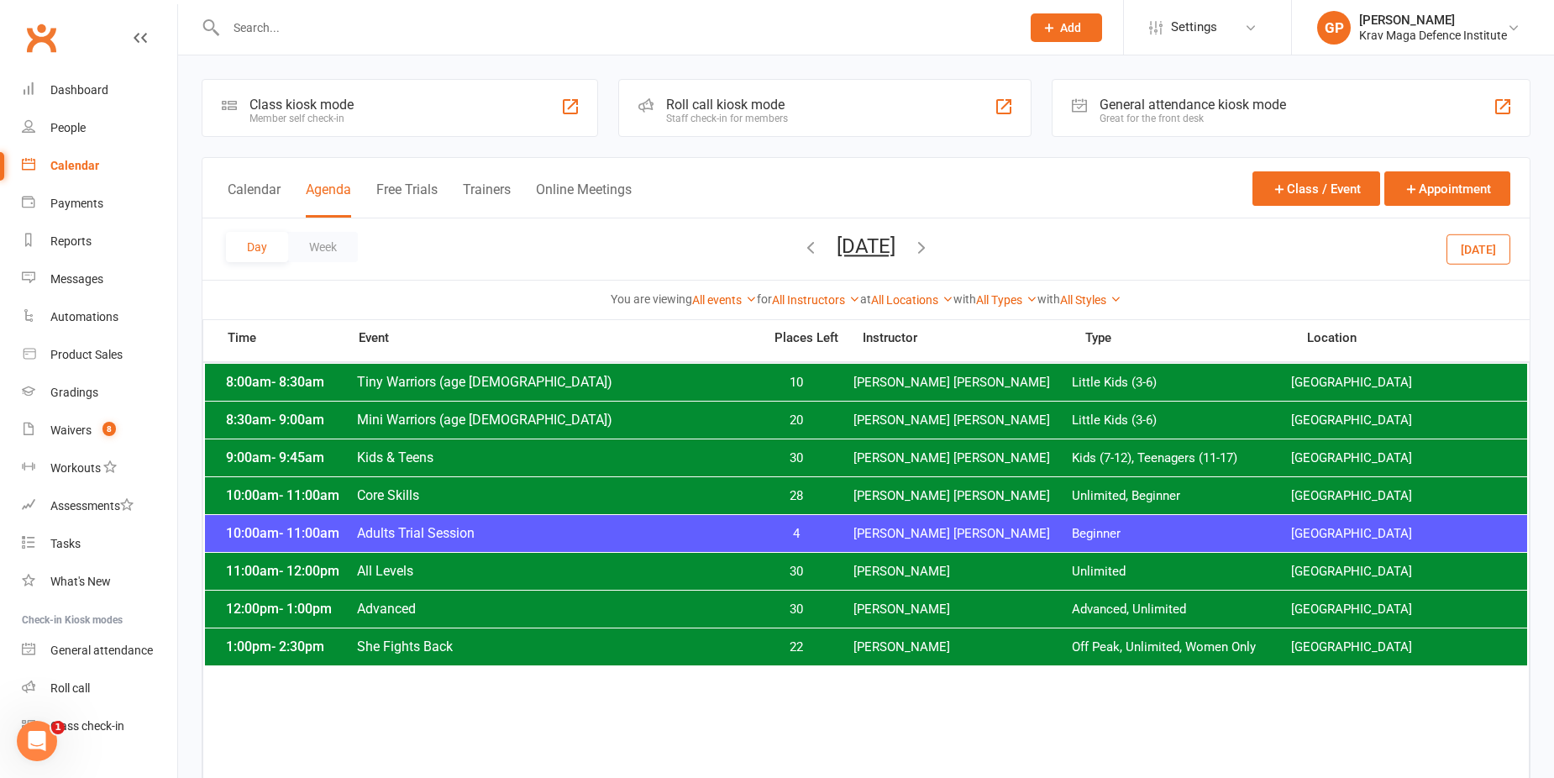
click at [1485, 260] on button "Today" at bounding box center [1478, 248] width 64 height 30
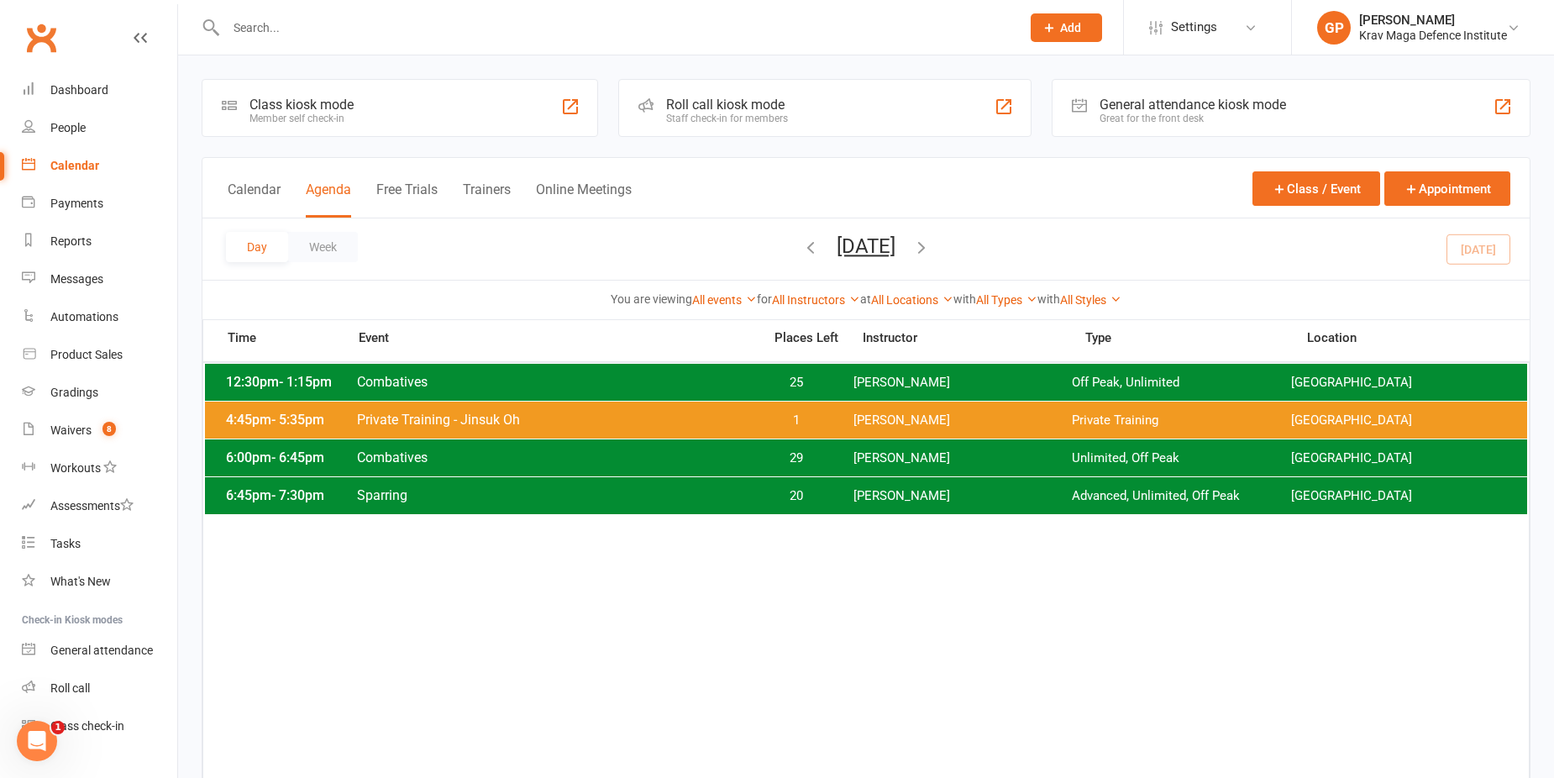
click at [794, 377] on span "25" at bounding box center [797, 383] width 88 height 16
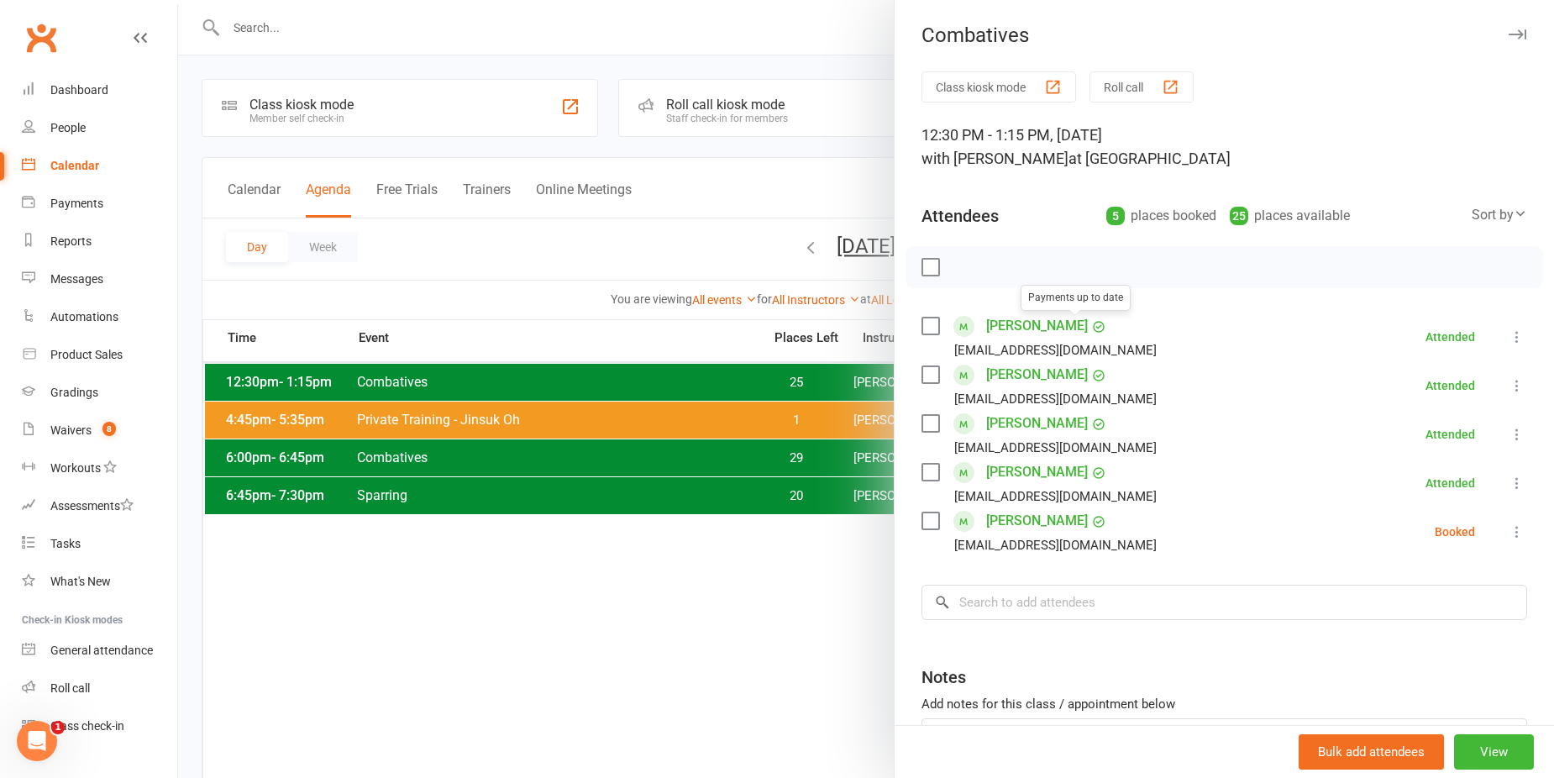
click at [610, 225] on div at bounding box center [866, 389] width 1376 height 778
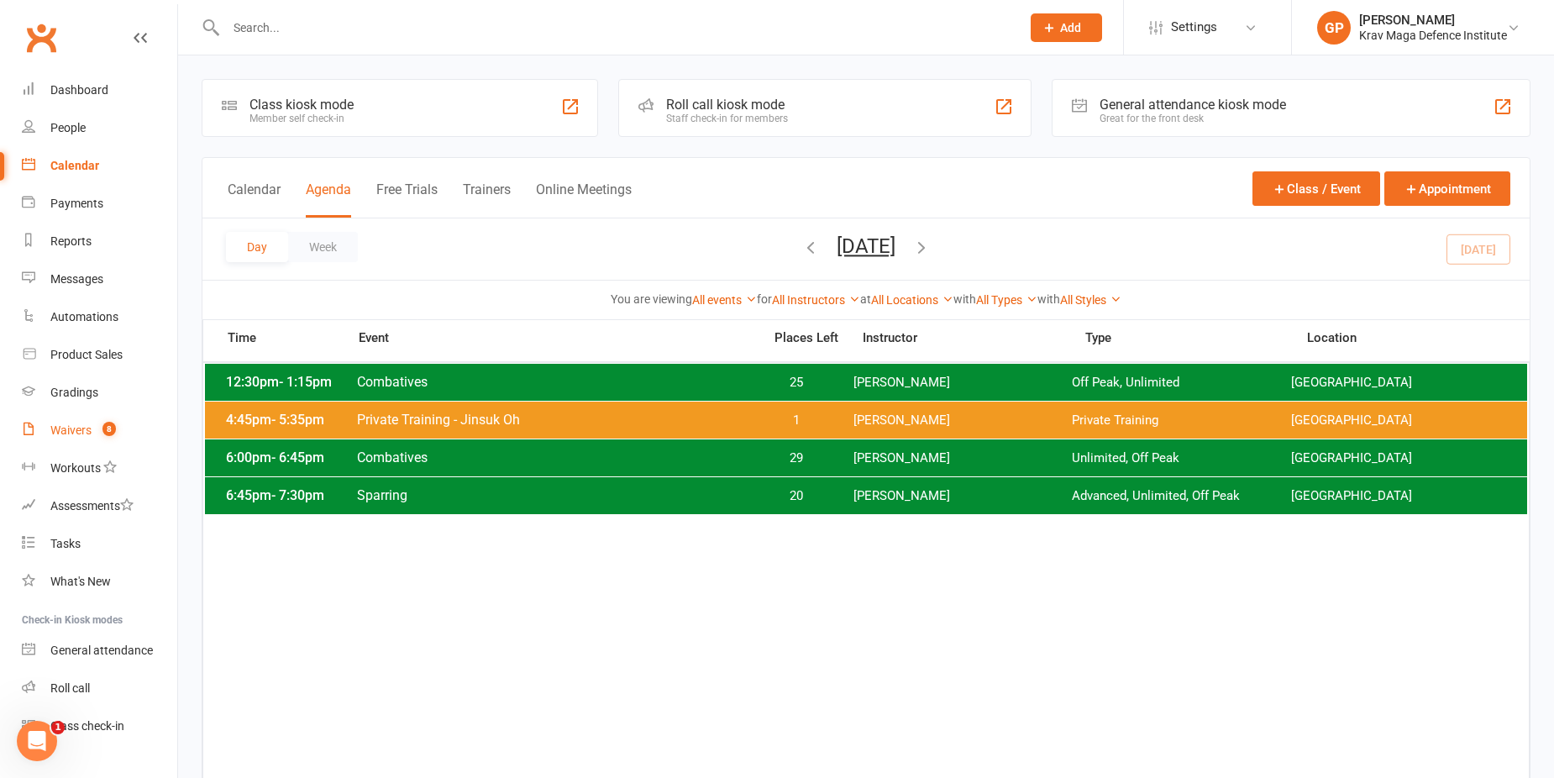
click at [109, 431] on span "8" at bounding box center [108, 429] width 13 height 14
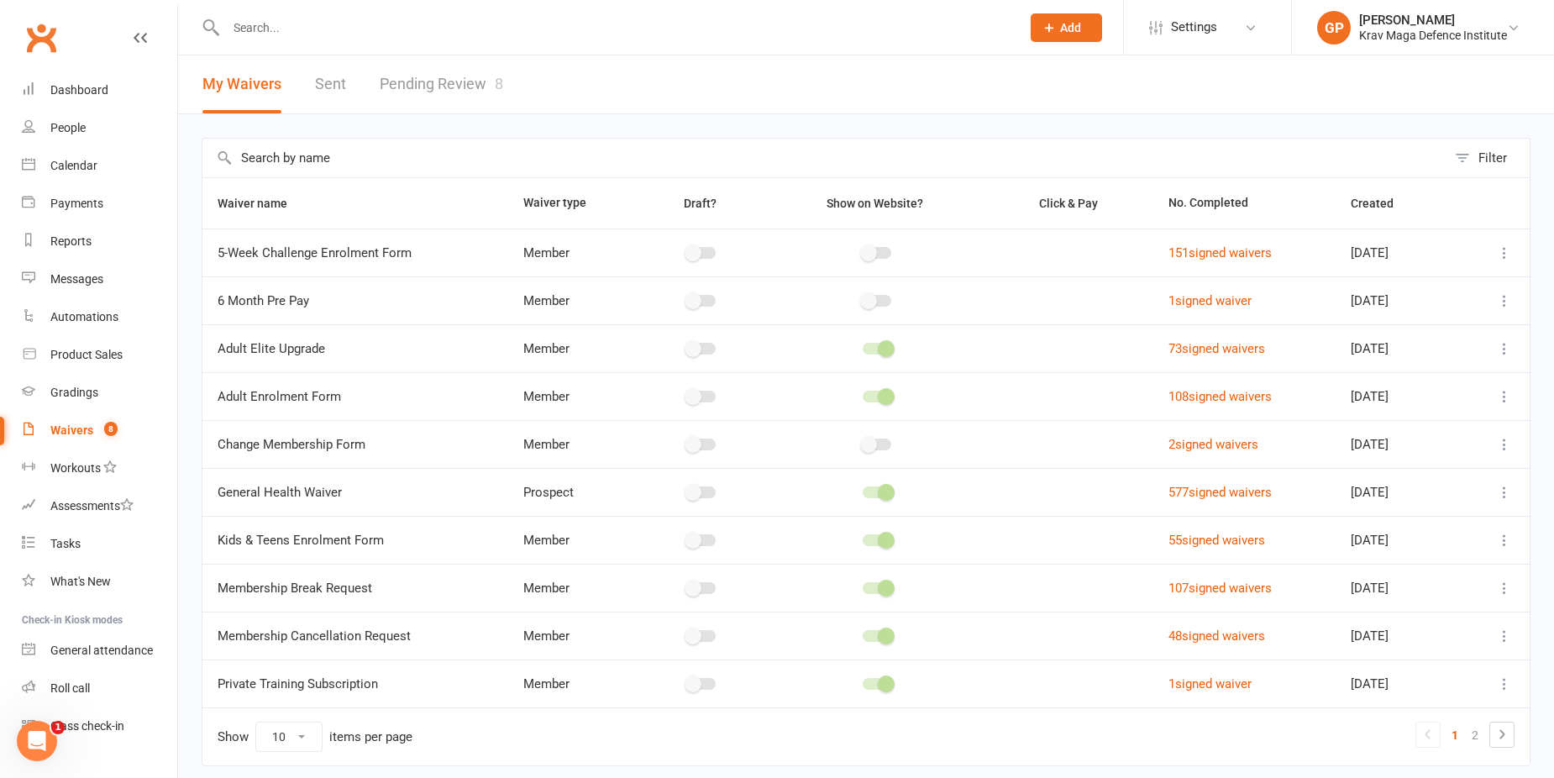
click at [453, 80] on link "Pending Review 8" at bounding box center [441, 84] width 123 height 58
